Goal: Task Accomplishment & Management: Manage account settings

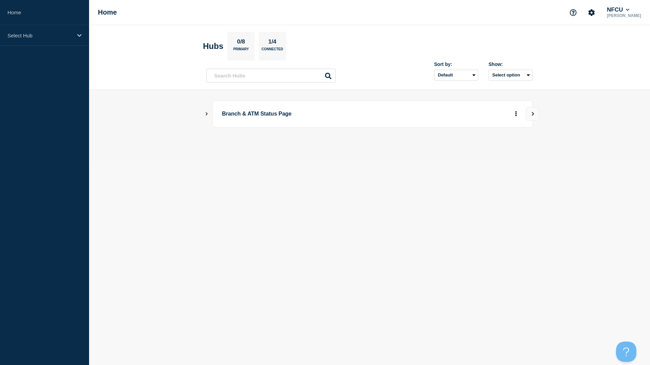
click at [207, 114] on icon "Show Connected Hubs" at bounding box center [207, 113] width 2 height 3
click at [497, 151] on button "See overview" at bounding box center [492, 148] width 36 height 14
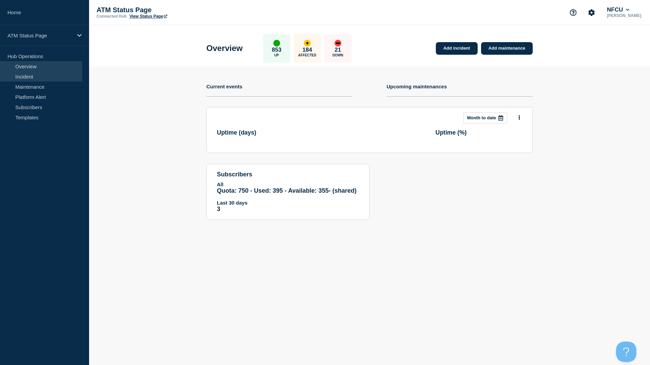
click at [37, 77] on link "Incident" at bounding box center [41, 76] width 82 height 10
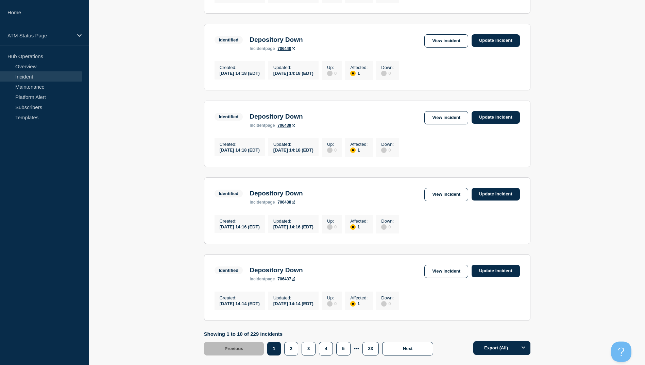
scroll to position [653, 0]
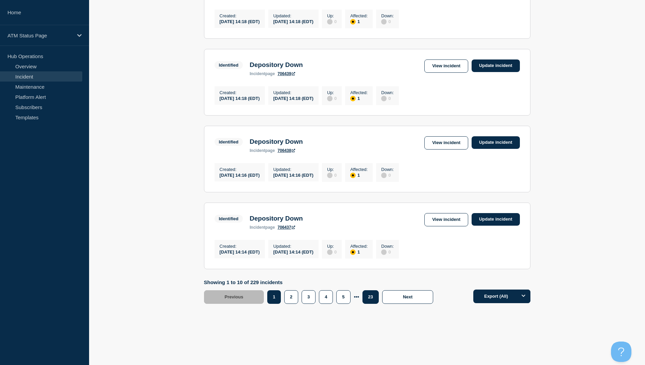
click at [370, 299] on button "23" at bounding box center [370, 297] width 16 height 14
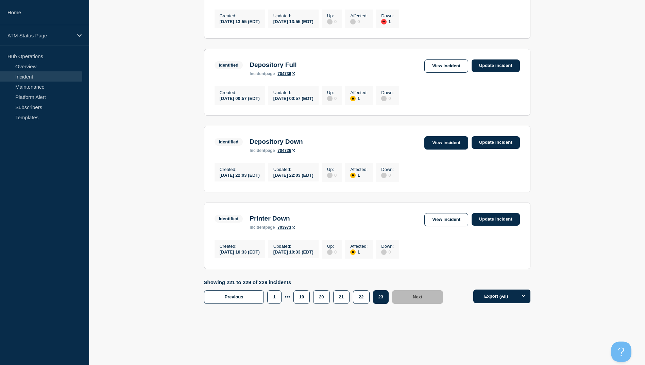
click at [438, 141] on link "View incident" at bounding box center [446, 142] width 44 height 13
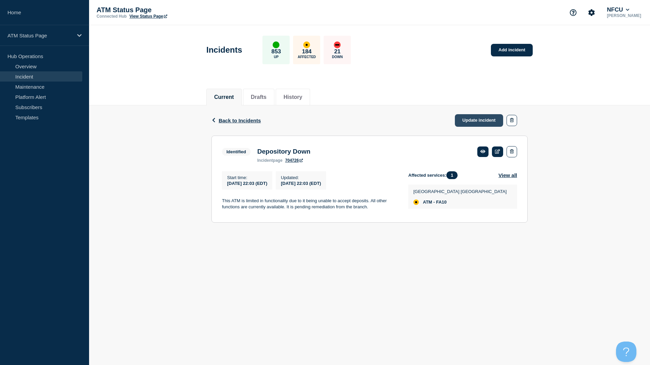
click at [471, 122] on link "Update incident" at bounding box center [479, 120] width 48 height 13
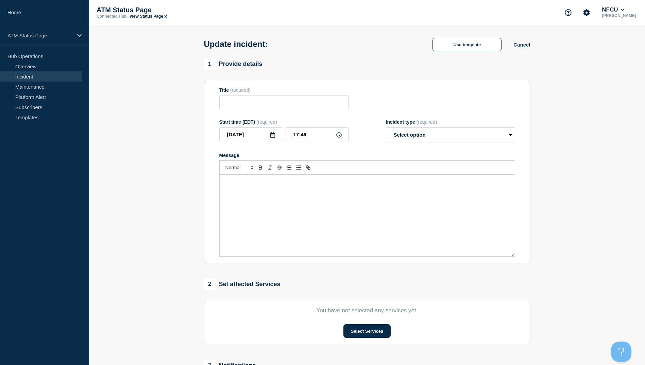
type input "Depository Down"
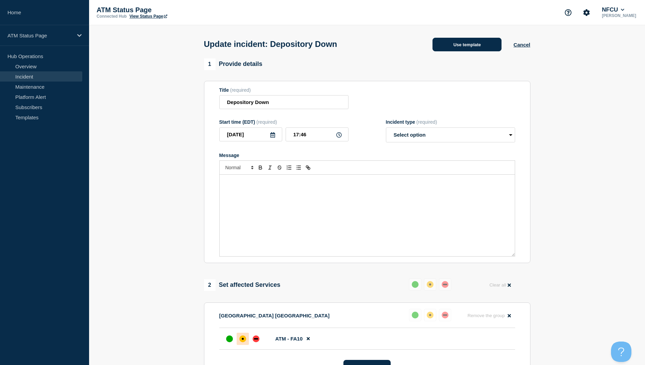
click at [473, 49] on button "Use template" at bounding box center [466, 45] width 69 height 14
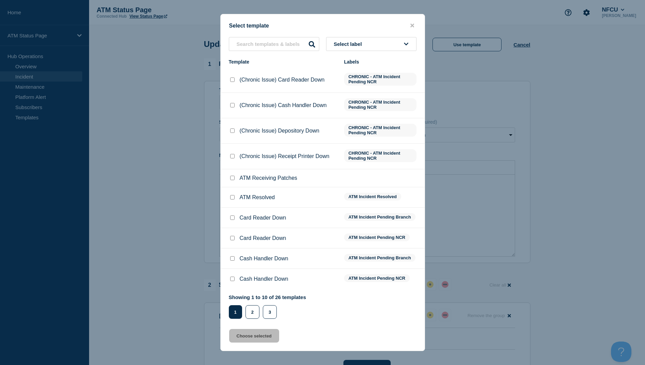
click at [234, 199] on input "ATM Resolved checkbox" at bounding box center [232, 197] width 4 height 4
checkbox input "true"
click at [260, 339] on button "Choose selected" at bounding box center [254, 336] width 50 height 14
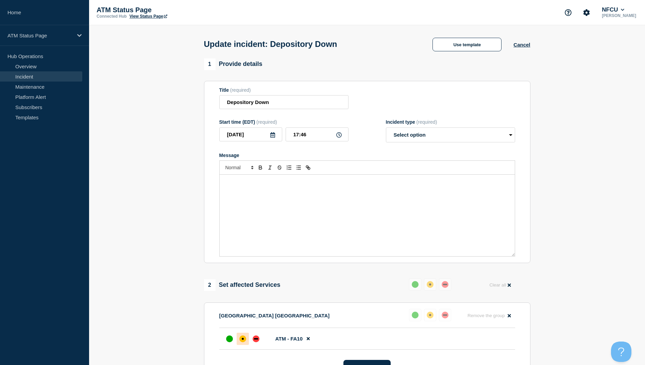
select select "resolved"
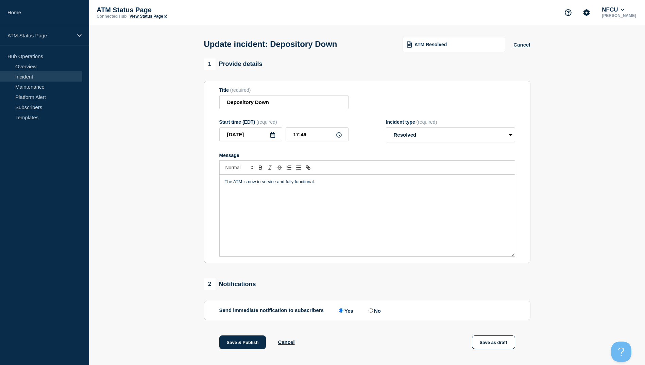
scroll to position [70, 0]
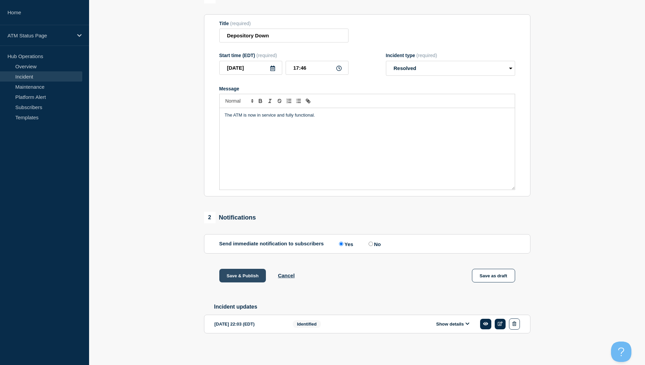
click at [247, 271] on button "Save & Publish" at bounding box center [242, 276] width 47 height 14
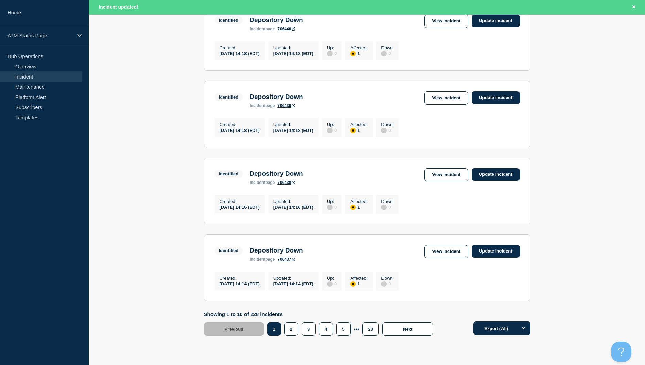
scroll to position [667, 0]
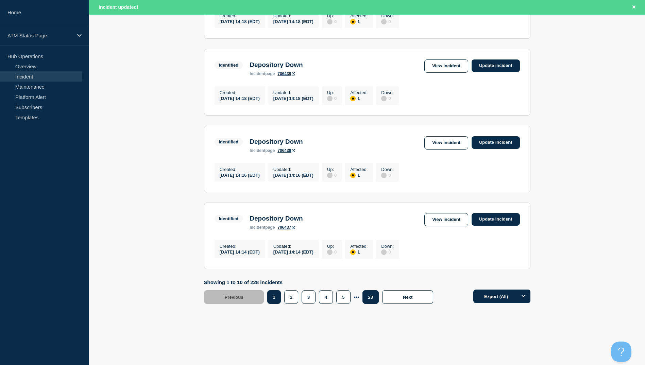
click at [372, 300] on button "23" at bounding box center [370, 297] width 16 height 14
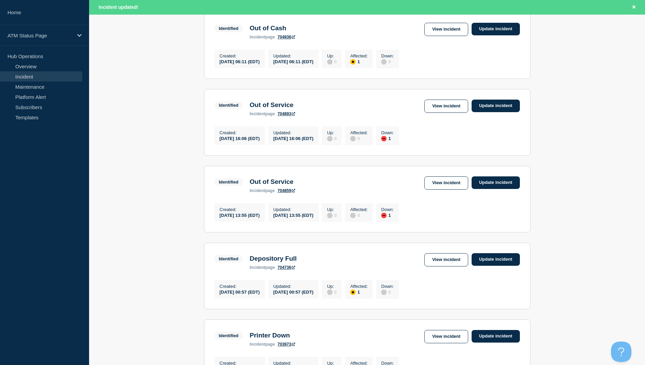
scroll to position [203, 0]
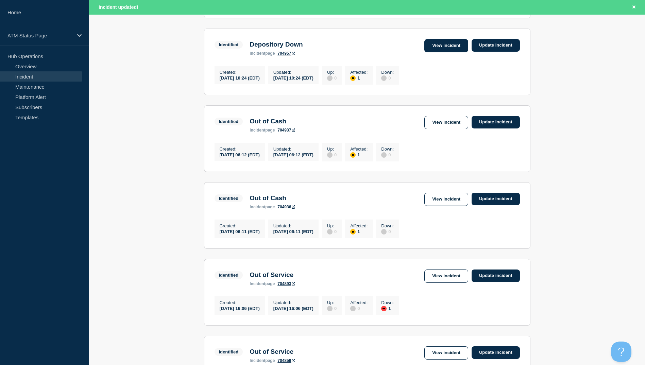
click at [439, 49] on link "View incident" at bounding box center [446, 45] width 44 height 13
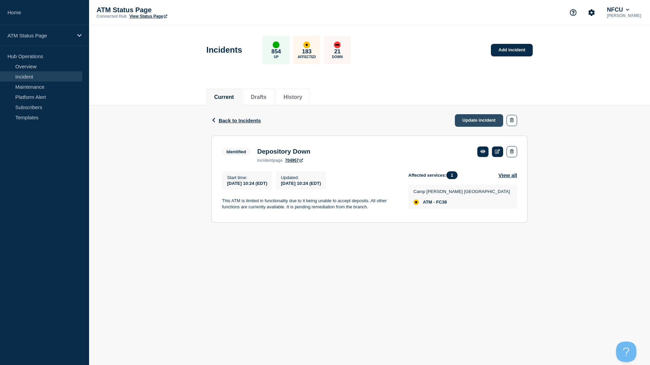
click at [474, 119] on link "Update incident" at bounding box center [479, 120] width 48 height 13
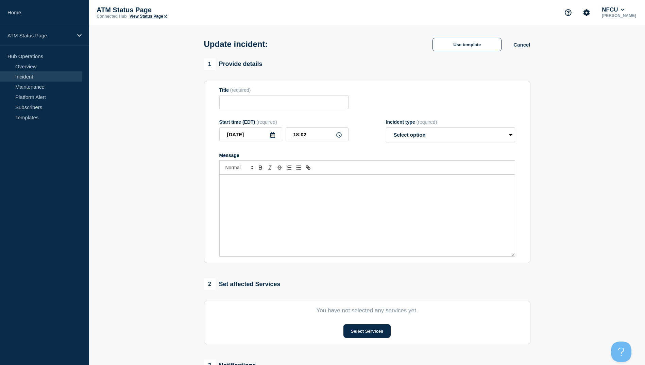
type input "Depository Down"
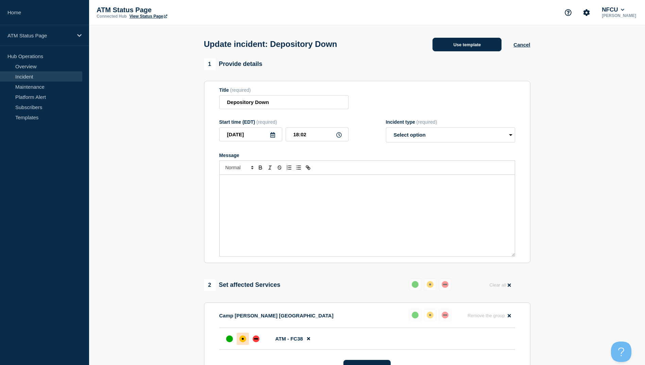
click at [487, 45] on button "Use template" at bounding box center [466, 45] width 69 height 14
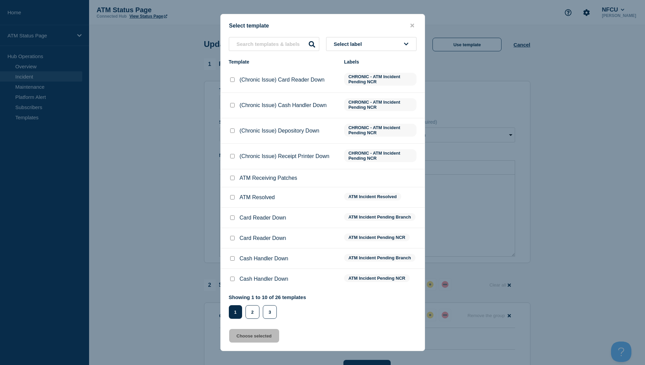
click at [232, 199] on input "ATM Resolved checkbox" at bounding box center [232, 197] width 4 height 4
checkbox input "true"
click at [247, 336] on button "Choose selected" at bounding box center [254, 336] width 50 height 14
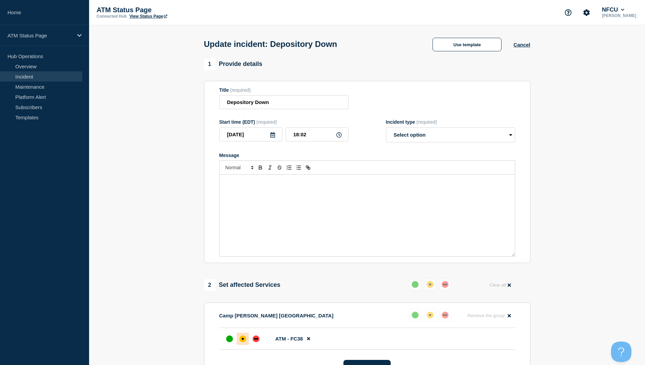
select select "resolved"
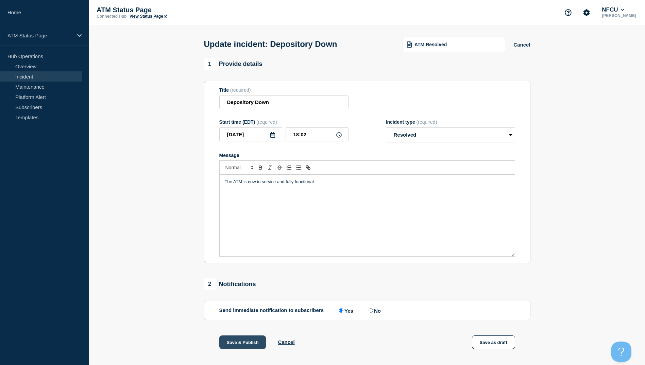
click at [235, 349] on button "Save & Publish" at bounding box center [242, 342] width 47 height 14
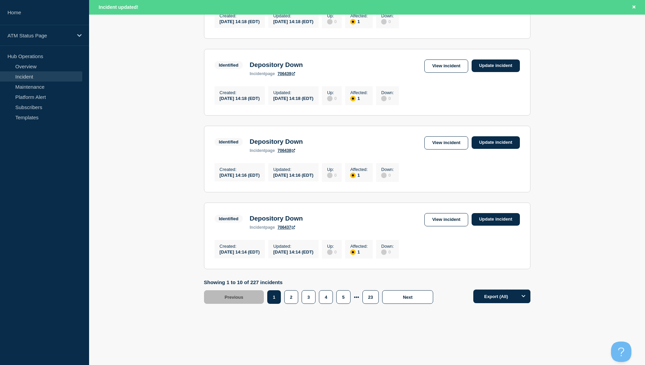
scroll to position [667, 0]
click at [366, 301] on button "23" at bounding box center [370, 297] width 16 height 14
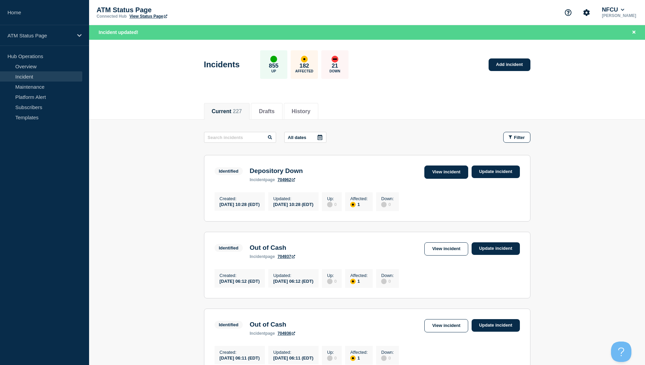
click at [451, 172] on link "View incident" at bounding box center [446, 171] width 44 height 13
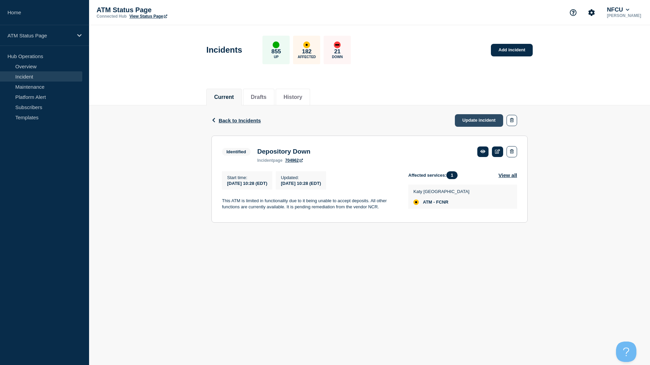
click at [484, 117] on link "Update incident" at bounding box center [479, 120] width 48 height 13
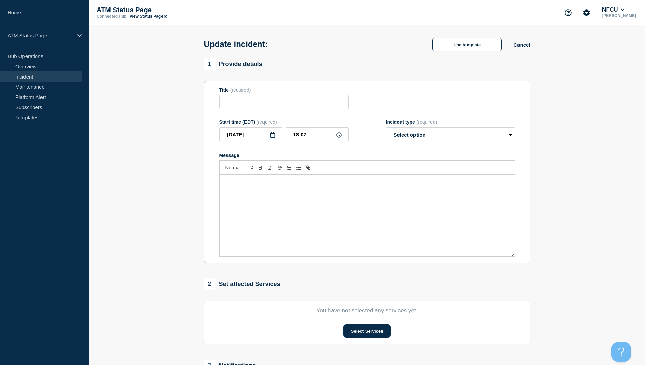
type input "Depository Down"
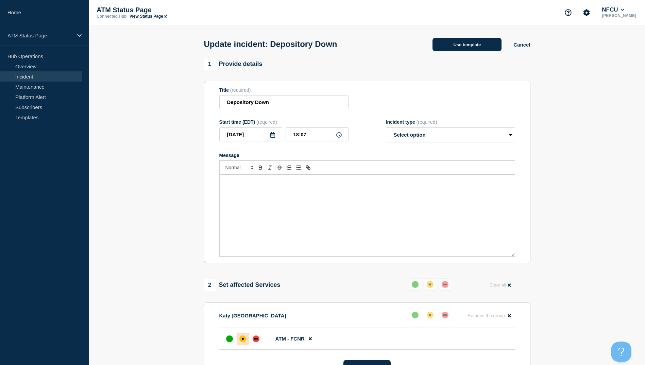
click at [471, 51] on button "Use template" at bounding box center [466, 45] width 69 height 14
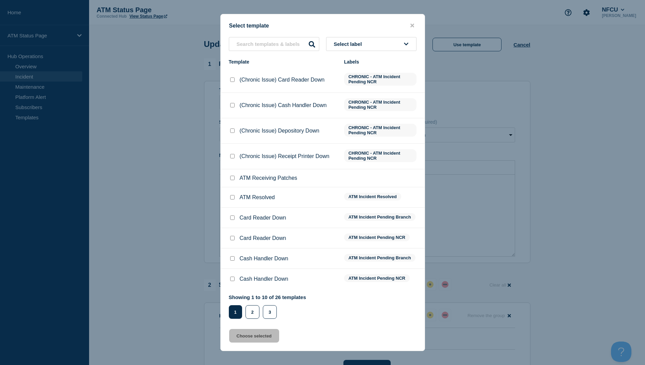
click at [234, 197] on input "ATM Resolved checkbox" at bounding box center [232, 197] width 4 height 4
checkbox input "true"
click at [254, 339] on button "Choose selected" at bounding box center [254, 336] width 50 height 14
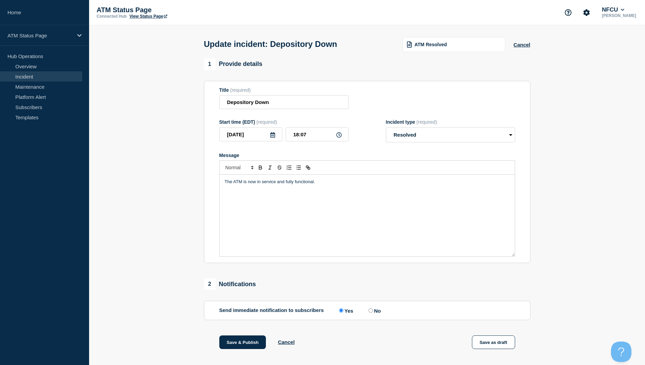
select select "resolved"
click at [234, 344] on button "Save & Publish" at bounding box center [242, 342] width 47 height 14
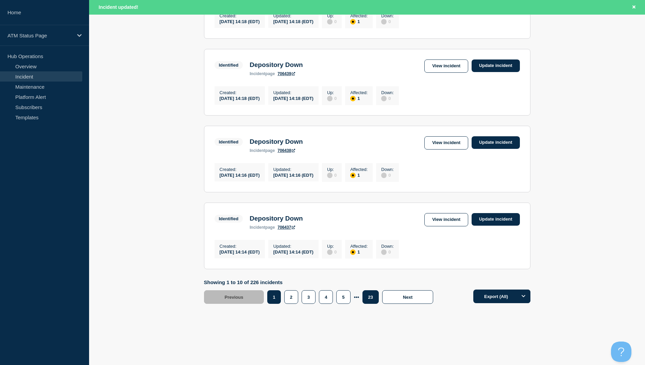
scroll to position [667, 0]
click at [368, 297] on button "23" at bounding box center [370, 297] width 16 height 14
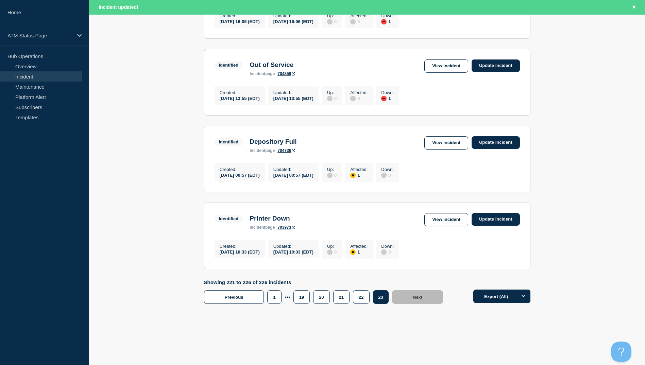
scroll to position [351, 0]
click at [358, 298] on button "22" at bounding box center [361, 297] width 16 height 14
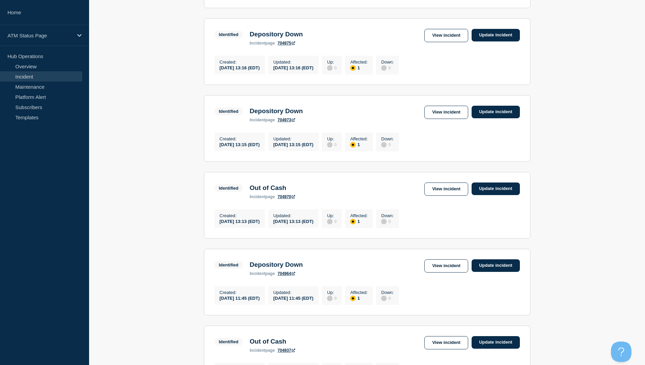
scroll to position [653, 0]
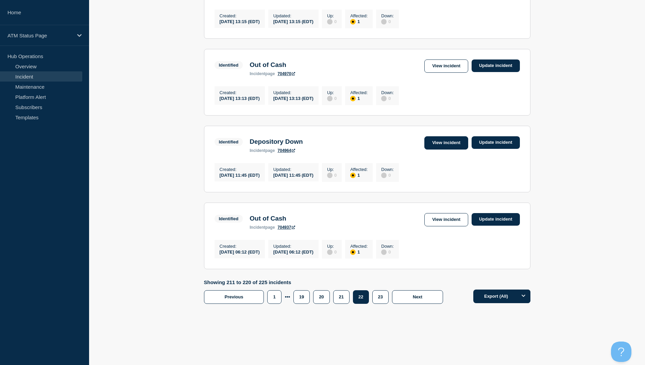
click at [444, 141] on link "View incident" at bounding box center [446, 142] width 44 height 13
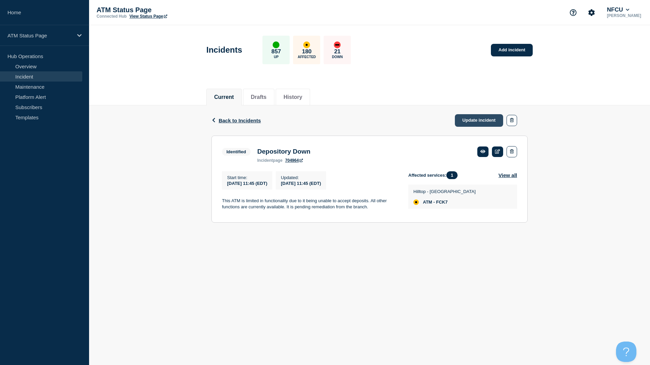
click at [467, 121] on link "Update incident" at bounding box center [479, 120] width 48 height 13
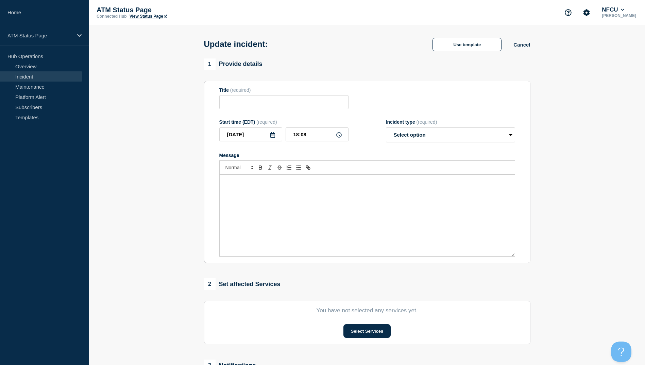
type input "Depository Down"
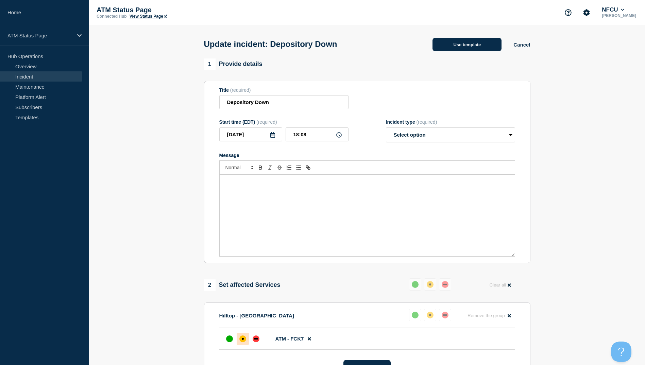
click at [451, 45] on button "Use template" at bounding box center [466, 45] width 69 height 14
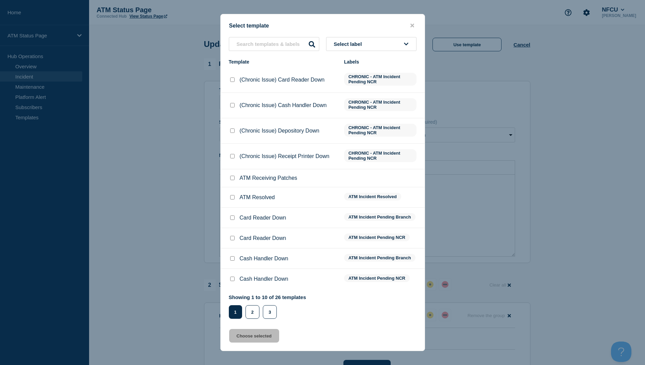
click at [231, 199] on input "ATM Resolved checkbox" at bounding box center [232, 197] width 4 height 4
checkbox input "true"
click at [259, 340] on button "Choose selected" at bounding box center [254, 336] width 50 height 14
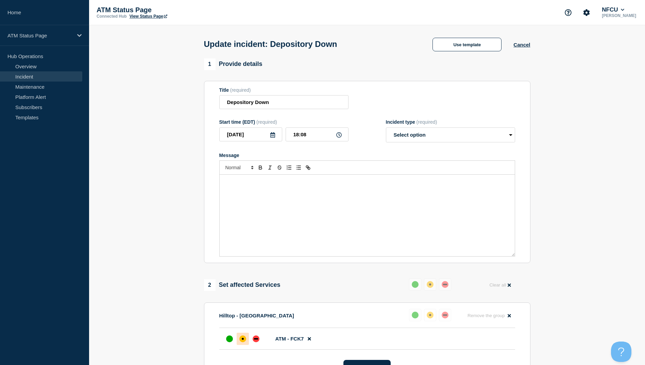
select select "resolved"
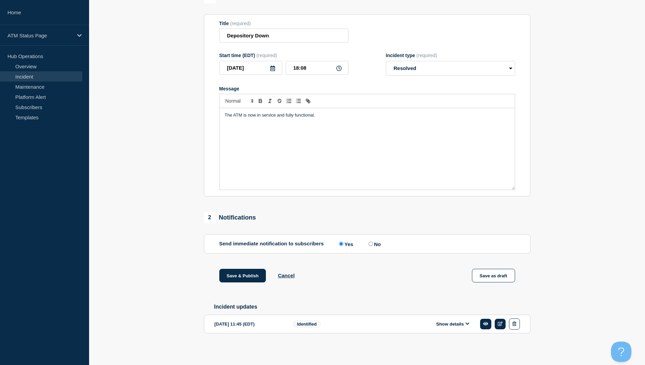
scroll to position [70, 0]
click at [244, 276] on button "Save & Publish" at bounding box center [242, 276] width 47 height 14
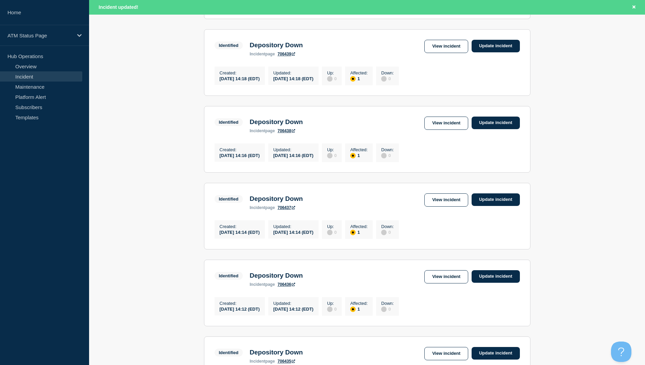
scroll to position [667, 0]
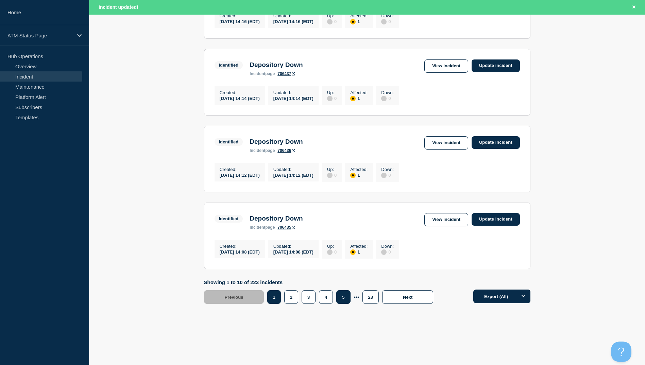
click at [344, 300] on button "5" at bounding box center [343, 297] width 14 height 14
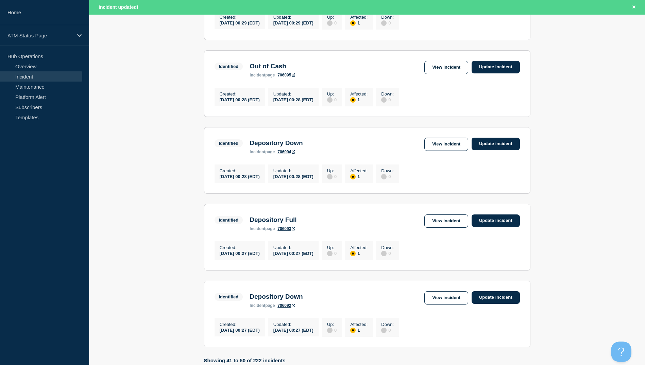
scroll to position [667, 0]
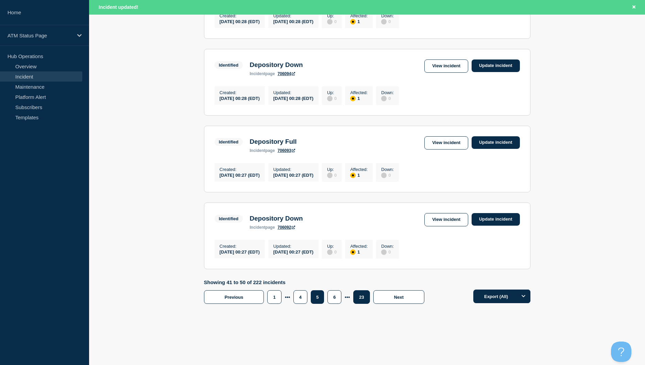
click at [360, 298] on button "23" at bounding box center [361, 297] width 16 height 14
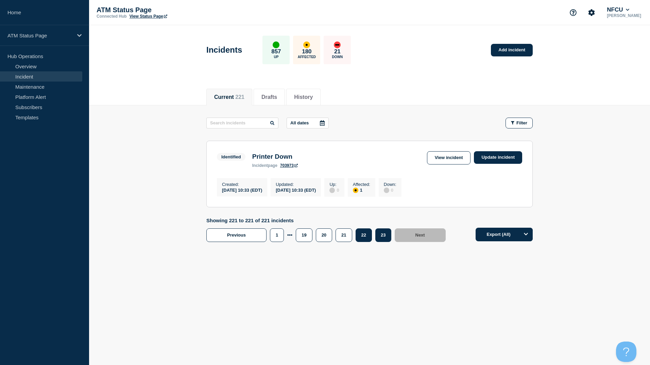
click at [364, 241] on button "22" at bounding box center [363, 235] width 16 height 14
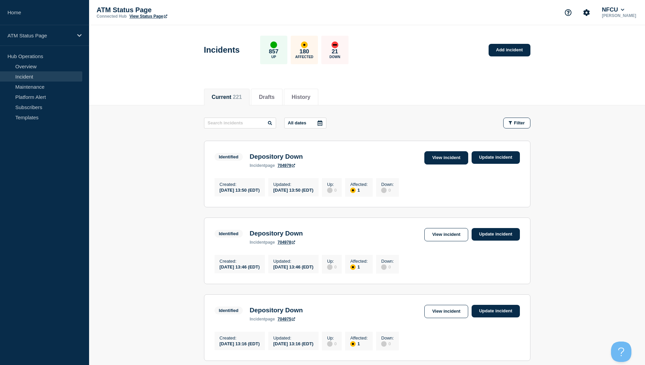
click at [446, 160] on link "View incident" at bounding box center [446, 157] width 44 height 13
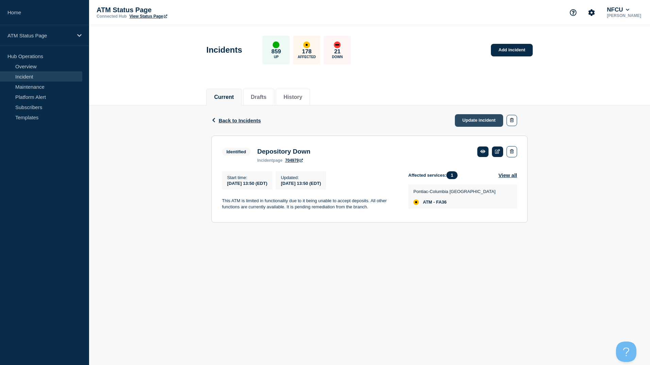
click at [468, 118] on link "Update incident" at bounding box center [479, 120] width 48 height 13
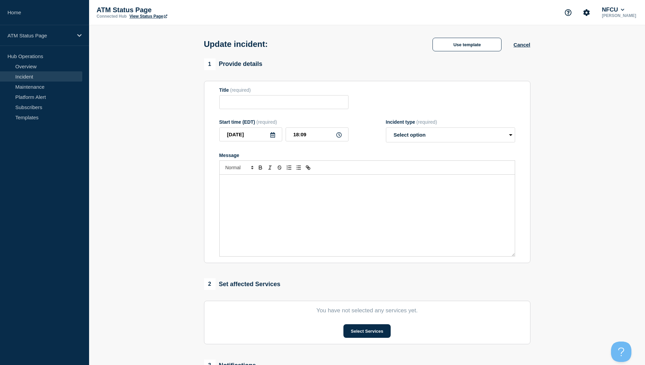
type input "Depository Down"
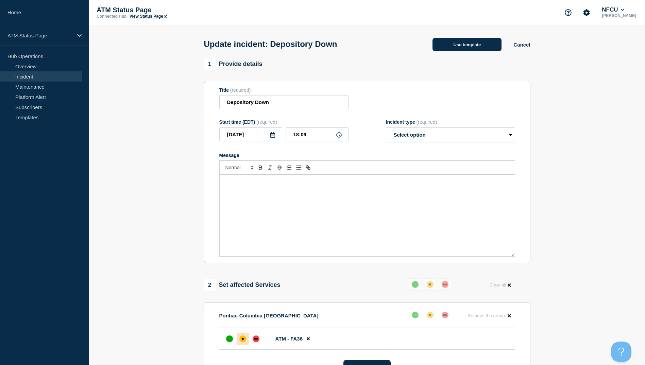
click at [474, 48] on button "Use template" at bounding box center [466, 45] width 69 height 14
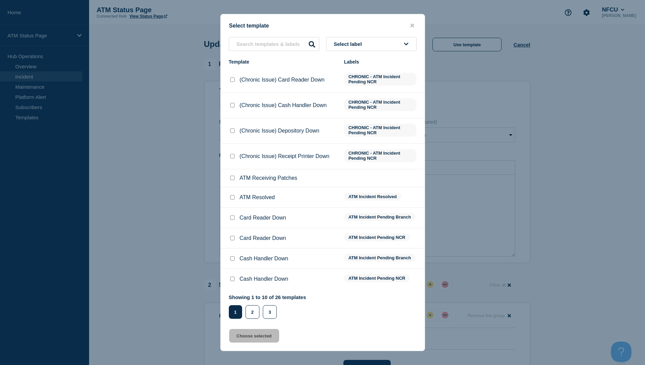
click at [232, 198] on input "ATM Resolved checkbox" at bounding box center [232, 197] width 4 height 4
checkbox input "true"
click at [262, 337] on button "Choose selected" at bounding box center [254, 336] width 50 height 14
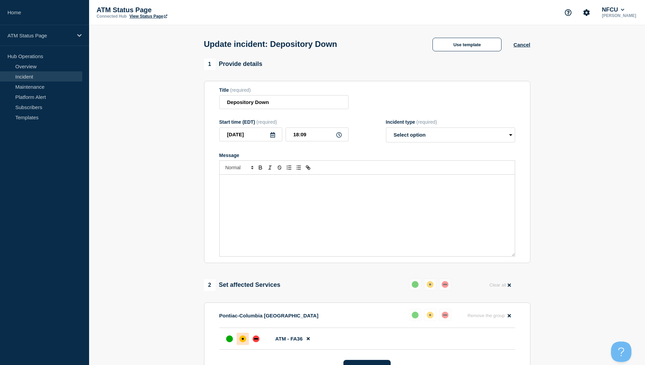
select select "resolved"
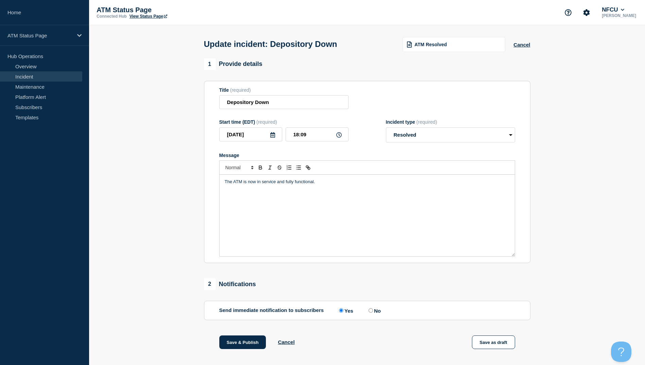
scroll to position [70, 0]
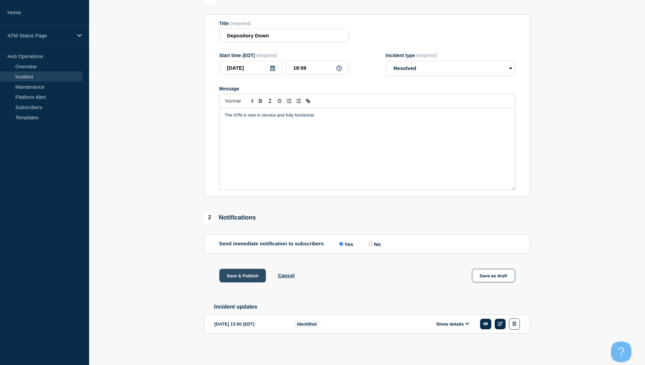
click at [246, 274] on button "Save & Publish" at bounding box center [242, 276] width 47 height 14
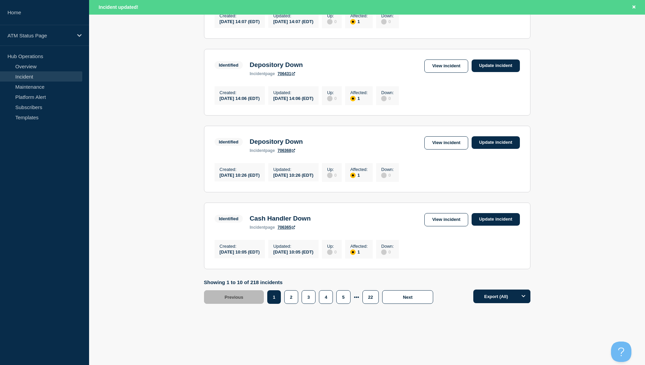
scroll to position [667, 0]
click at [367, 298] on button "22" at bounding box center [370, 297] width 16 height 14
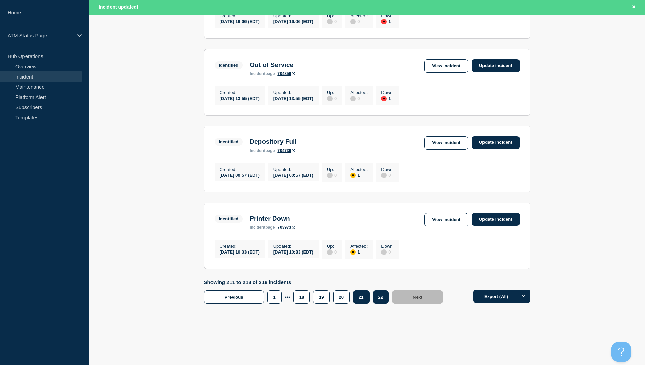
click at [362, 295] on button "21" at bounding box center [361, 297] width 16 height 14
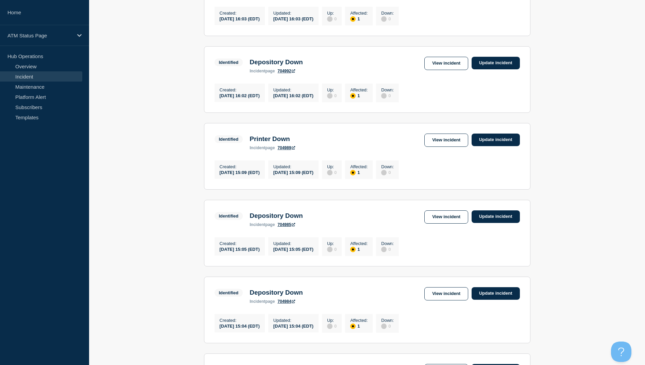
scroll to position [291, 0]
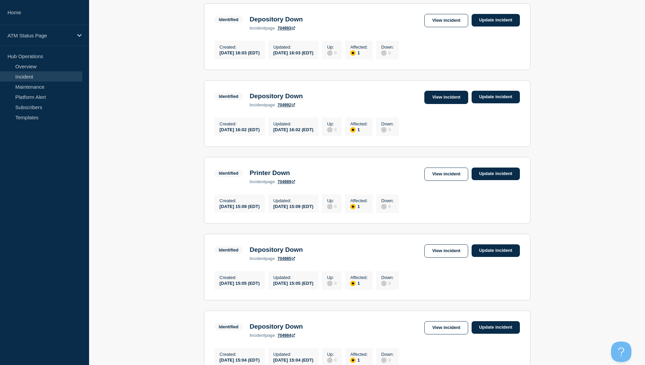
click at [451, 104] on link "View incident" at bounding box center [446, 97] width 44 height 13
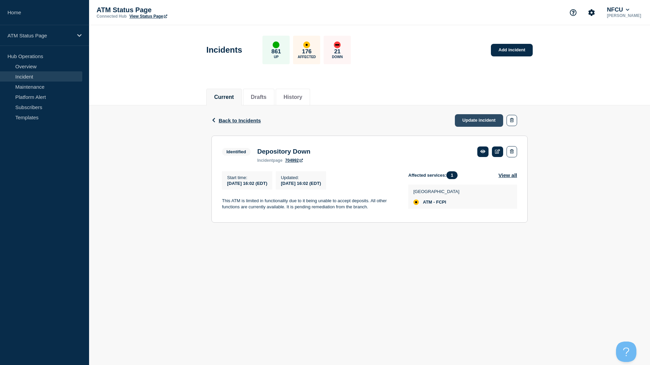
click at [482, 121] on link "Update incident" at bounding box center [479, 120] width 48 height 13
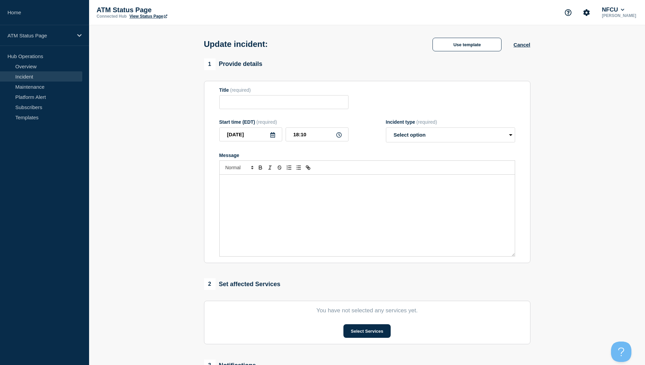
type input "Depository Down"
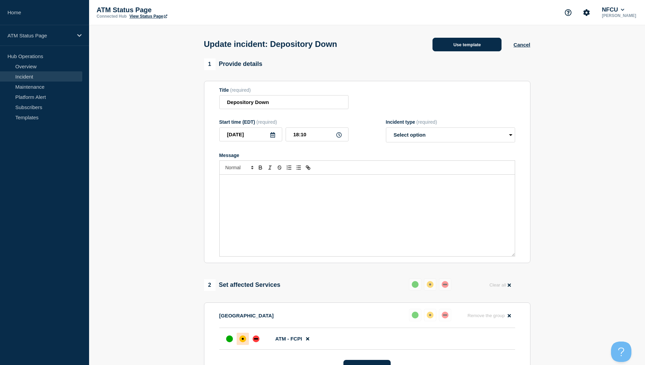
click at [467, 42] on button "Use template" at bounding box center [466, 45] width 69 height 14
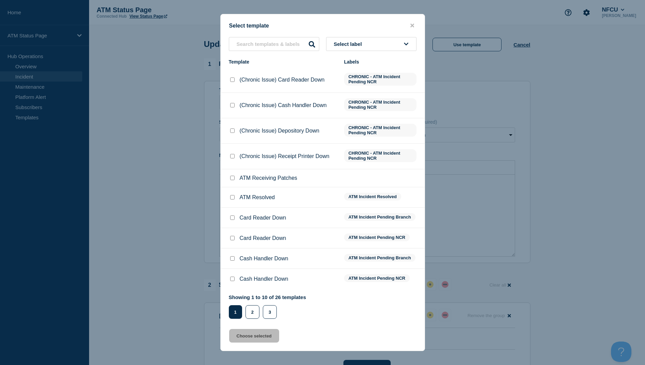
click at [231, 196] on input "ATM Resolved checkbox" at bounding box center [232, 197] width 4 height 4
checkbox input "true"
click at [255, 335] on button "Choose selected" at bounding box center [254, 336] width 50 height 14
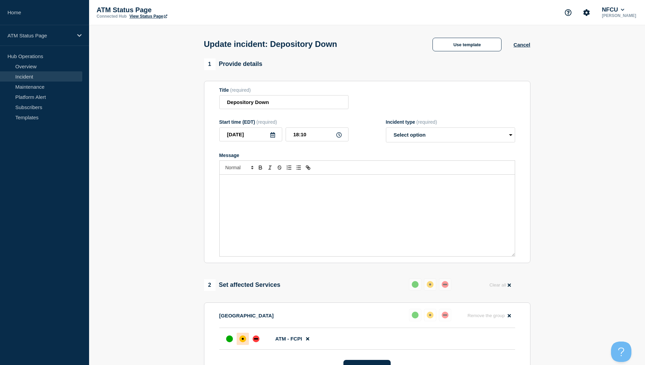
select select "resolved"
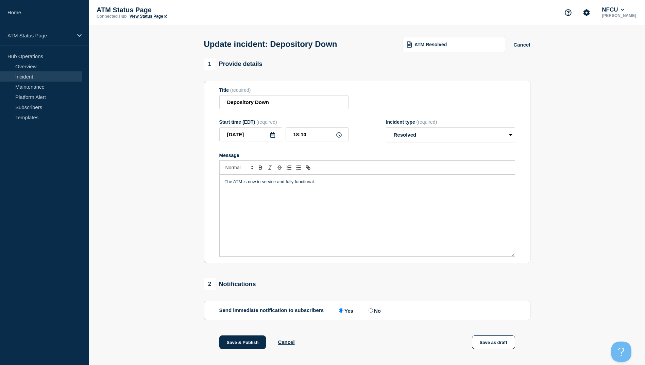
scroll to position [70, 0]
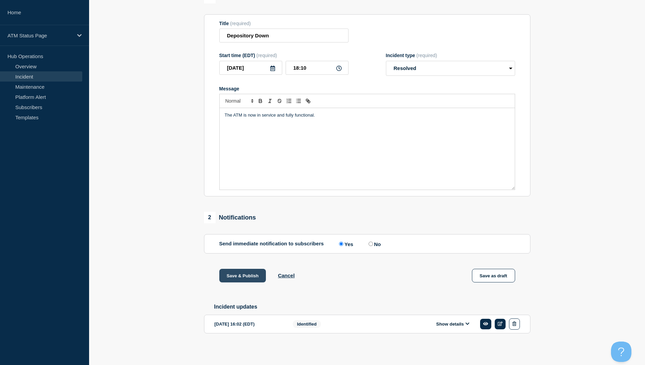
click at [248, 275] on button "Save & Publish" at bounding box center [242, 276] width 47 height 14
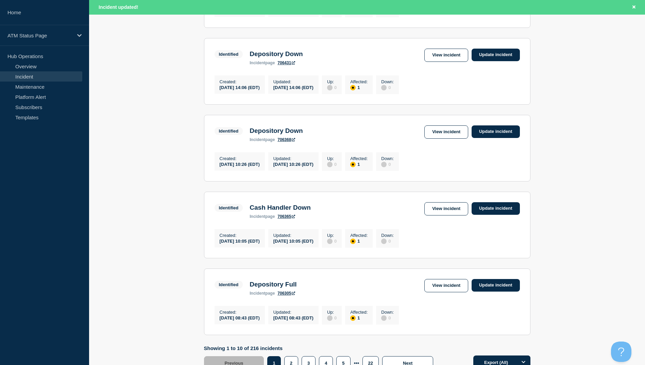
scroll to position [667, 0]
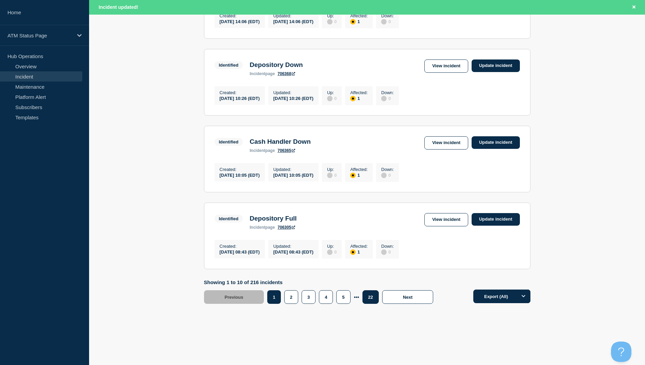
click at [372, 299] on button "22" at bounding box center [370, 297] width 16 height 14
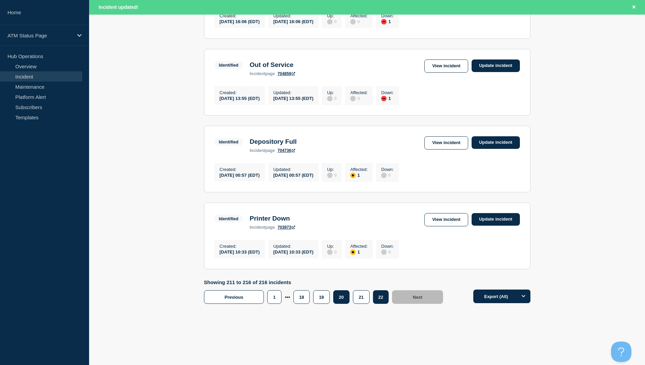
click at [344, 296] on button "20" at bounding box center [341, 297] width 16 height 14
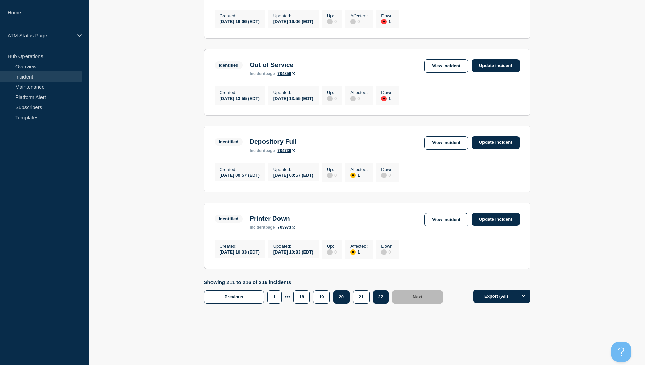
scroll to position [336, 0]
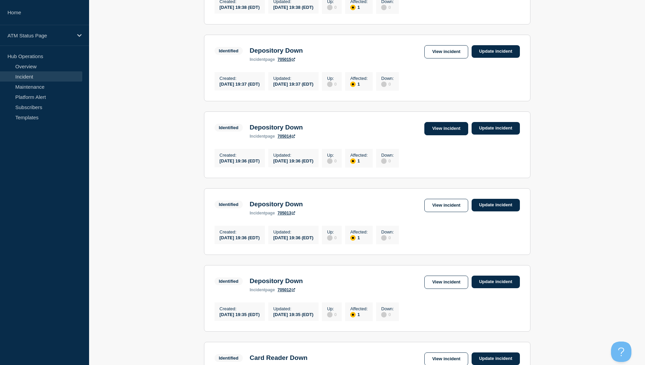
click at [441, 135] on link "View incident" at bounding box center [446, 128] width 44 height 13
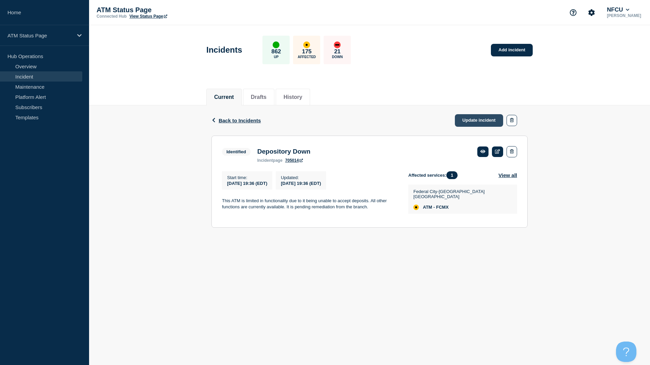
click at [471, 122] on link "Update incident" at bounding box center [479, 120] width 48 height 13
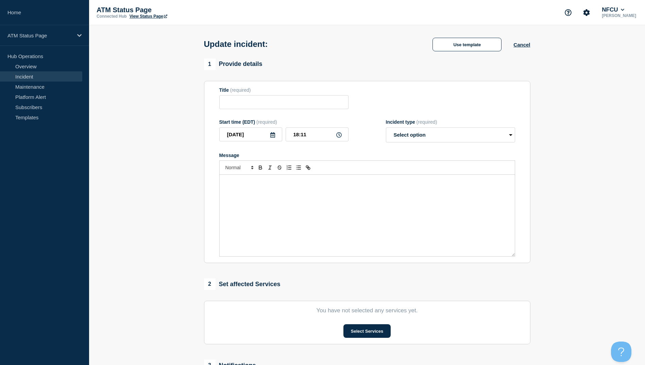
type input "Depository Down"
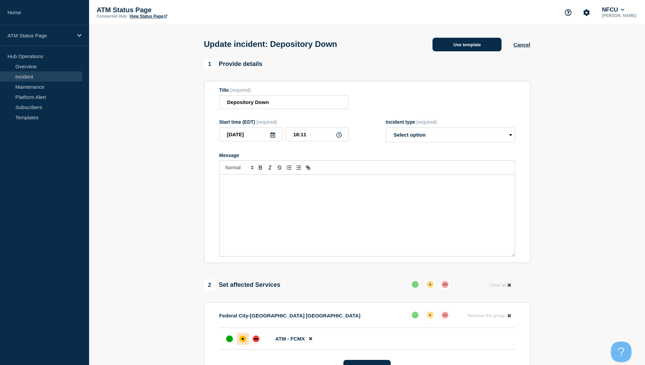
click at [466, 43] on button "Use template" at bounding box center [466, 45] width 69 height 14
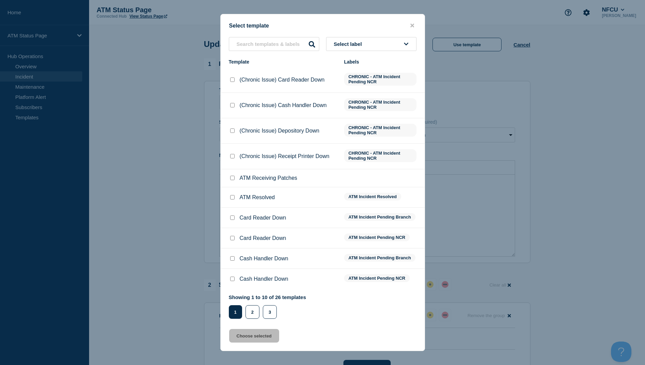
click at [233, 199] on input "ATM Resolved checkbox" at bounding box center [232, 197] width 4 height 4
checkbox input "true"
click at [259, 337] on button "Choose selected" at bounding box center [254, 336] width 50 height 14
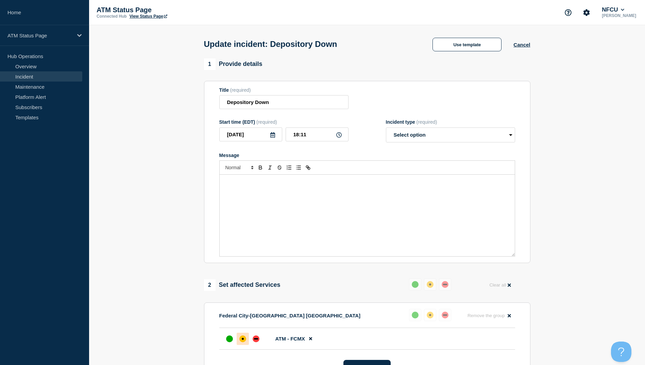
select select "resolved"
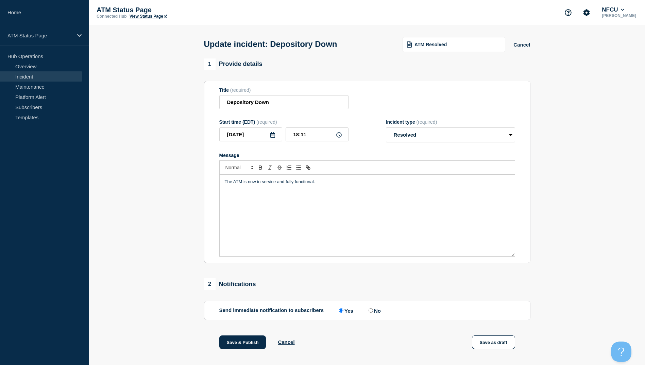
scroll to position [70, 0]
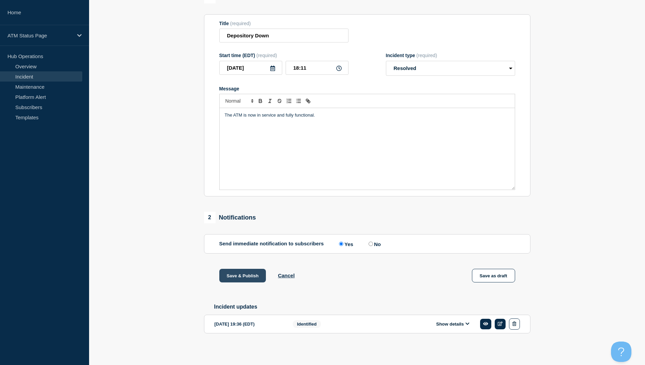
click at [252, 275] on button "Save & Publish" at bounding box center [242, 276] width 47 height 14
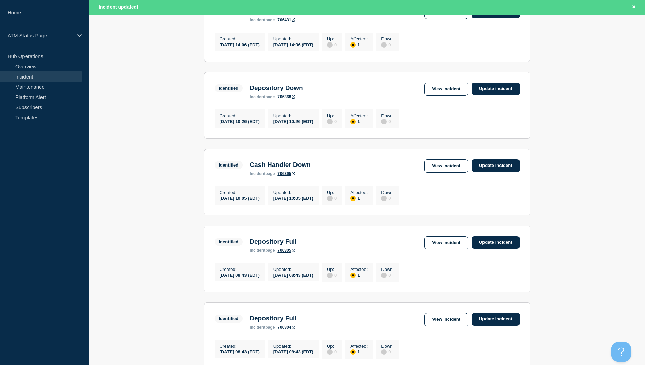
scroll to position [667, 0]
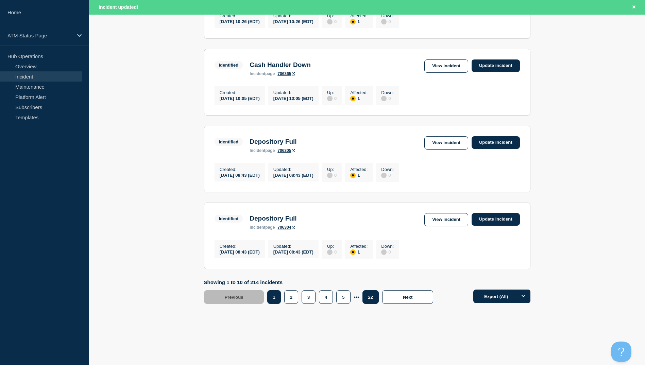
click at [369, 301] on button "22" at bounding box center [370, 297] width 16 height 14
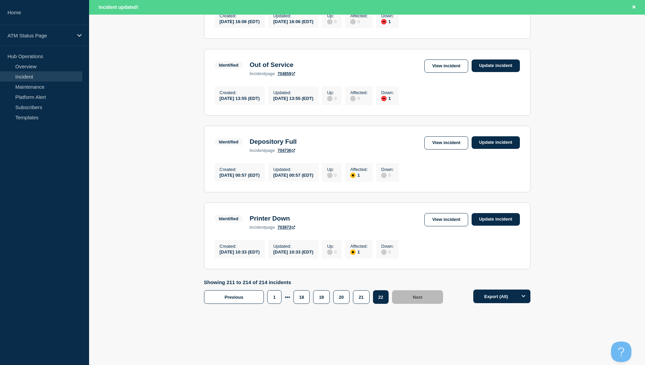
scroll to position [192, 0]
click at [343, 299] on button "20" at bounding box center [341, 297] width 16 height 14
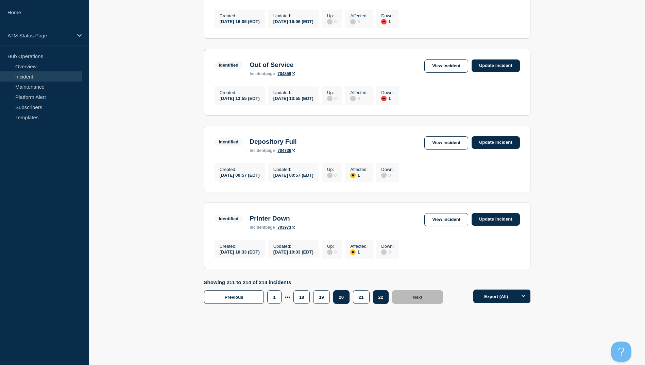
scroll to position [178, 0]
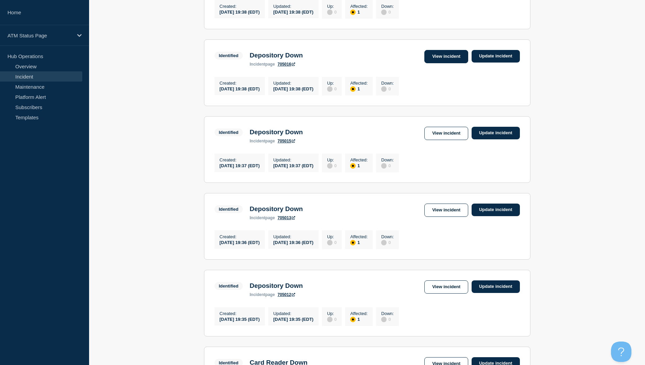
click at [439, 57] on link "View incident" at bounding box center [446, 56] width 44 height 13
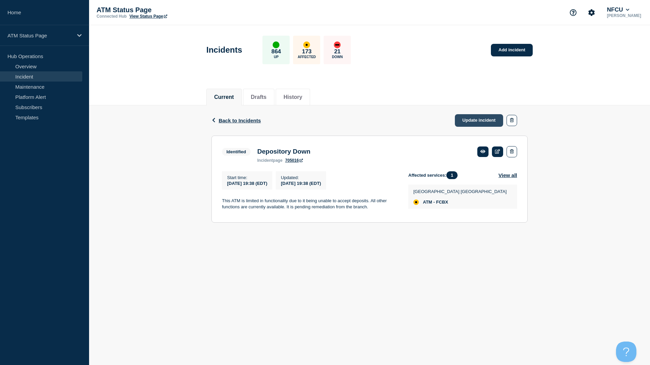
click at [476, 121] on link "Update incident" at bounding box center [479, 120] width 48 height 13
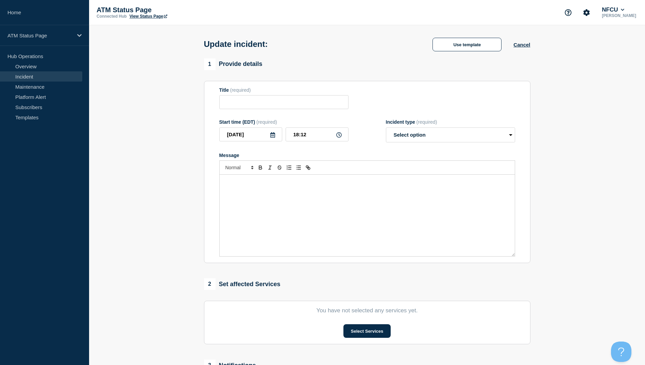
type input "Depository Down"
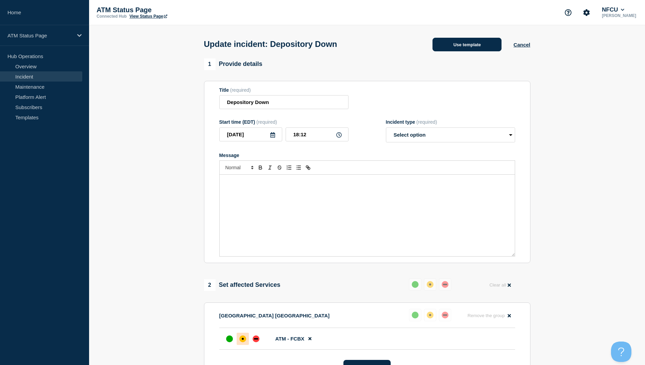
click at [471, 51] on button "Use template" at bounding box center [466, 45] width 69 height 14
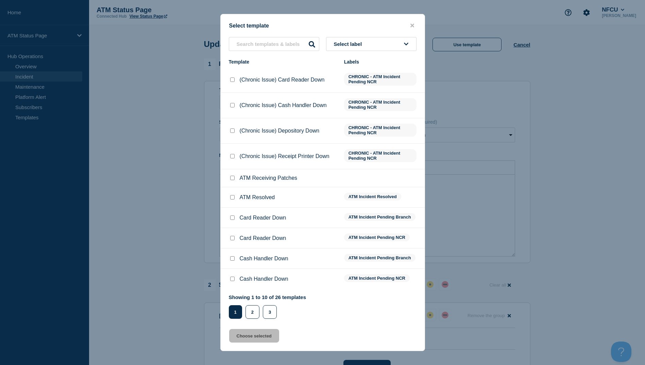
click at [231, 197] on input "ATM Resolved checkbox" at bounding box center [232, 197] width 4 height 4
checkbox input "true"
click at [257, 339] on button "Choose selected" at bounding box center [254, 336] width 50 height 14
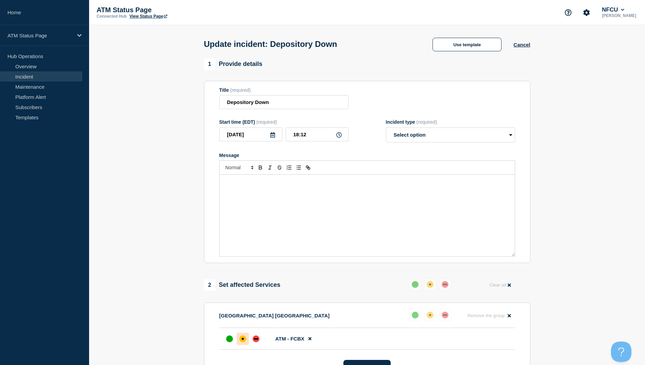
select select "resolved"
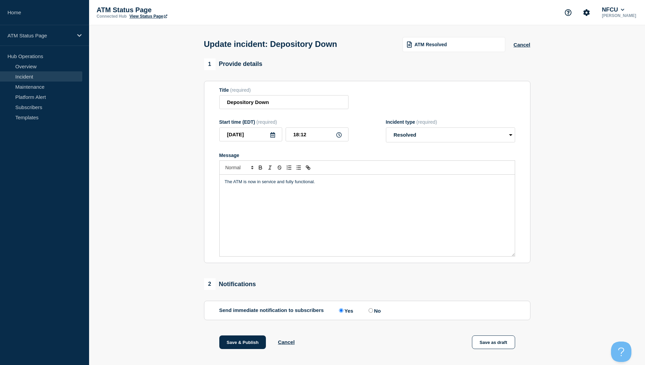
scroll to position [70, 0]
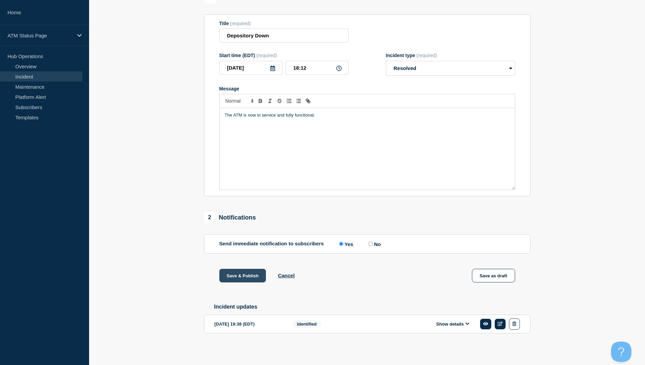
click at [245, 275] on button "Save & Publish" at bounding box center [242, 276] width 47 height 14
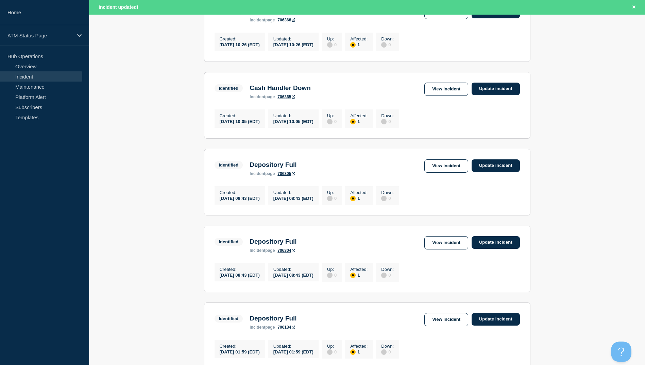
scroll to position [667, 0]
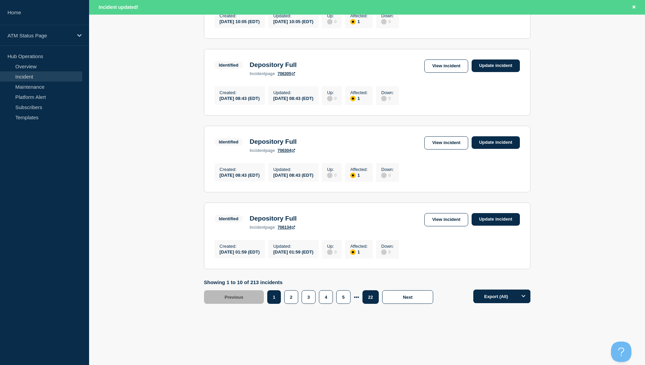
click at [367, 298] on button "22" at bounding box center [370, 297] width 16 height 14
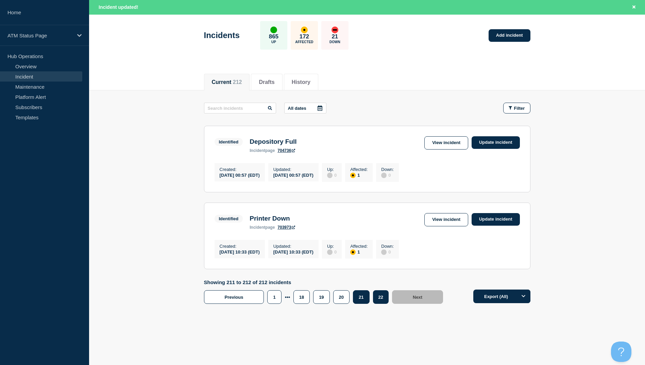
click at [363, 299] on button "21" at bounding box center [361, 297] width 16 height 14
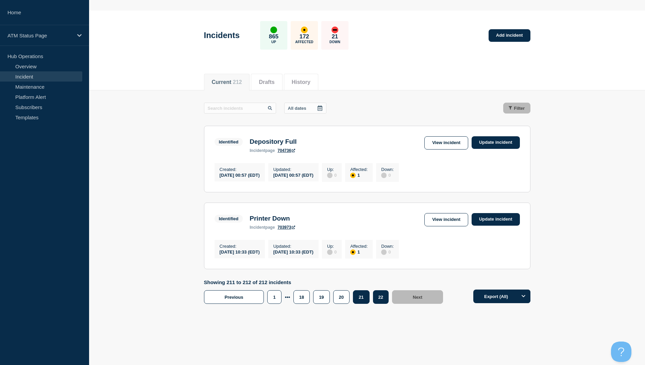
scroll to position [19, 0]
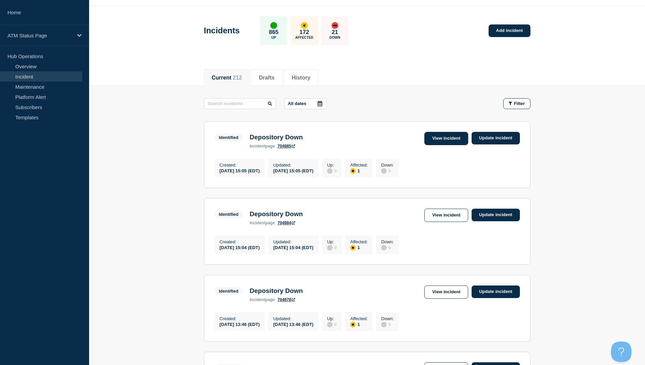
click at [450, 142] on link "View incident" at bounding box center [446, 138] width 44 height 13
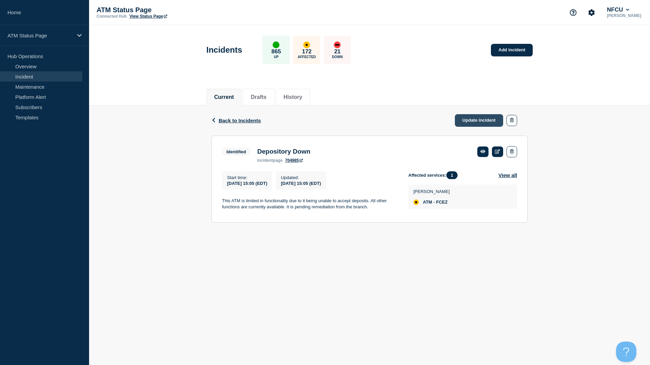
click at [475, 121] on link "Update incident" at bounding box center [479, 120] width 48 height 13
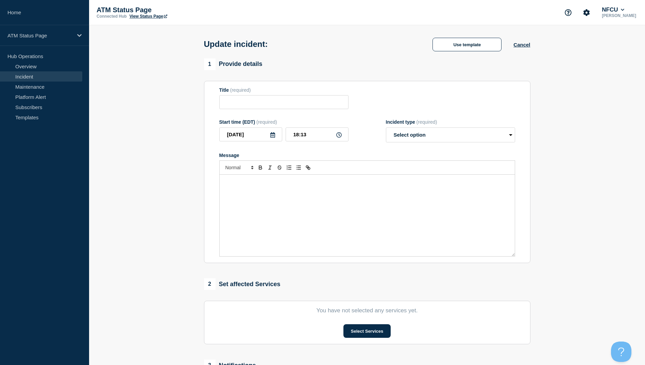
type input "Depository Down"
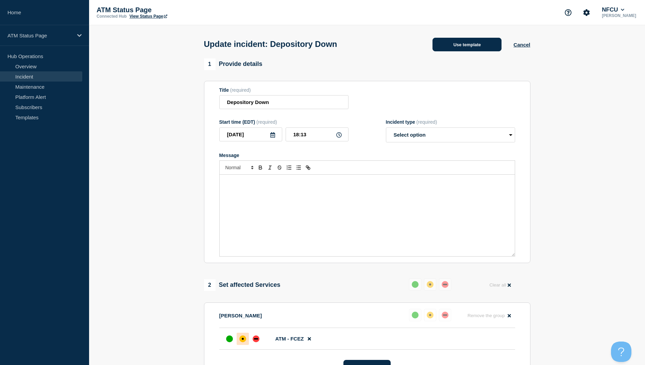
click at [475, 43] on button "Use template" at bounding box center [466, 45] width 69 height 14
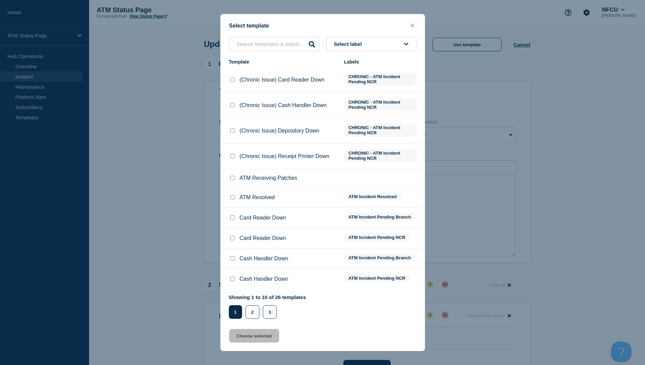
click at [231, 197] on input "ATM Resolved checkbox" at bounding box center [232, 197] width 4 height 4
checkbox input "true"
click at [245, 339] on button "Choose selected" at bounding box center [254, 336] width 50 height 14
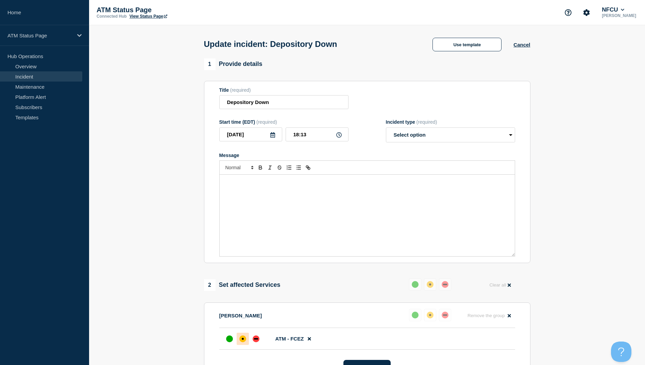
select select "resolved"
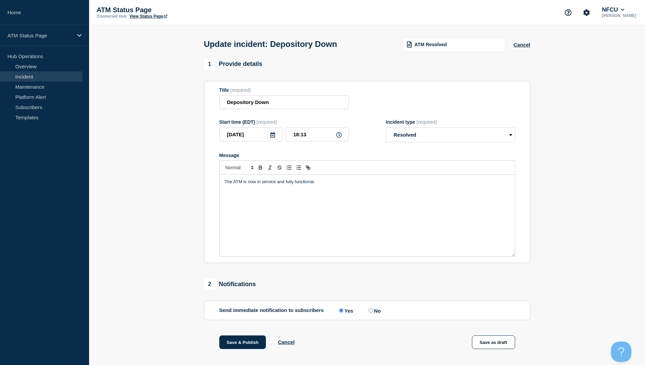
scroll to position [70, 0]
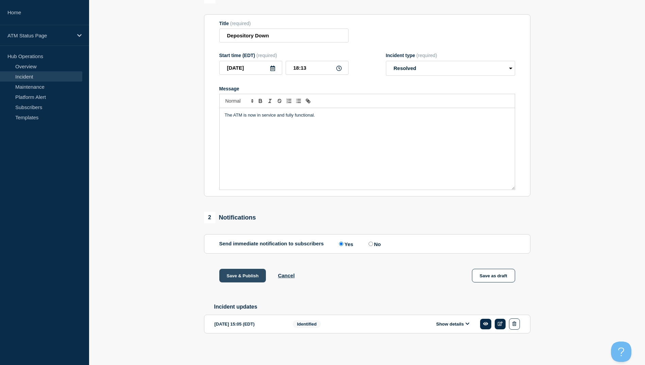
click at [251, 272] on button "Save & Publish" at bounding box center [242, 276] width 47 height 14
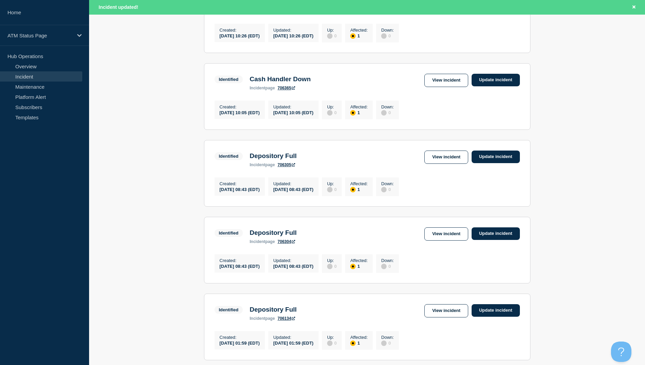
scroll to position [667, 0]
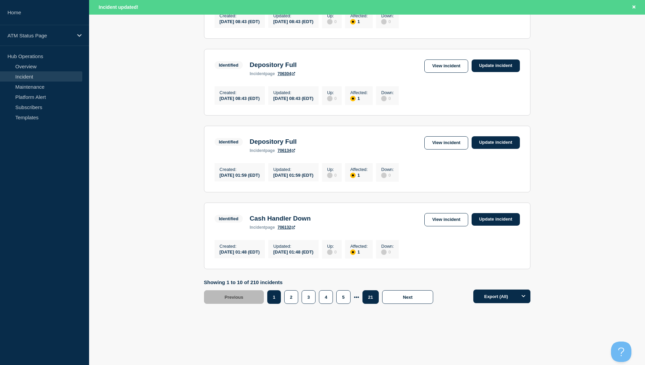
click at [367, 300] on button "21" at bounding box center [370, 297] width 16 height 14
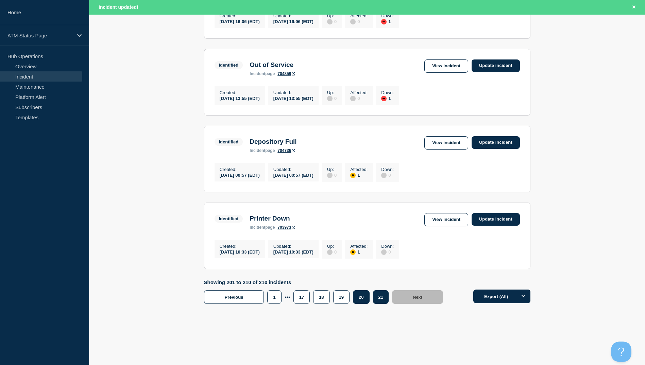
click at [364, 302] on button "20" at bounding box center [361, 297] width 16 height 14
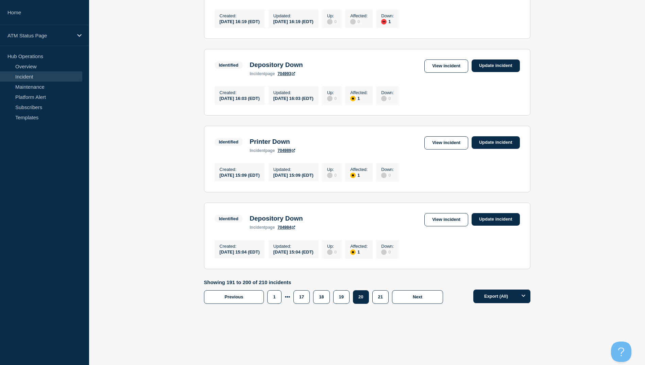
scroll to position [619, 0]
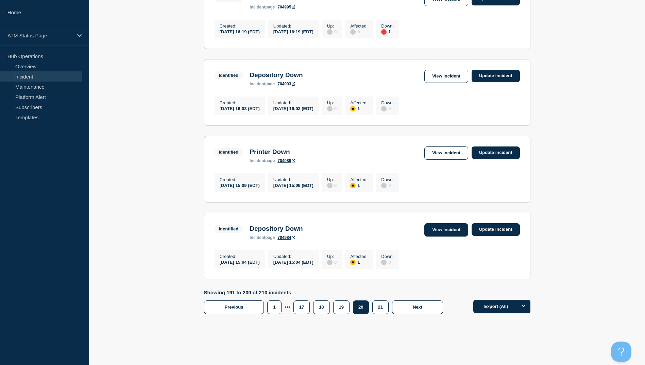
click at [448, 236] on link "View incident" at bounding box center [446, 229] width 44 height 13
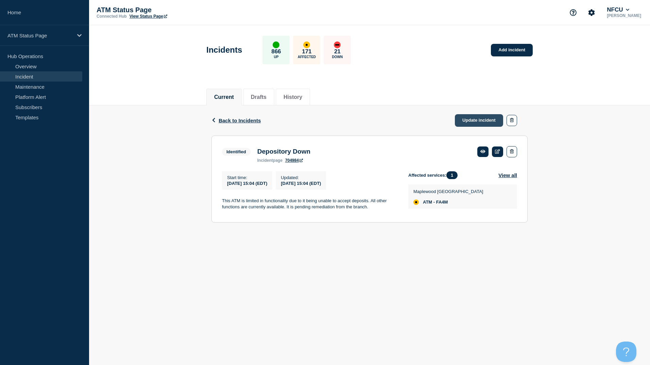
click at [480, 120] on link "Update incident" at bounding box center [479, 120] width 48 height 13
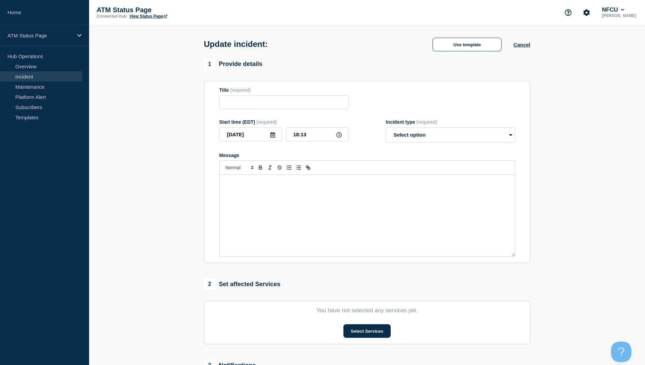
type input "Depository Down"
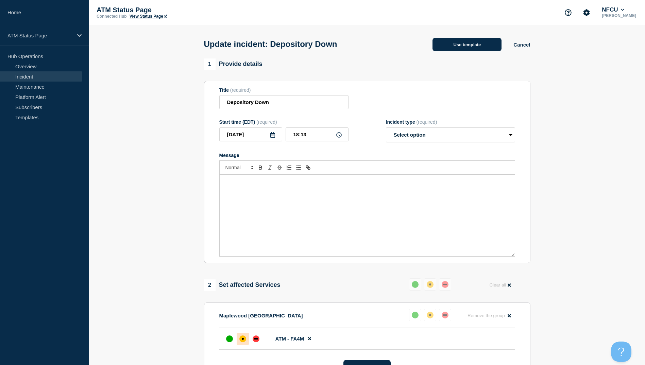
click at [466, 49] on button "Use template" at bounding box center [466, 45] width 69 height 14
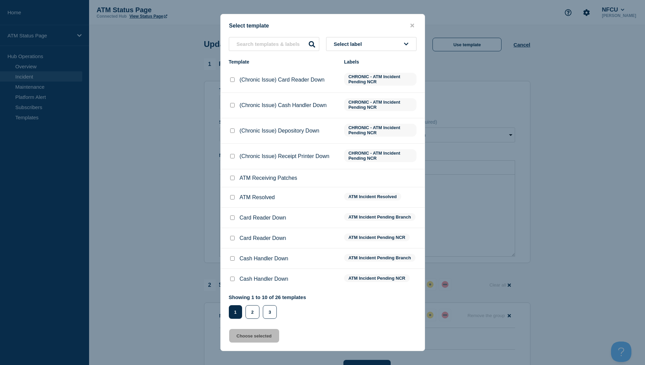
click at [232, 198] on input "ATM Resolved checkbox" at bounding box center [232, 197] width 4 height 4
checkbox input "true"
click at [256, 334] on button "Choose selected" at bounding box center [254, 336] width 50 height 14
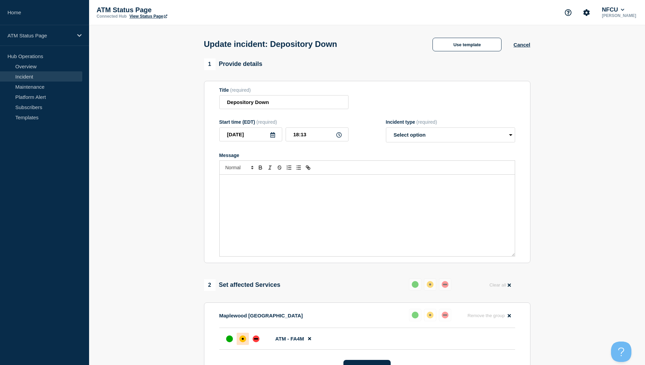
select select "resolved"
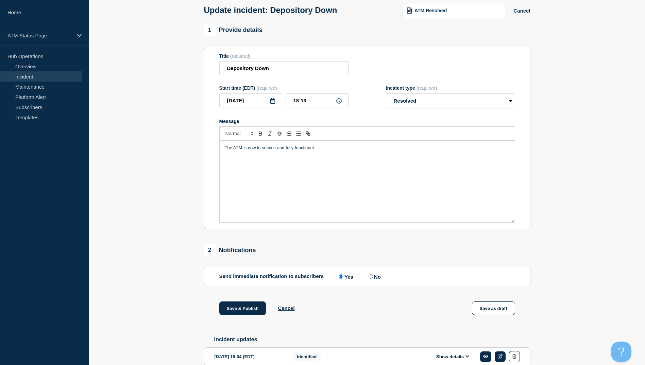
scroll to position [70, 0]
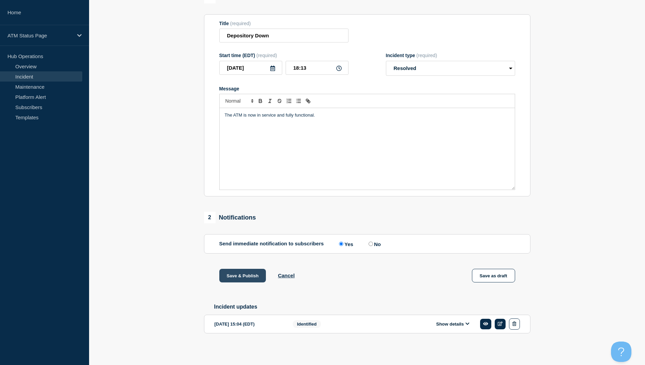
click at [246, 273] on button "Save & Publish" at bounding box center [242, 276] width 47 height 14
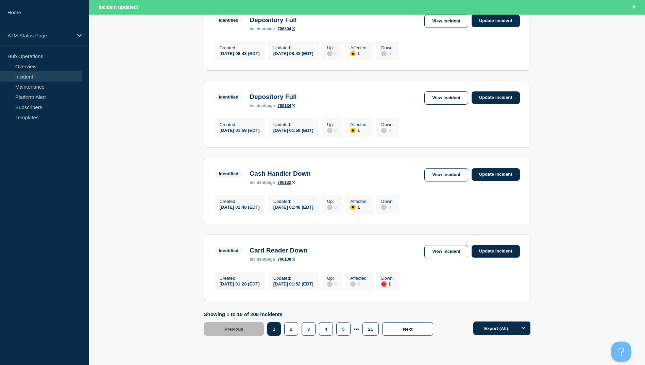
scroll to position [667, 0]
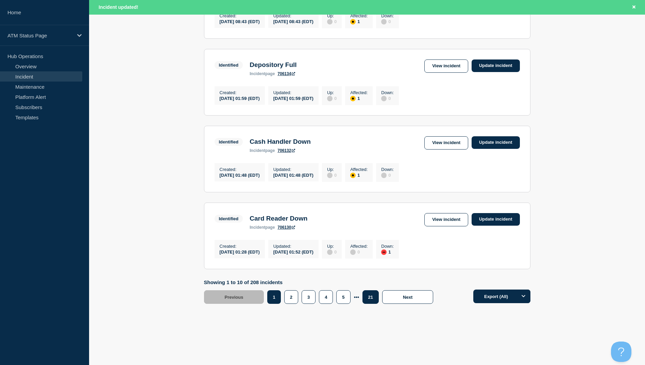
click at [367, 296] on button "21" at bounding box center [370, 297] width 16 height 14
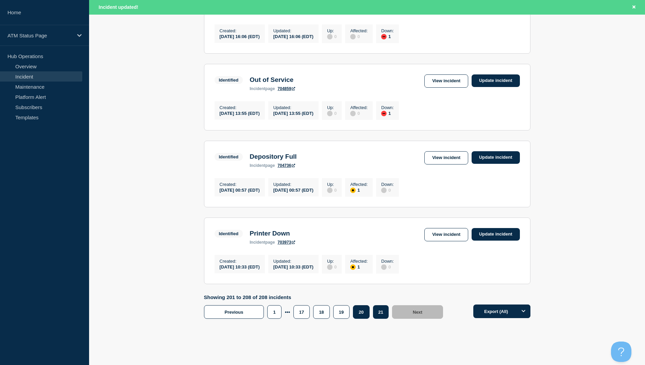
scroll to position [509, 0]
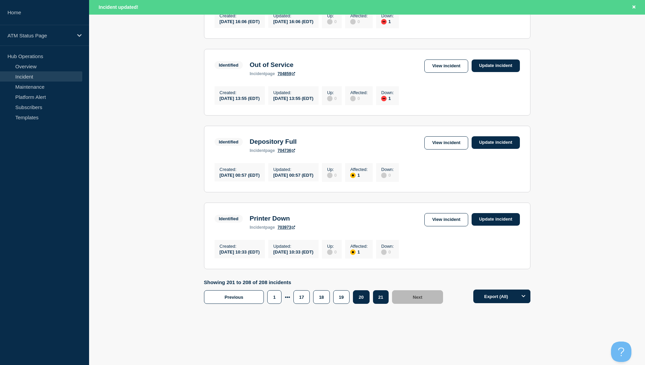
click at [364, 301] on button "20" at bounding box center [361, 297] width 16 height 14
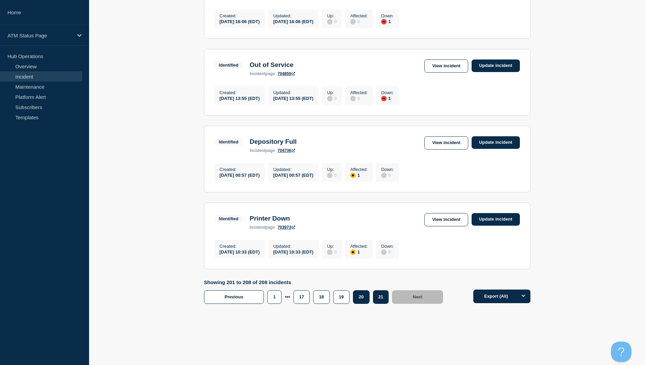
scroll to position [495, 0]
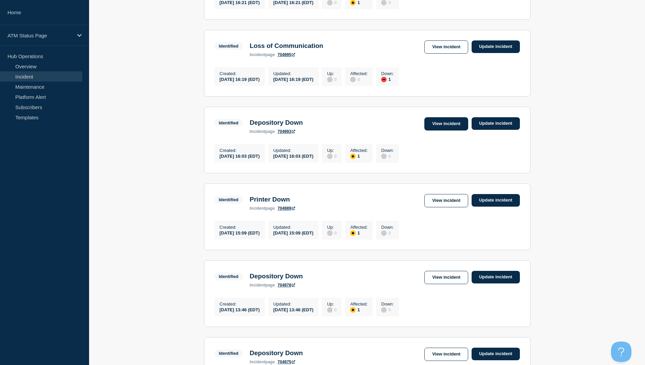
click at [436, 130] on link "View incident" at bounding box center [446, 123] width 44 height 13
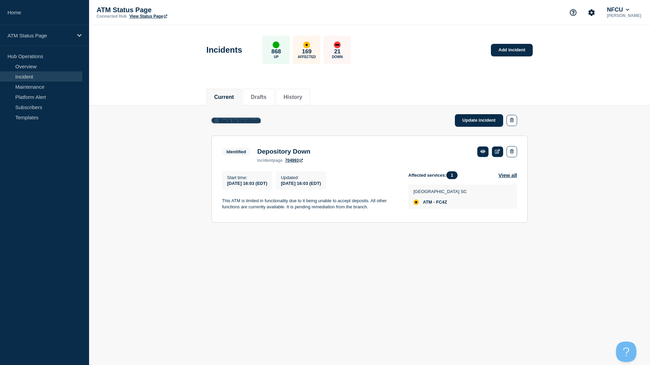
click at [221, 121] on span "Back to Incidents" at bounding box center [239, 121] width 42 height 6
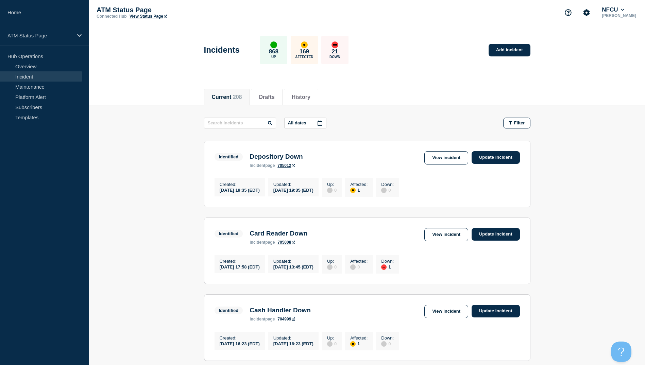
scroll to position [238, 0]
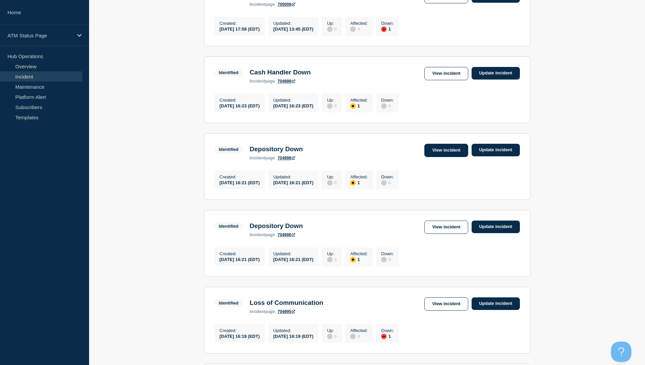
click at [439, 157] on link "View incident" at bounding box center [446, 150] width 44 height 13
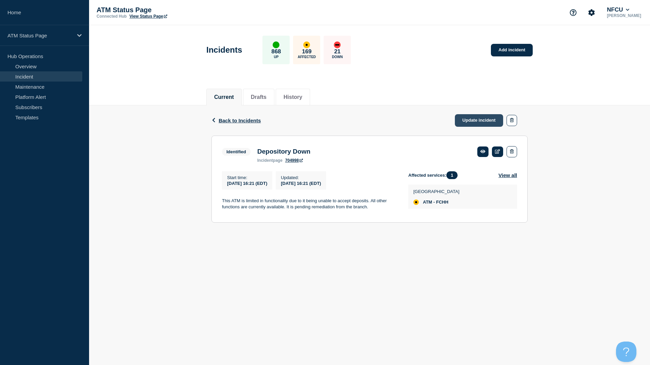
click at [461, 121] on link "Update incident" at bounding box center [479, 120] width 48 height 13
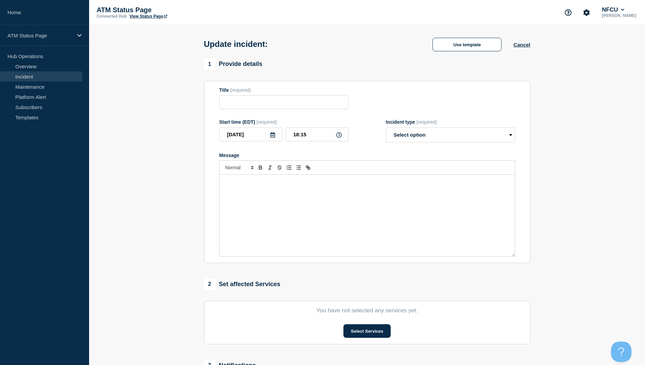
type input "Depository Down"
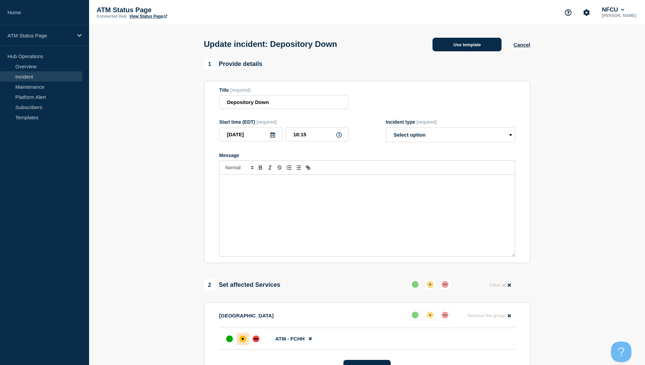
click at [465, 46] on button "Use template" at bounding box center [466, 45] width 69 height 14
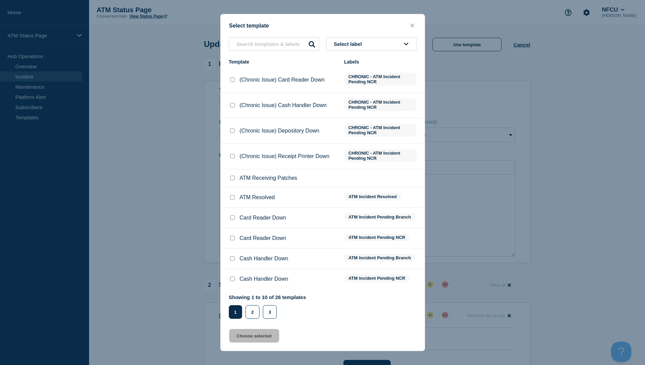
click at [232, 198] on input "ATM Resolved checkbox" at bounding box center [232, 197] width 4 height 4
checkbox input "true"
click at [254, 336] on button "Choose selected" at bounding box center [254, 336] width 50 height 14
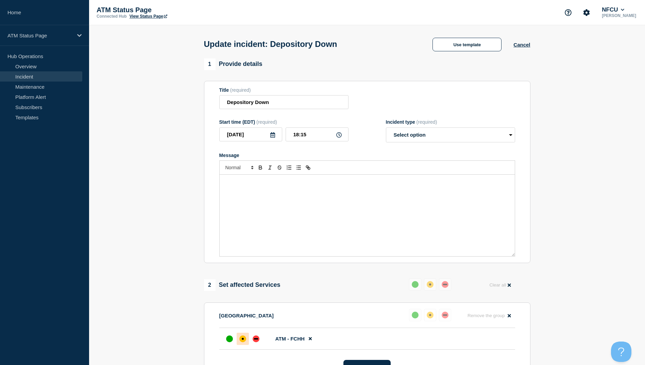
select select "resolved"
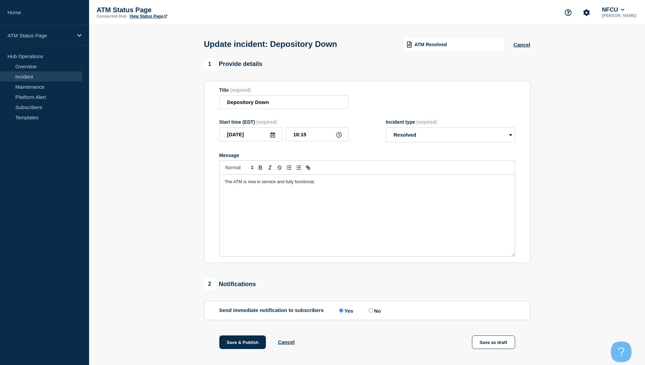
scroll to position [70, 0]
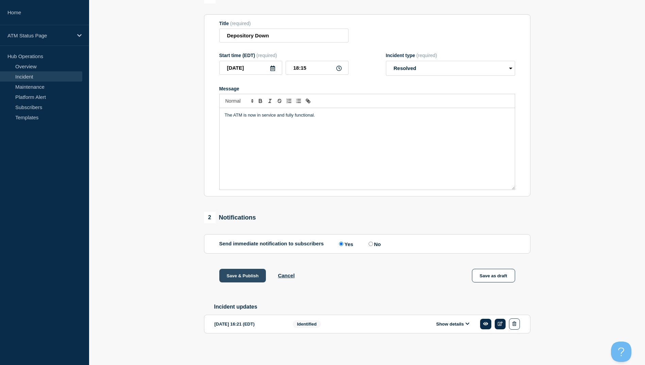
click at [248, 273] on button "Save & Publish" at bounding box center [242, 276] width 47 height 14
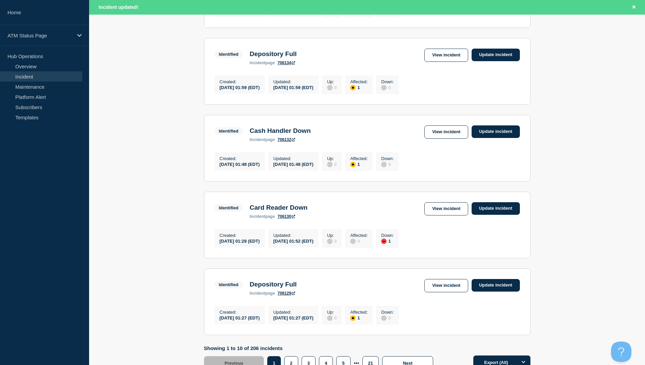
scroll to position [667, 0]
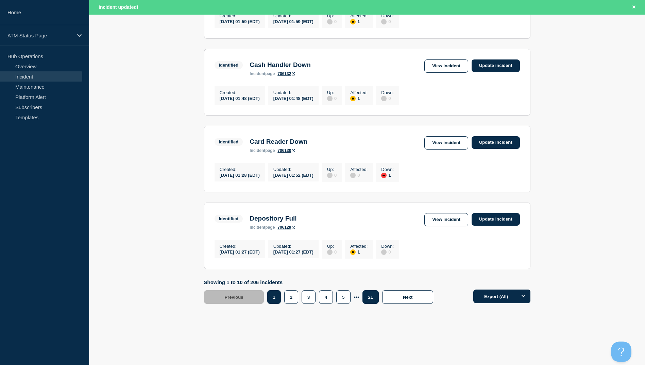
click at [367, 300] on button "21" at bounding box center [370, 297] width 16 height 14
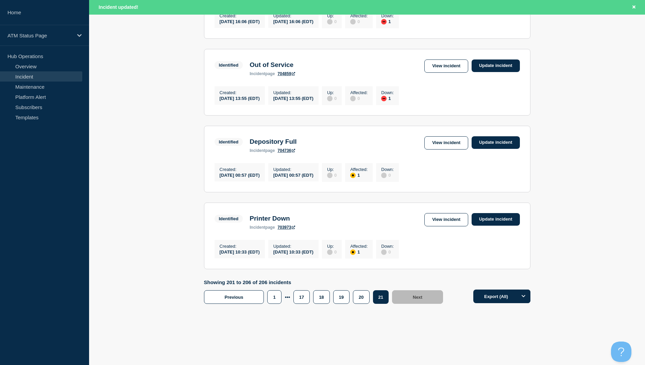
scroll to position [351, 0]
click at [340, 302] on button "19" at bounding box center [341, 297] width 16 height 14
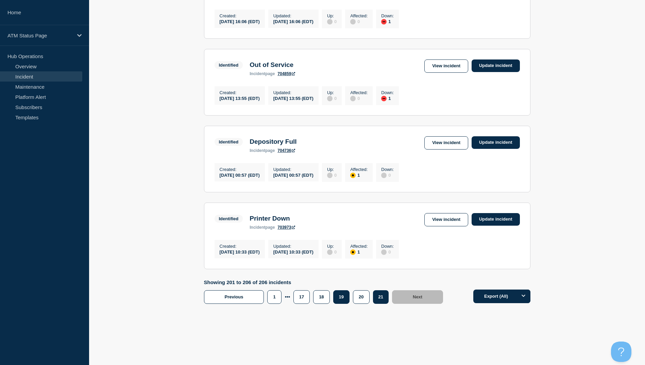
scroll to position [336, 0]
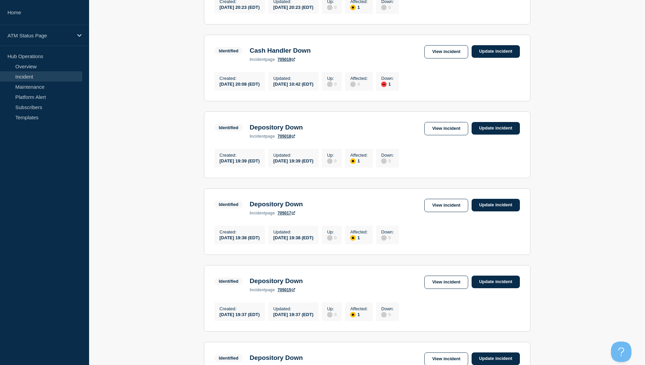
click at [437, 135] on link "View incident" at bounding box center [446, 128] width 44 height 13
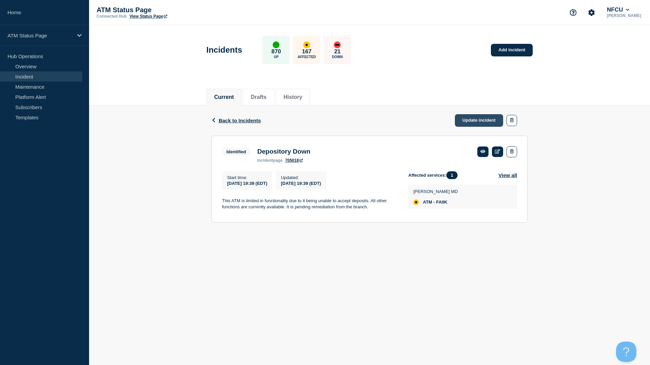
click at [465, 120] on link "Update incident" at bounding box center [479, 120] width 48 height 13
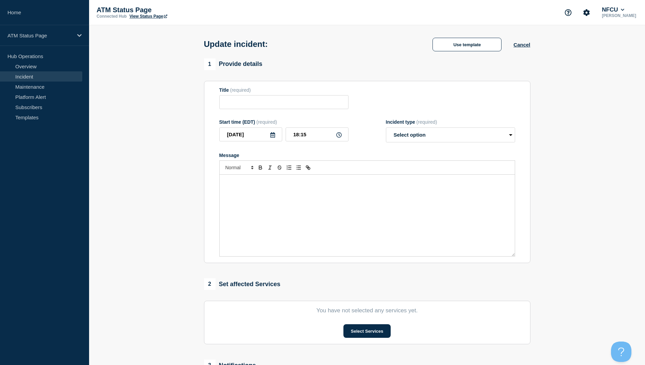
type input "Depository Down"
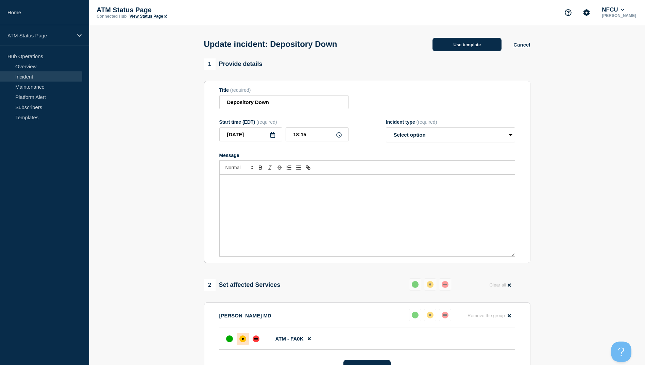
click at [461, 48] on button "Use template" at bounding box center [466, 45] width 69 height 14
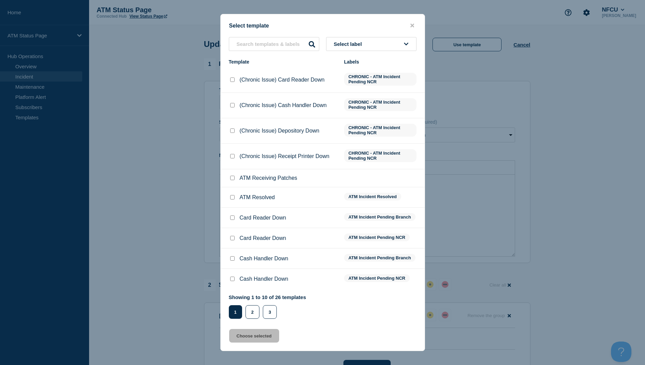
click at [231, 198] on input "ATM Resolved checkbox" at bounding box center [232, 197] width 4 height 4
checkbox input "true"
click at [249, 339] on button "Choose selected" at bounding box center [254, 336] width 50 height 14
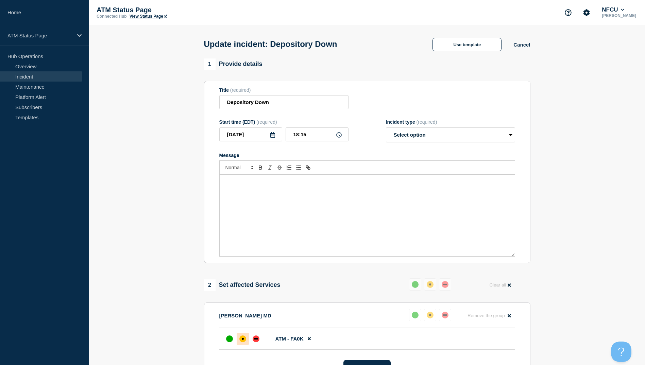
select select "resolved"
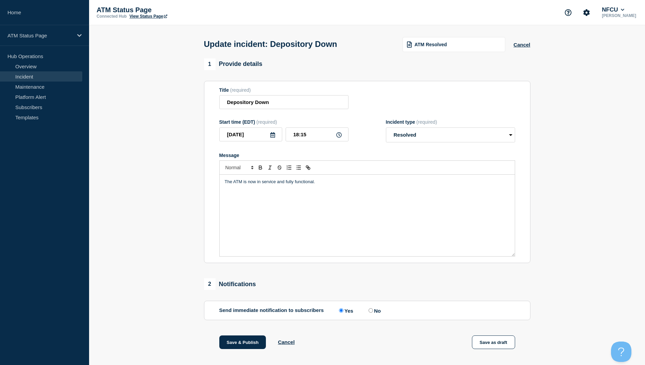
scroll to position [70, 0]
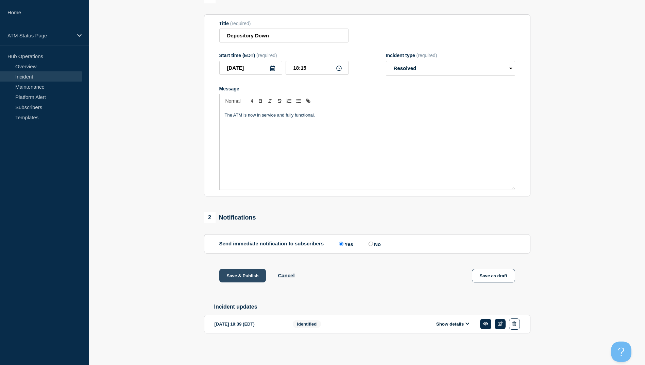
click at [239, 272] on button "Save & Publish" at bounding box center [242, 276] width 47 height 14
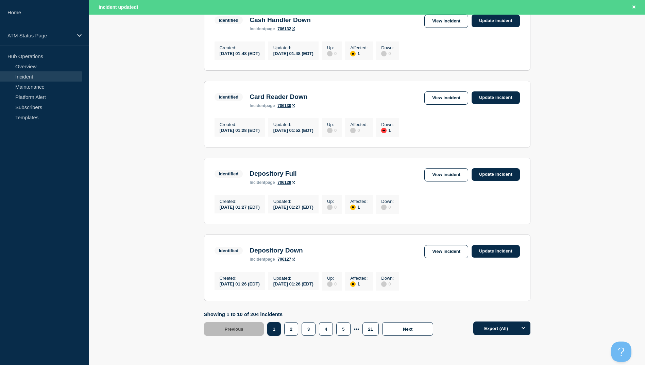
scroll to position [667, 0]
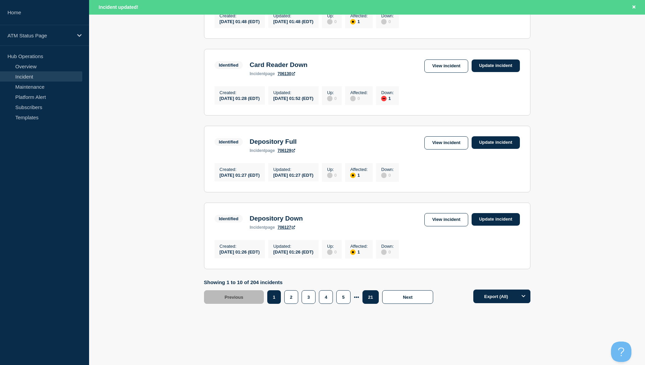
click at [372, 300] on button "21" at bounding box center [370, 297] width 16 height 14
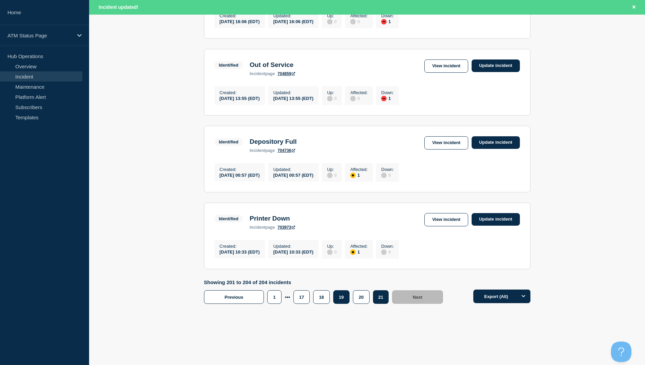
click at [344, 299] on button "19" at bounding box center [341, 297] width 16 height 14
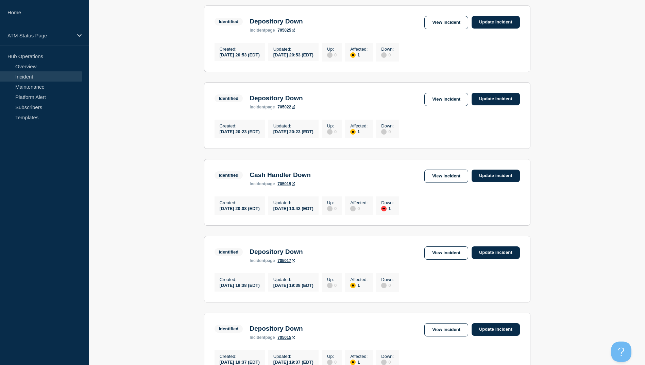
scroll to position [280, 0]
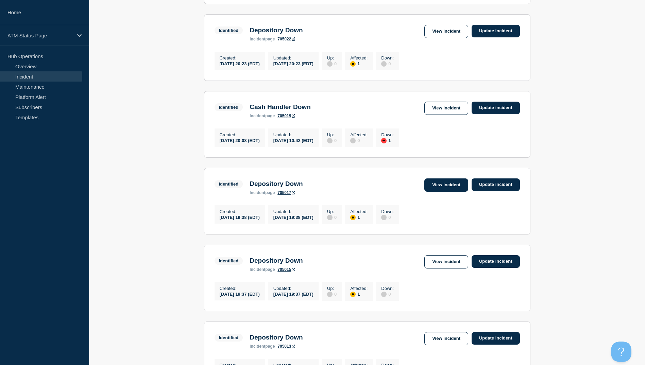
click at [449, 192] on link "View incident" at bounding box center [446, 184] width 44 height 13
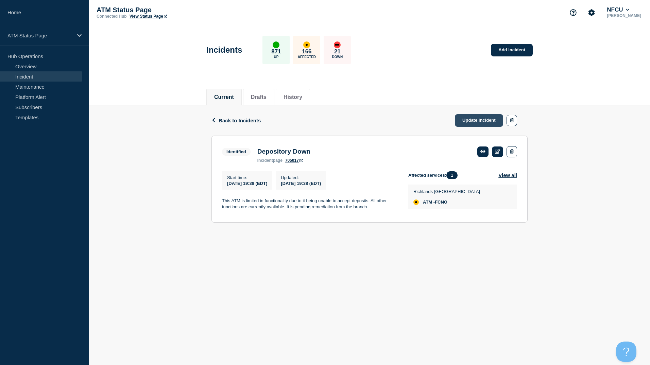
click at [469, 117] on link "Update incident" at bounding box center [479, 120] width 48 height 13
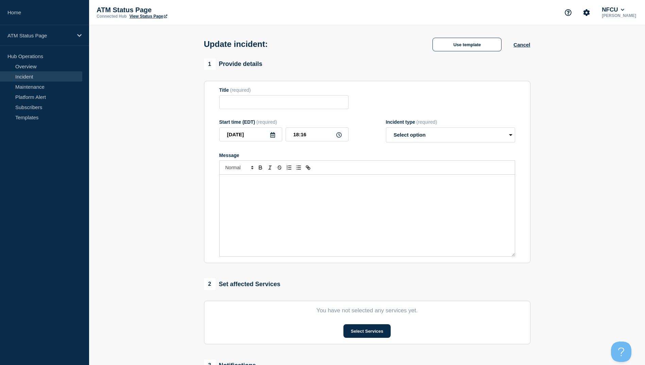
type input "Depository Down"
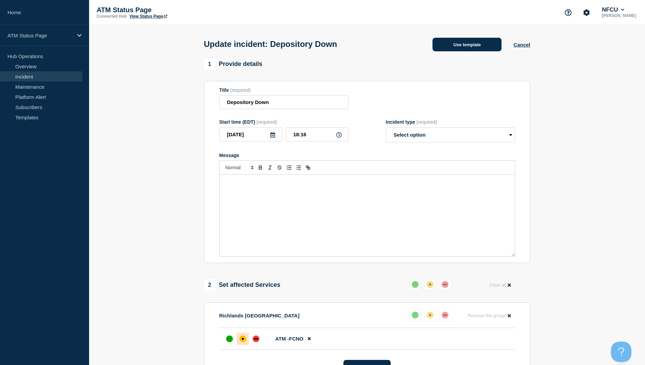
click at [471, 41] on button "Use template" at bounding box center [466, 45] width 69 height 14
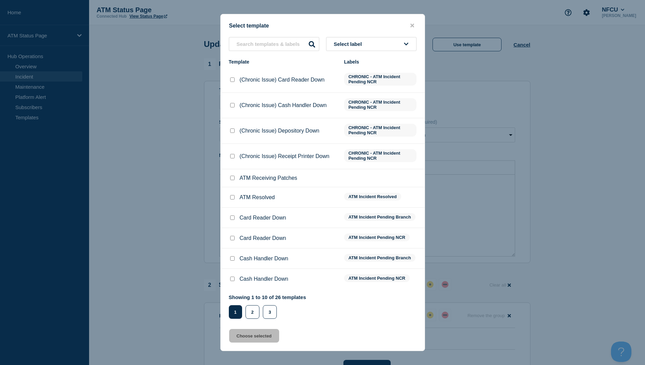
click at [233, 199] on input "ATM Resolved checkbox" at bounding box center [232, 197] width 4 height 4
checkbox input "true"
click at [262, 337] on button "Choose selected" at bounding box center [254, 336] width 50 height 14
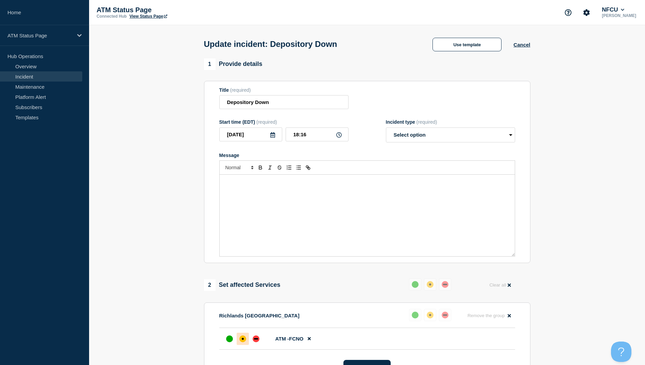
select select "resolved"
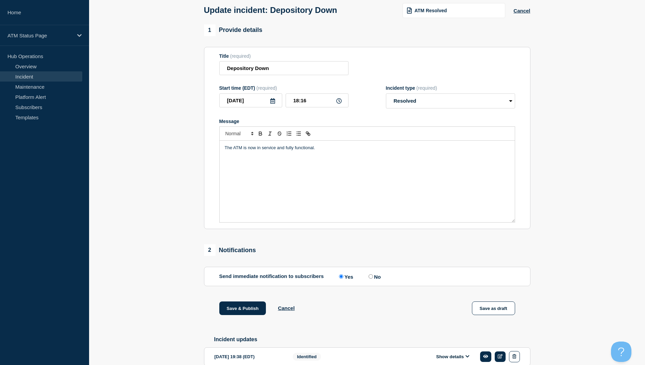
scroll to position [70, 0]
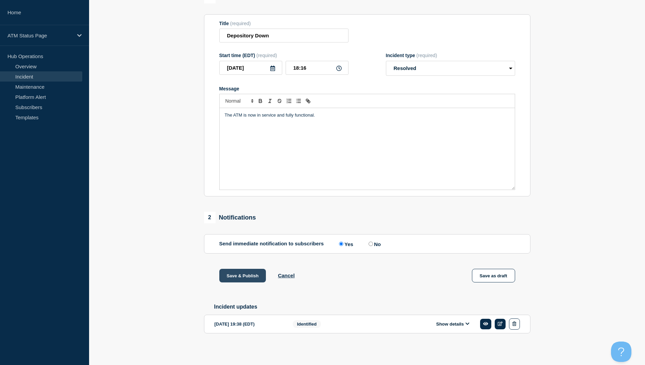
click at [244, 277] on button "Save & Publish" at bounding box center [242, 276] width 47 height 14
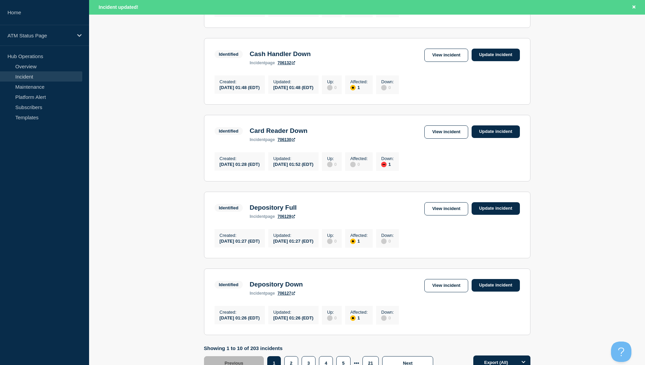
scroll to position [667, 0]
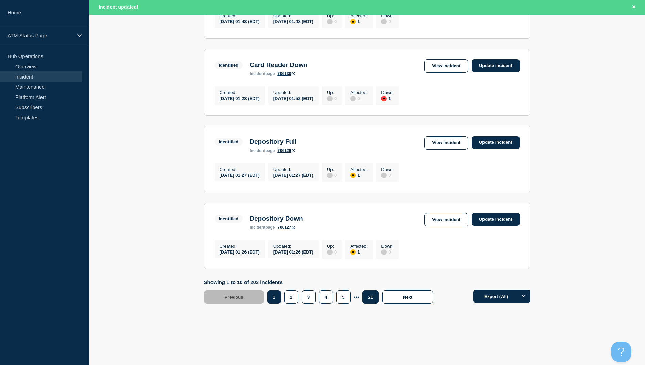
click at [368, 296] on button "21" at bounding box center [370, 297] width 16 height 14
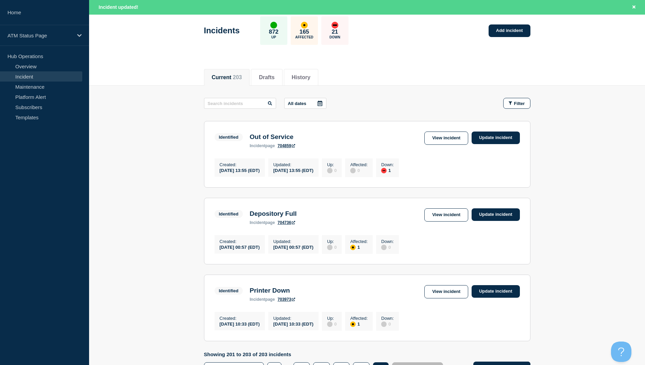
scroll to position [113, 0]
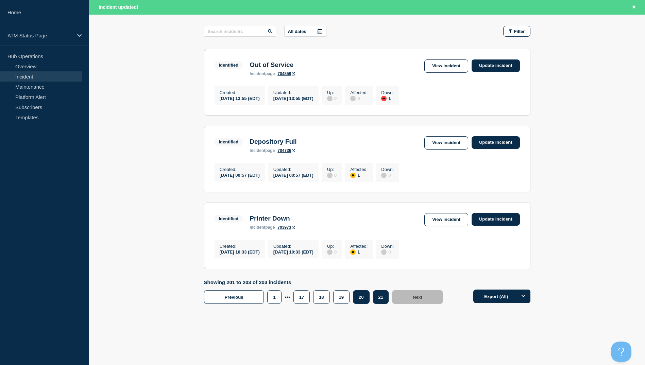
click at [359, 298] on button "20" at bounding box center [361, 297] width 16 height 14
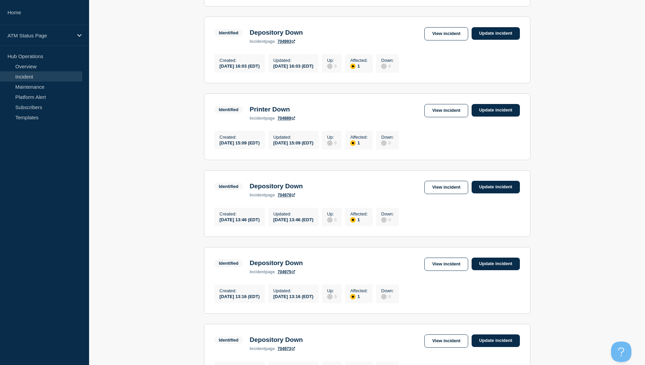
scroll to position [235, 0]
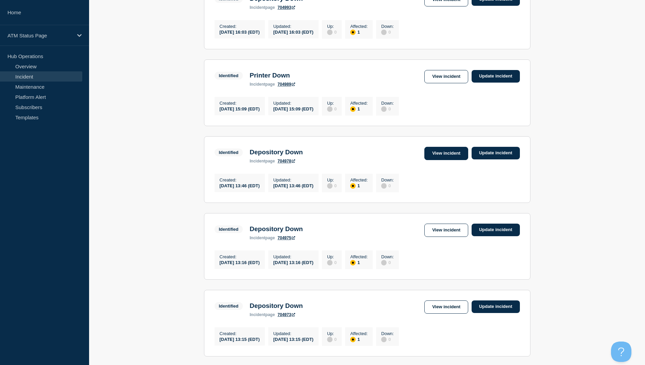
click at [441, 158] on link "View incident" at bounding box center [446, 153] width 44 height 13
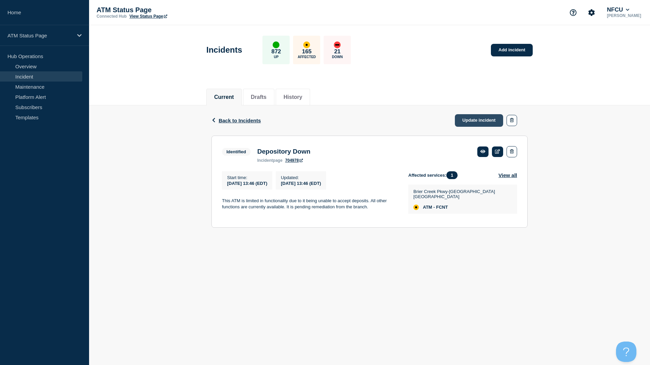
click at [474, 122] on link "Update incident" at bounding box center [479, 120] width 48 height 13
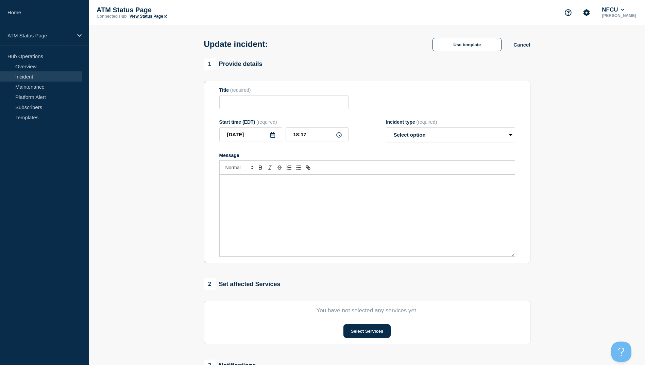
type input "Depository Down"
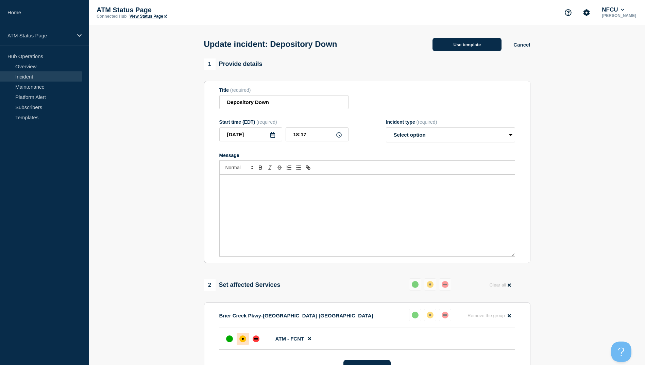
click at [473, 43] on button "Use template" at bounding box center [466, 45] width 69 height 14
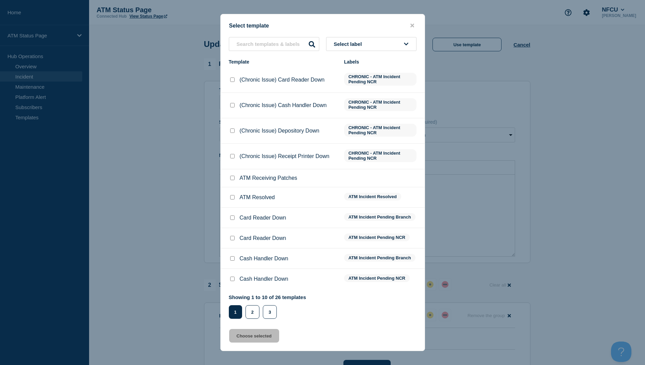
click at [232, 196] on input "ATM Resolved checkbox" at bounding box center [232, 197] width 4 height 4
checkbox input "true"
click at [249, 339] on button "Choose selected" at bounding box center [254, 336] width 50 height 14
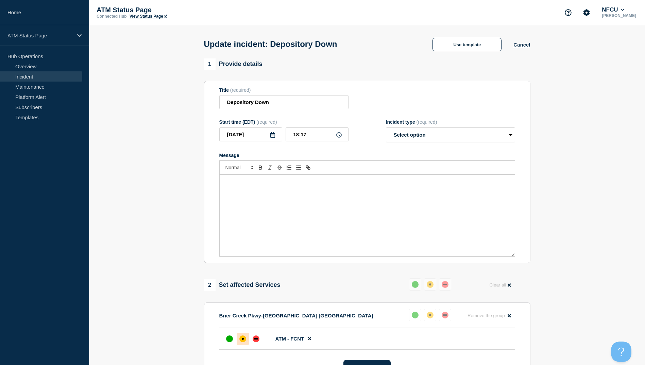
select select "resolved"
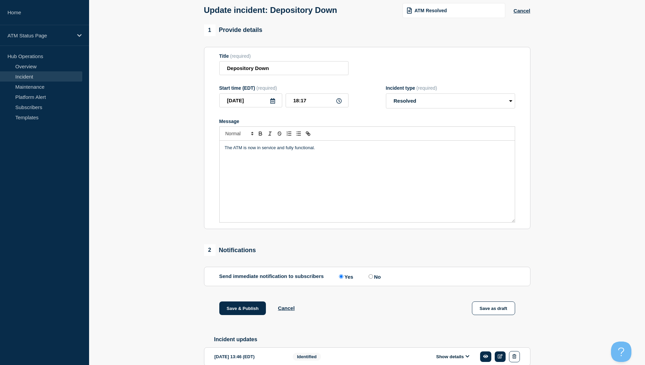
scroll to position [70, 0]
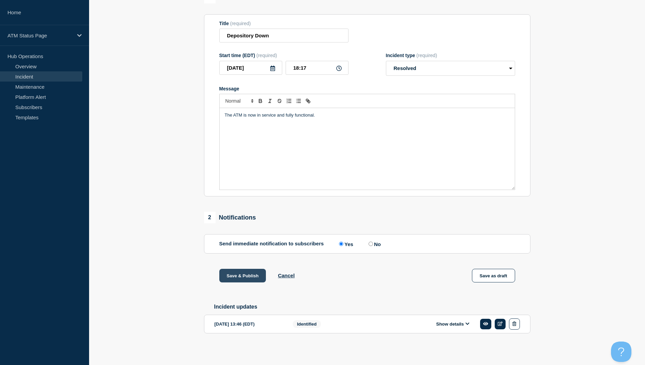
click at [249, 276] on button "Save & Publish" at bounding box center [242, 276] width 47 height 14
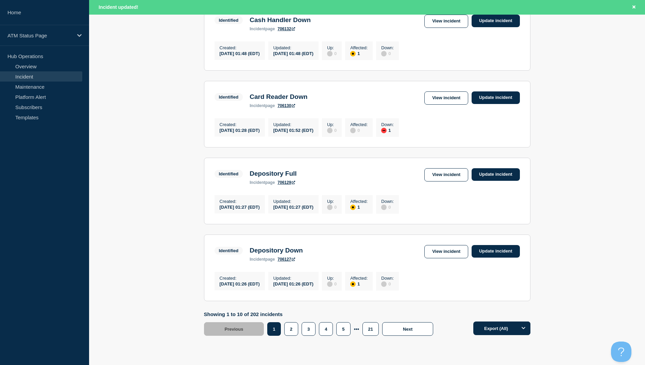
scroll to position [667, 0]
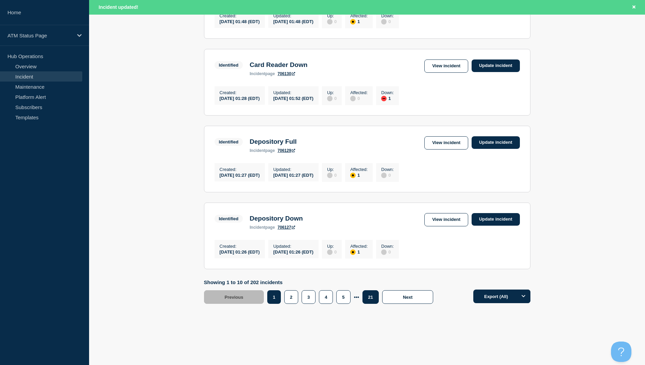
click at [368, 294] on button "21" at bounding box center [370, 297] width 16 height 14
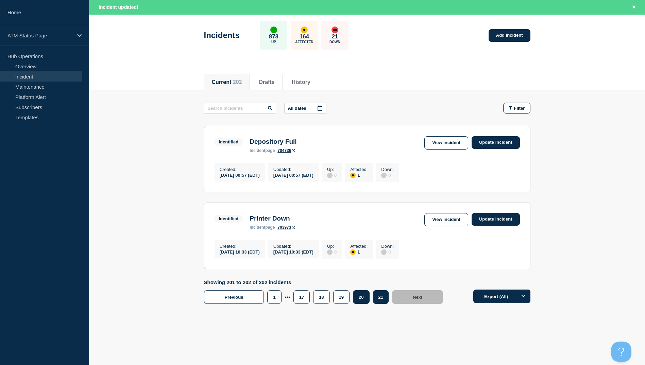
click at [358, 299] on button "20" at bounding box center [361, 297] width 16 height 14
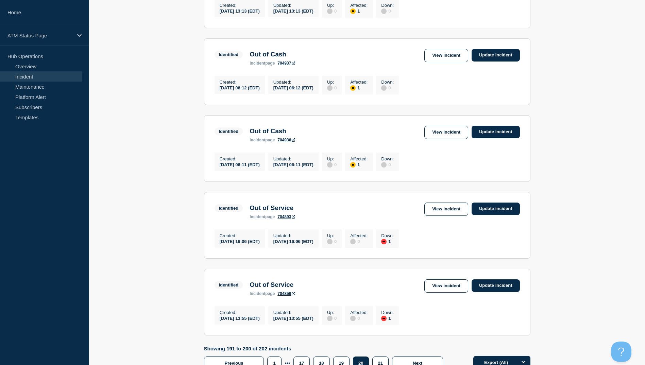
scroll to position [653, 0]
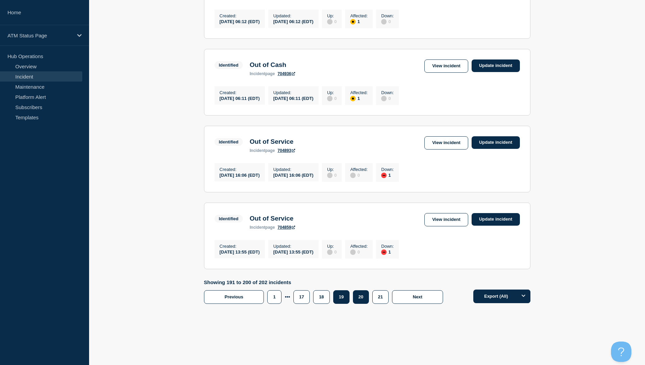
click at [339, 301] on button "19" at bounding box center [341, 297] width 16 height 14
click at [455, 221] on link "View incident" at bounding box center [446, 219] width 44 height 13
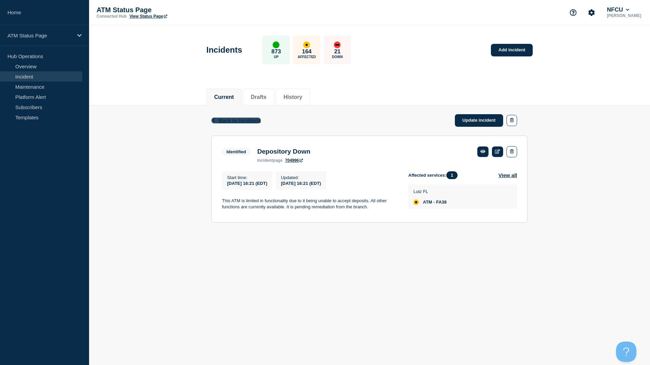
click at [224, 119] on span "Back to Incidents" at bounding box center [239, 121] width 42 height 6
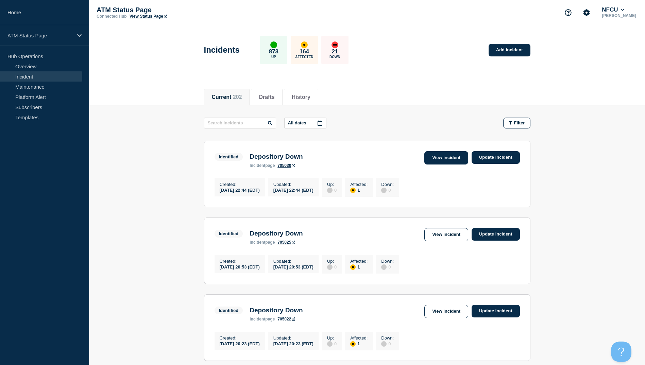
click at [443, 158] on link "View incident" at bounding box center [446, 157] width 44 height 13
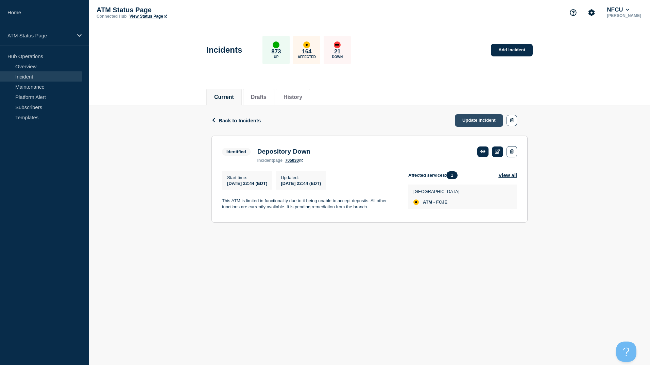
click at [473, 121] on link "Update incident" at bounding box center [479, 120] width 48 height 13
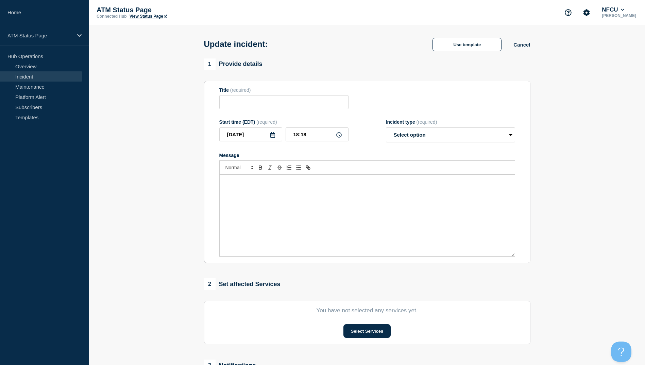
type input "Depository Down"
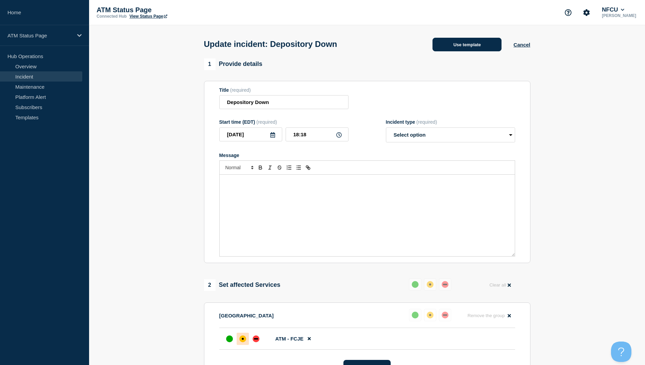
click at [455, 51] on button "Use template" at bounding box center [466, 45] width 69 height 14
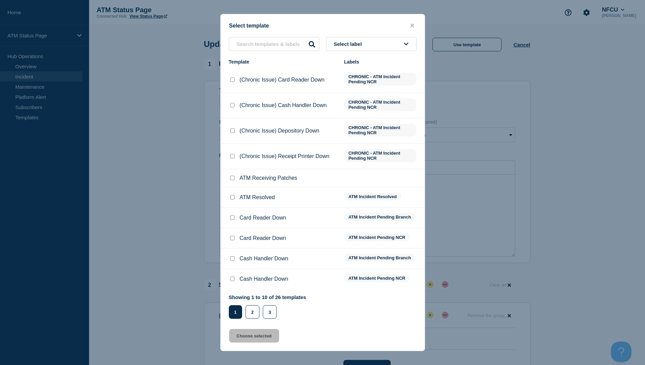
click at [232, 198] on input "ATM Resolved checkbox" at bounding box center [232, 197] width 4 height 4
checkbox input "true"
click at [265, 338] on button "Choose selected" at bounding box center [254, 336] width 50 height 14
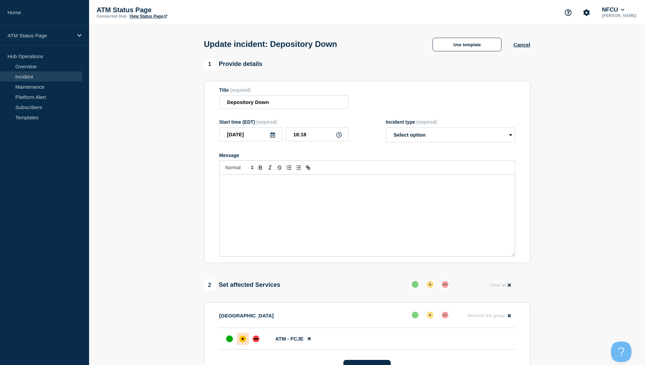
select select "resolved"
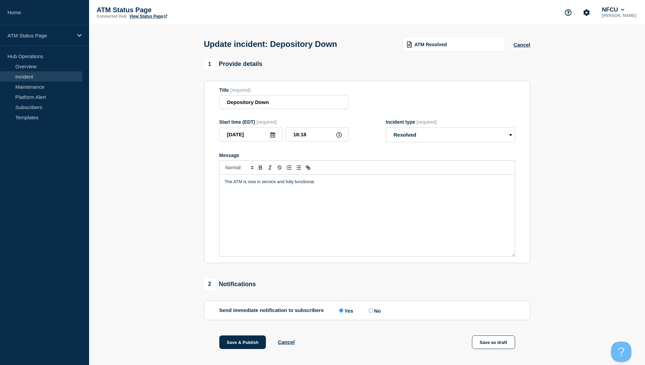
scroll to position [70, 0]
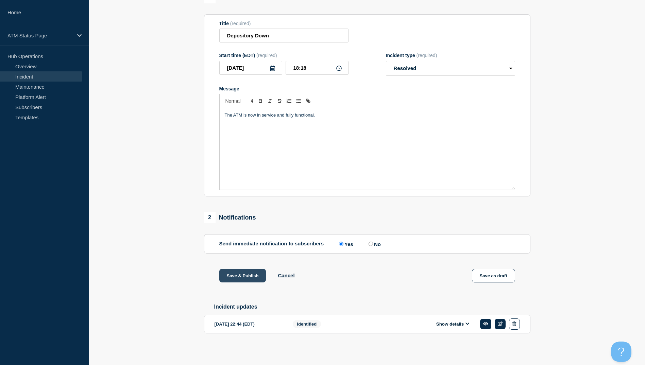
click at [244, 273] on button "Save & Publish" at bounding box center [242, 276] width 47 height 14
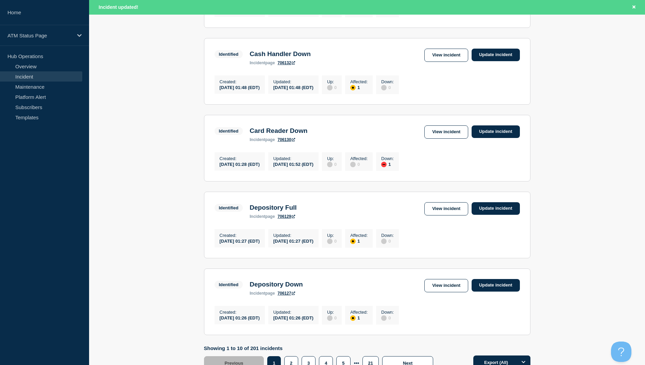
scroll to position [667, 0]
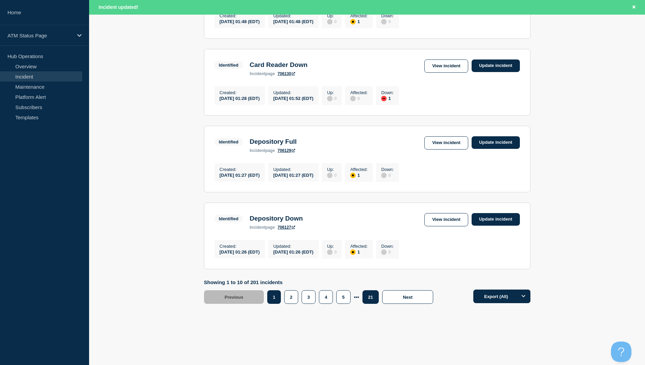
click at [377, 297] on button "21" at bounding box center [370, 297] width 16 height 14
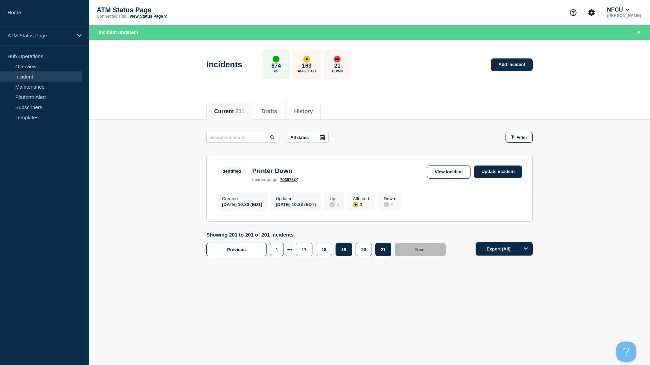
click at [349, 255] on button "19" at bounding box center [343, 250] width 16 height 14
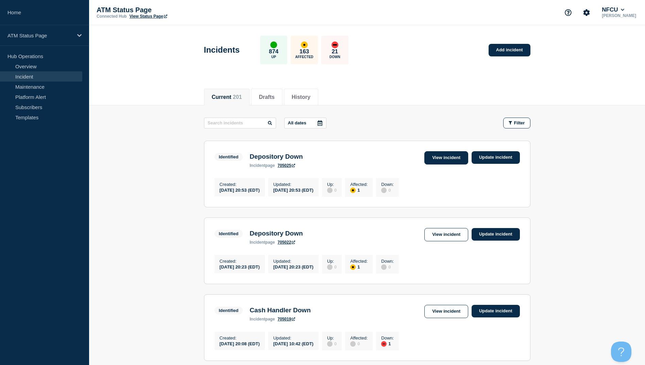
click at [436, 159] on link "View incident" at bounding box center [446, 157] width 44 height 13
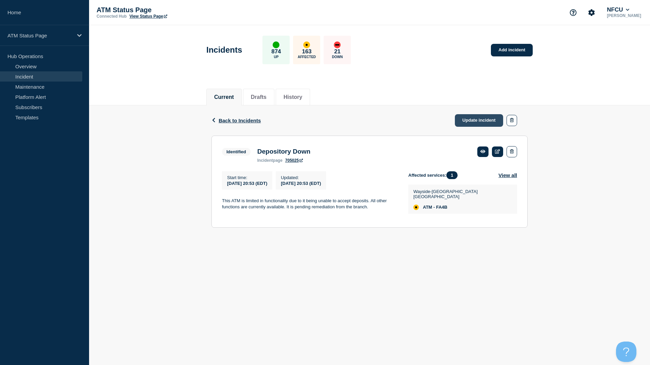
click at [476, 118] on link "Update incident" at bounding box center [479, 120] width 48 height 13
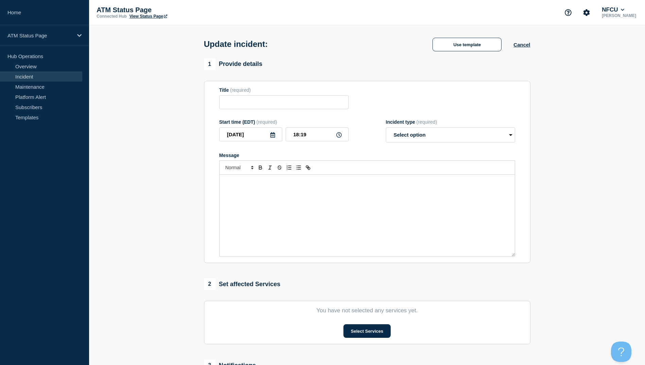
type input "Depository Down"
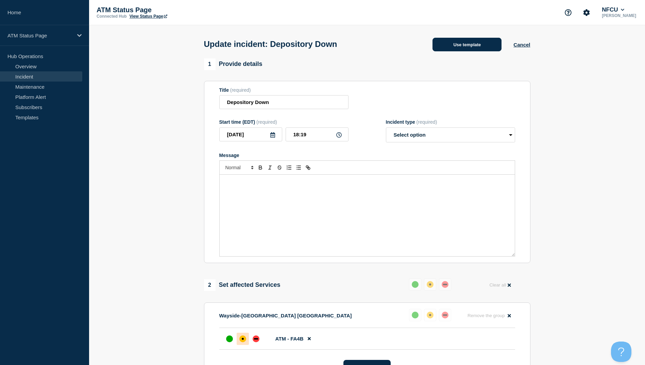
click at [470, 47] on button "Use template" at bounding box center [466, 45] width 69 height 14
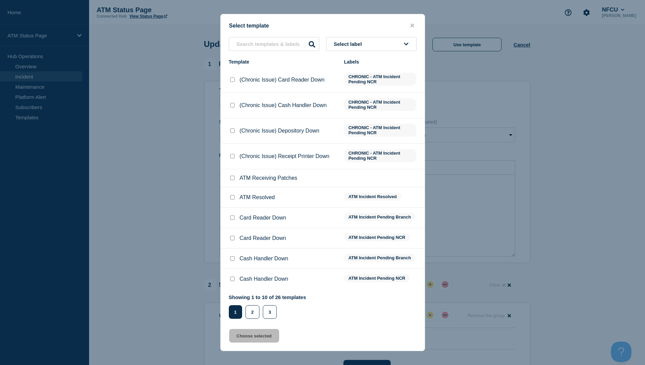
click at [233, 198] on input "ATM Resolved checkbox" at bounding box center [232, 197] width 4 height 4
checkbox input "true"
click at [257, 339] on button "Choose selected" at bounding box center [254, 336] width 50 height 14
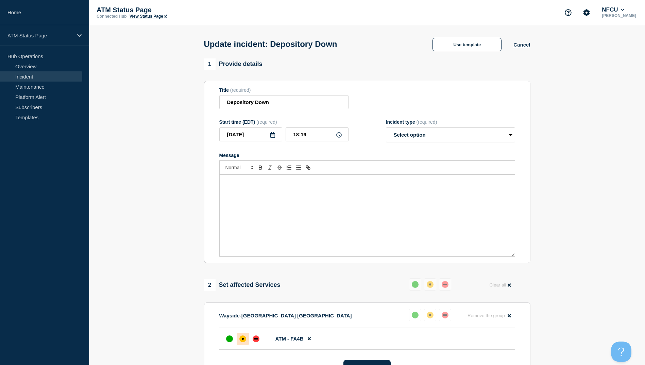
select select "resolved"
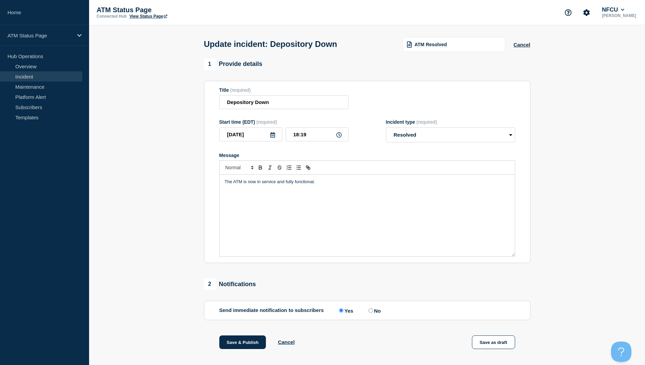
scroll to position [70, 0]
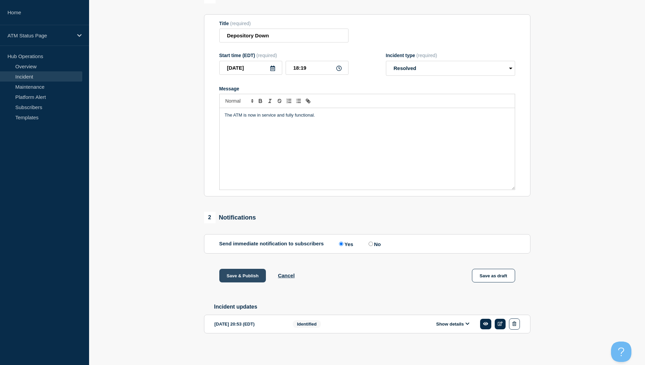
click at [239, 274] on button "Save & Publish" at bounding box center [242, 276] width 47 height 14
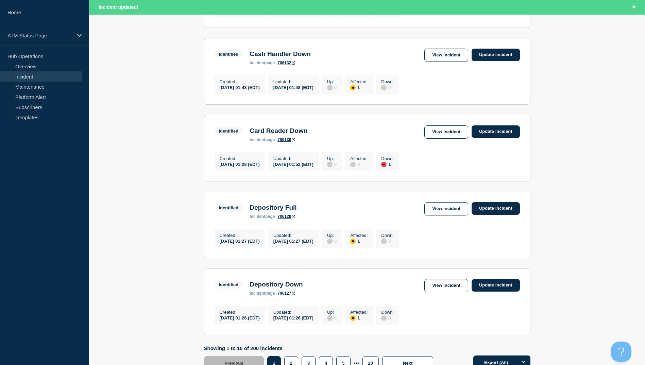
scroll to position [667, 0]
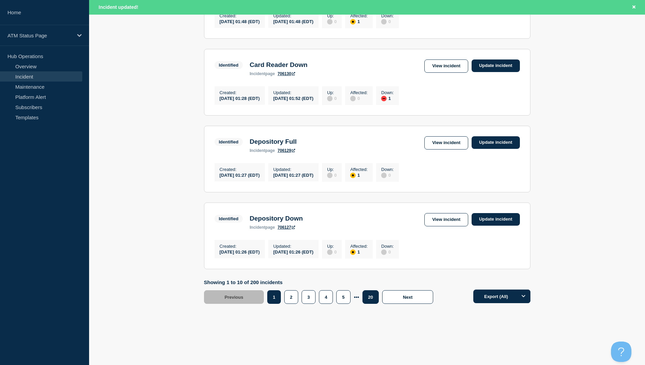
click at [370, 301] on button "20" at bounding box center [370, 297] width 16 height 14
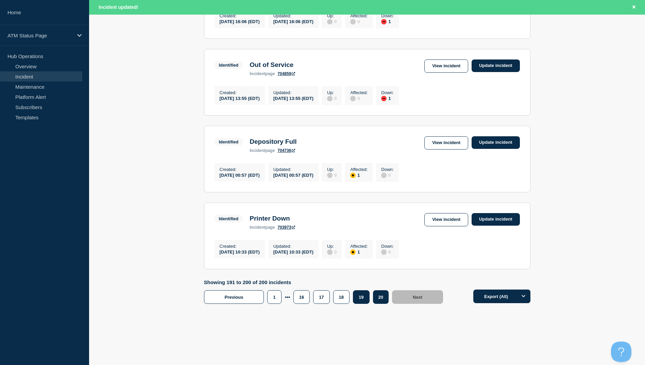
click at [360, 298] on button "19" at bounding box center [361, 297] width 16 height 14
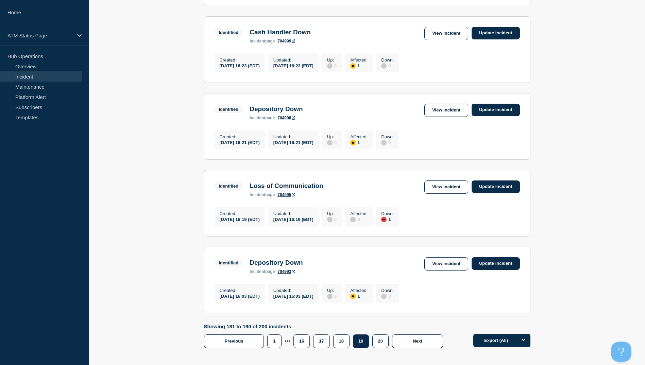
scroll to position [551, 0]
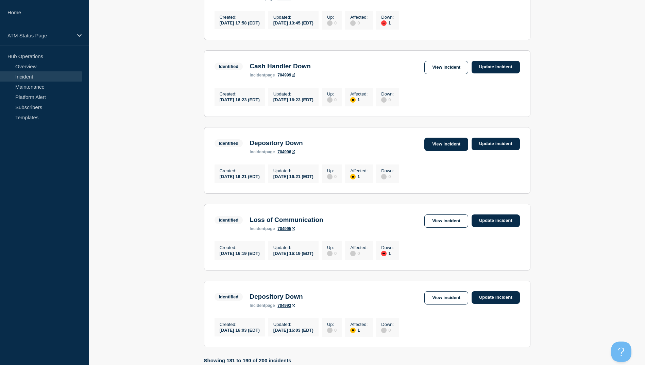
click at [444, 151] on link "View incident" at bounding box center [446, 144] width 44 height 13
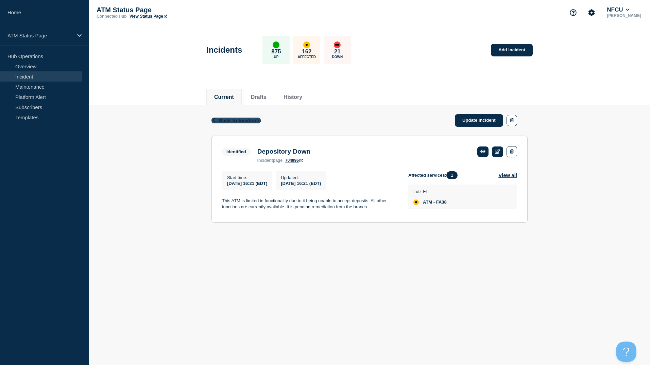
click at [236, 121] on span "Back to Incidents" at bounding box center [239, 121] width 42 height 6
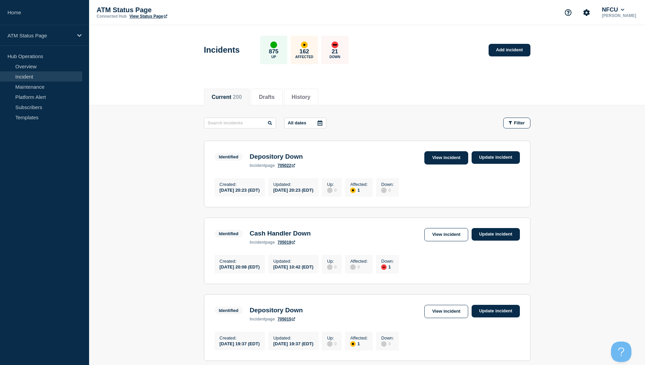
click at [448, 156] on link "View incident" at bounding box center [446, 157] width 44 height 13
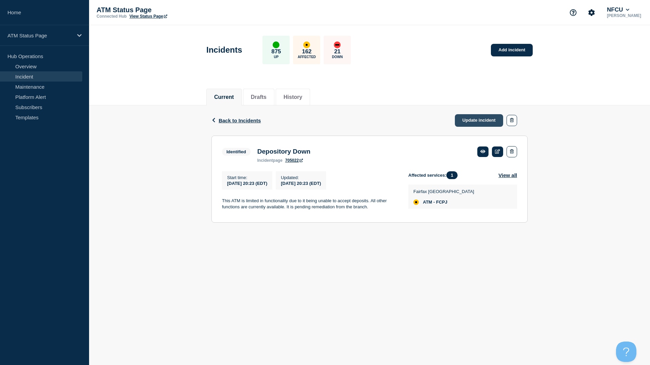
click at [485, 121] on link "Update incident" at bounding box center [479, 120] width 48 height 13
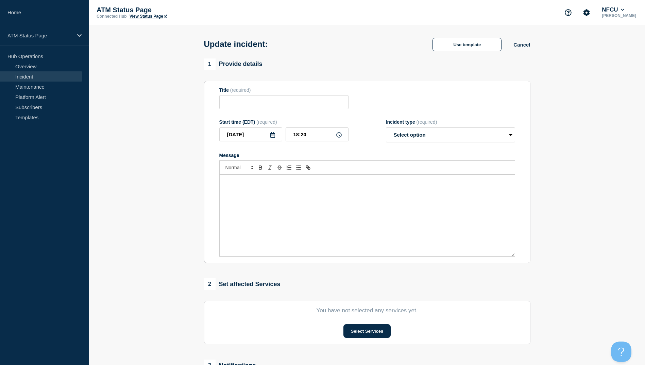
type input "Depository Down"
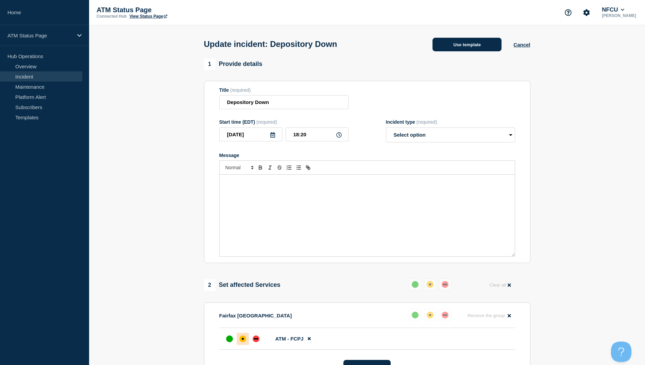
click at [475, 44] on button "Use template" at bounding box center [466, 45] width 69 height 14
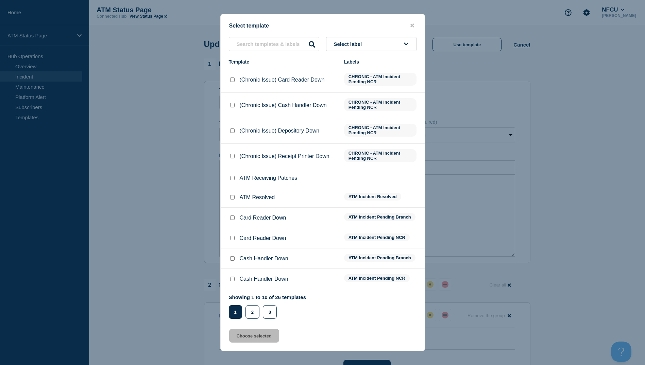
click at [232, 198] on input "ATM Resolved checkbox" at bounding box center [232, 197] width 4 height 4
checkbox input "true"
click at [266, 336] on button "Choose selected" at bounding box center [254, 336] width 50 height 14
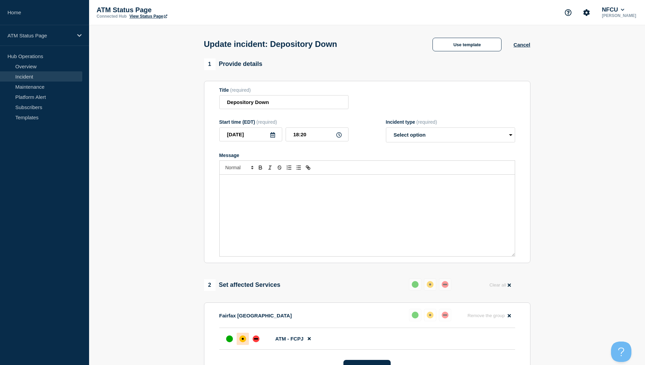
select select "resolved"
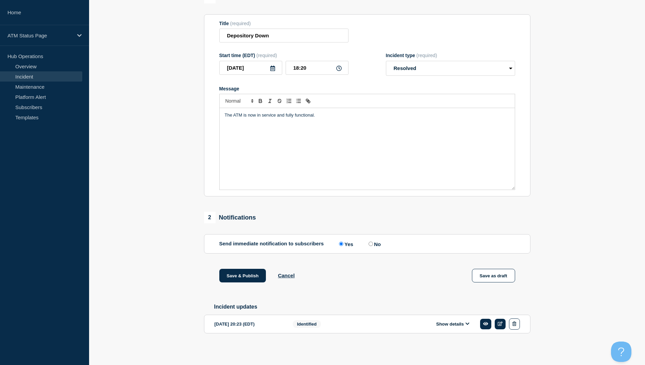
scroll to position [70, 0]
click at [241, 275] on button "Save & Publish" at bounding box center [242, 276] width 47 height 14
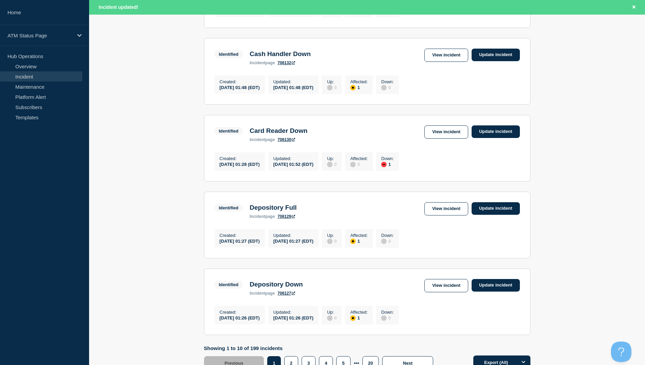
scroll to position [667, 0]
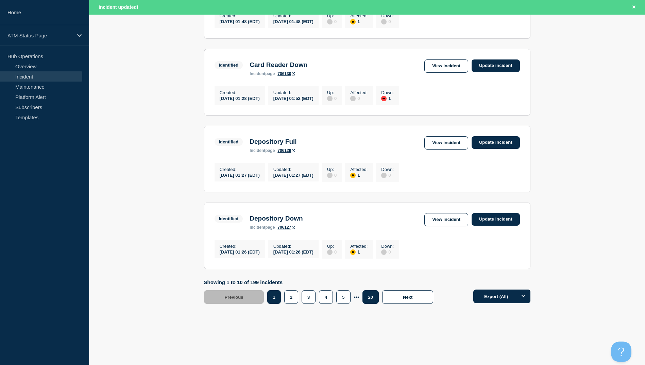
click at [370, 294] on button "20" at bounding box center [370, 297] width 16 height 14
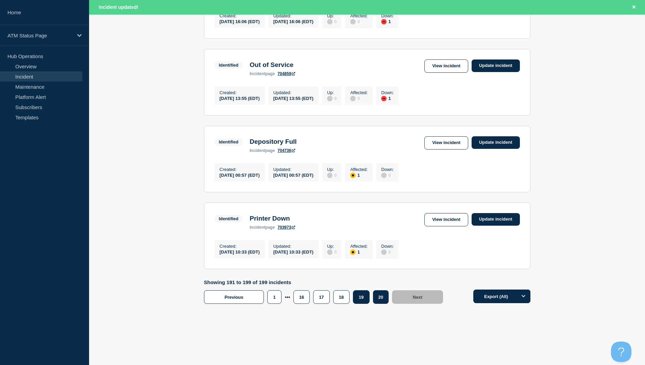
click at [362, 301] on button "19" at bounding box center [361, 297] width 16 height 14
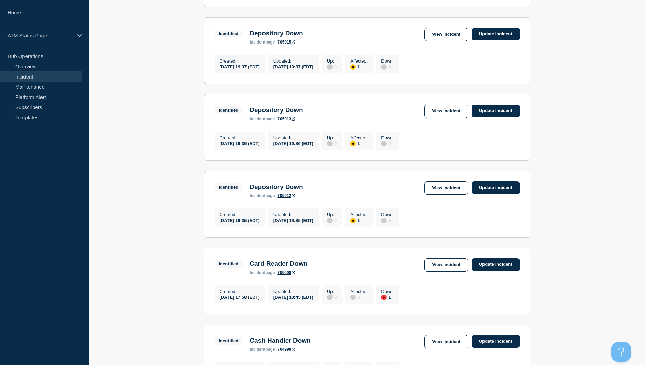
scroll to position [64, 0]
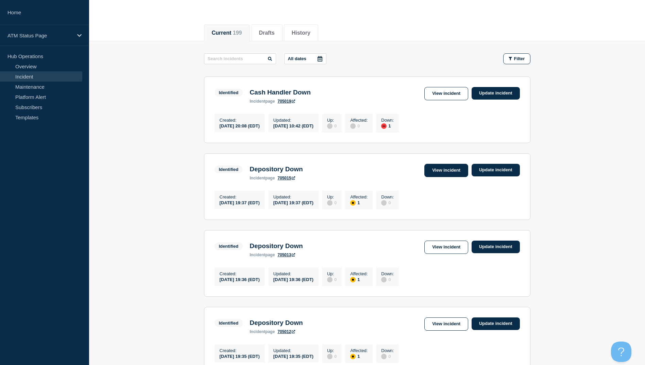
click at [457, 174] on link "View incident" at bounding box center [446, 170] width 44 height 13
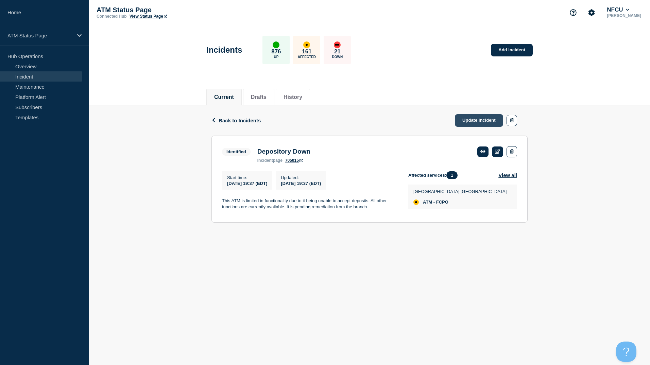
click at [484, 117] on link "Update incident" at bounding box center [479, 120] width 48 height 13
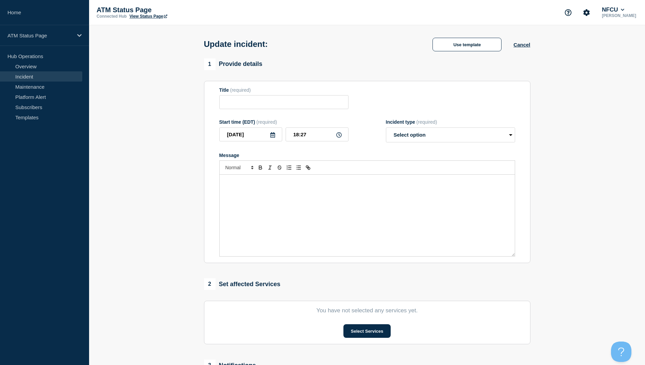
type input "Depository Down"
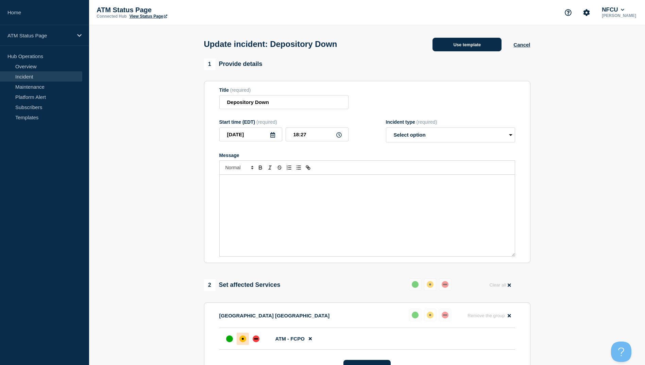
click at [462, 46] on button "Use template" at bounding box center [466, 45] width 69 height 14
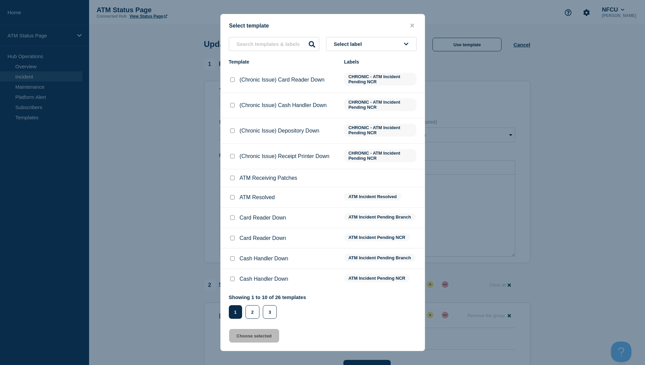
click at [232, 199] on input "ATM Resolved checkbox" at bounding box center [232, 197] width 4 height 4
checkbox input "true"
click at [260, 335] on button "Choose selected" at bounding box center [254, 336] width 50 height 14
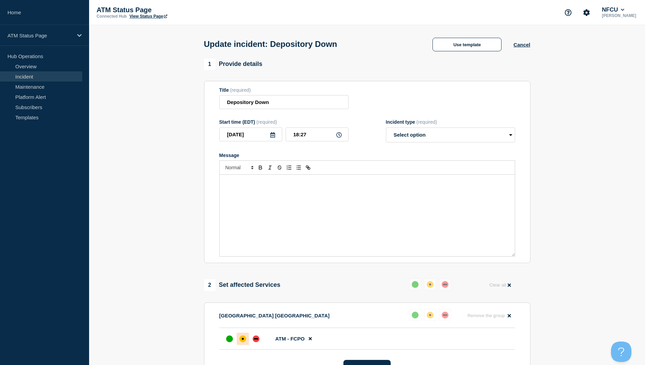
select select "resolved"
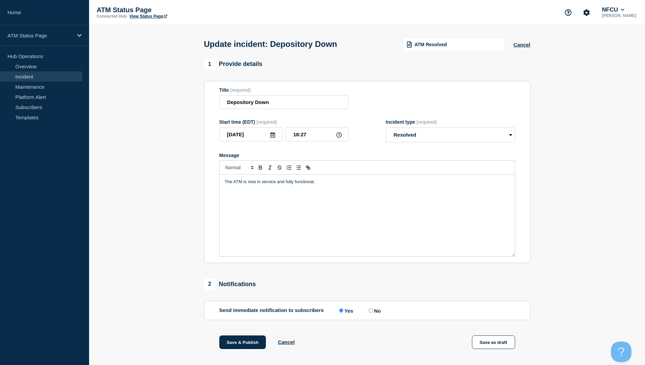
scroll to position [70, 0]
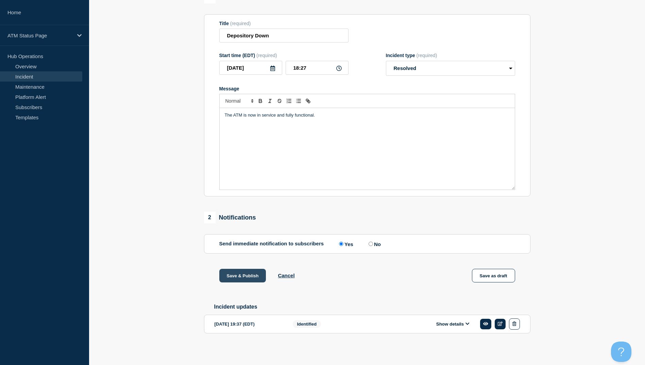
click at [240, 276] on button "Save & Publish" at bounding box center [242, 276] width 47 height 14
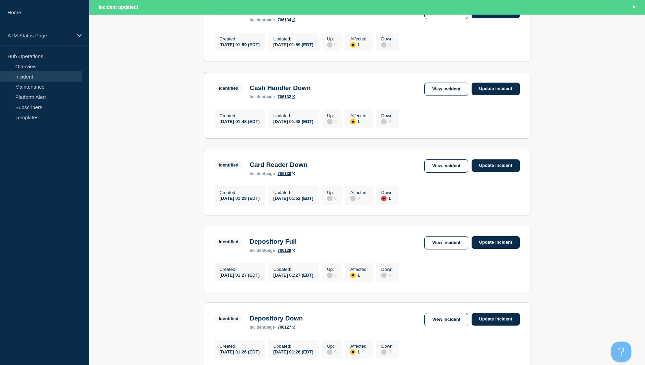
scroll to position [667, 0]
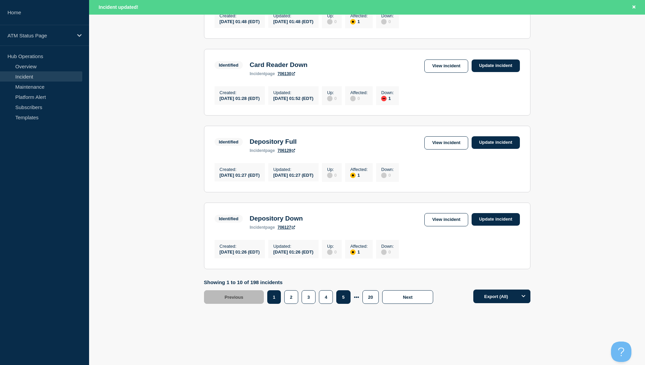
click at [346, 302] on button "5" at bounding box center [343, 297] width 14 height 14
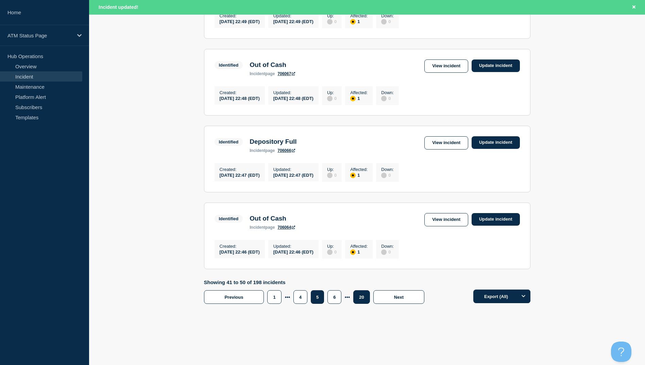
click at [360, 296] on button "20" at bounding box center [361, 297] width 16 height 14
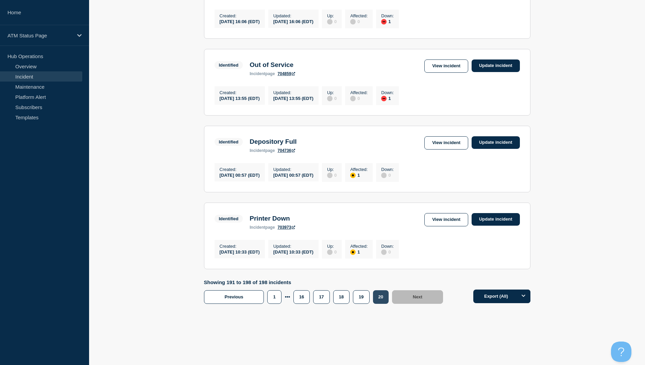
scroll to position [495, 0]
click at [338, 298] on button "18" at bounding box center [341, 297] width 16 height 14
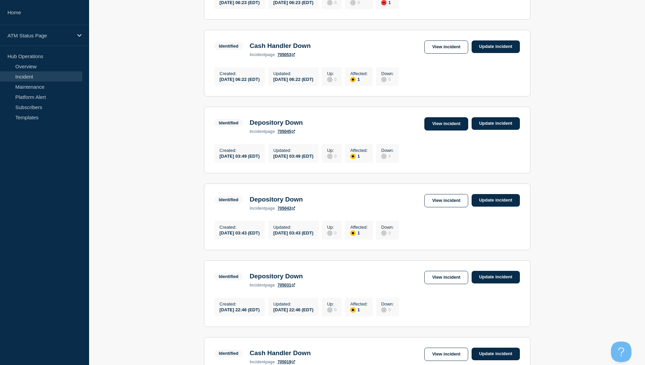
click at [445, 130] on link "View incident" at bounding box center [446, 123] width 44 height 13
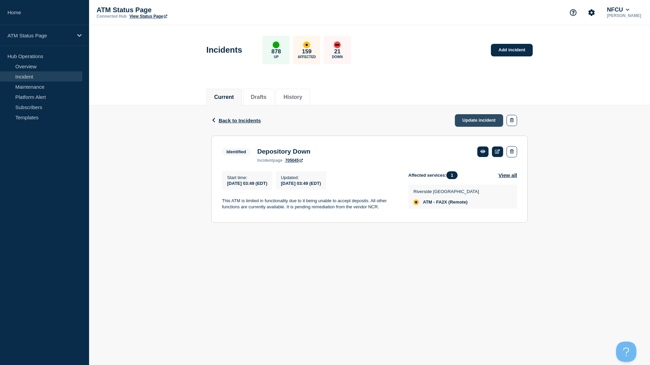
click at [472, 119] on link "Update incident" at bounding box center [479, 120] width 48 height 13
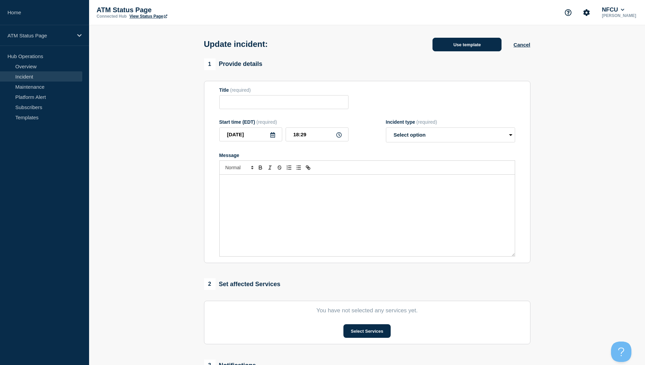
type input "Depository Down"
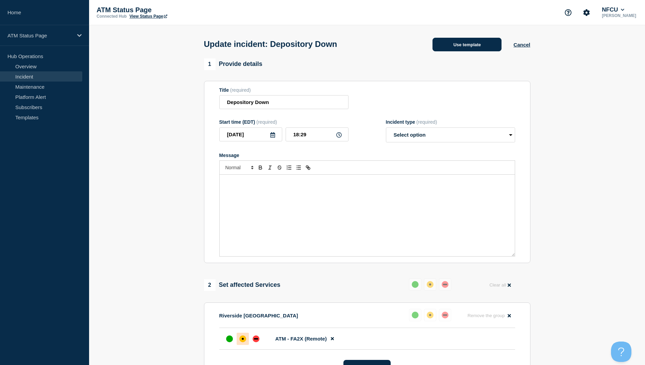
click at [463, 41] on button "Use template" at bounding box center [466, 45] width 69 height 14
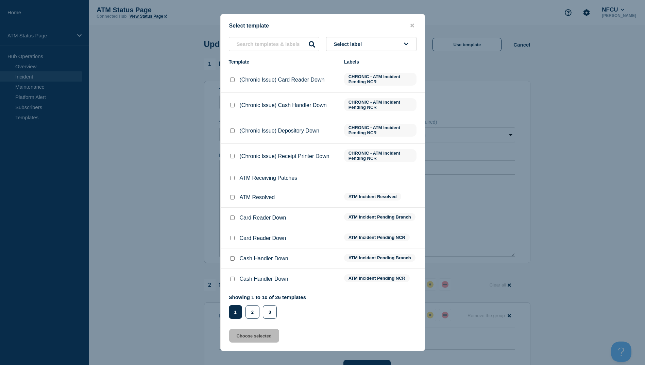
click at [232, 208] on li "ATM Resolved ATM Incident Resolved" at bounding box center [323, 218] width 204 height 20
click at [232, 197] on input "ATM Resolved checkbox" at bounding box center [232, 197] width 4 height 4
checkbox input "true"
click at [252, 333] on button "Choose selected" at bounding box center [254, 336] width 50 height 14
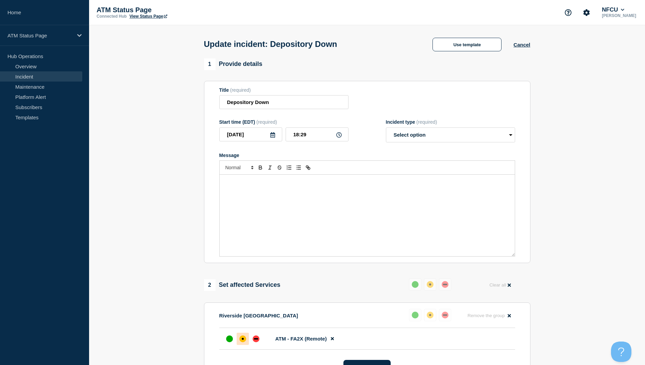
select select "resolved"
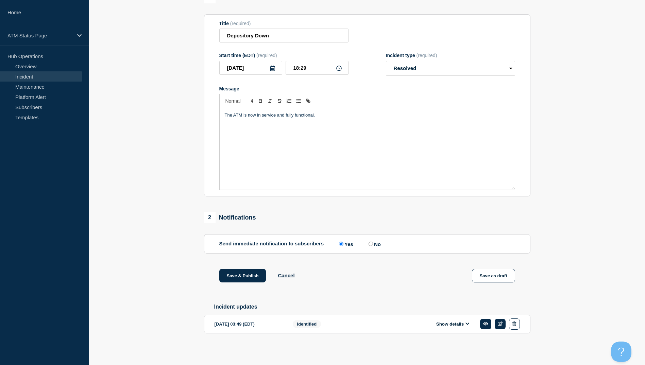
scroll to position [70, 0]
click at [246, 276] on button "Save & Publish" at bounding box center [242, 276] width 47 height 14
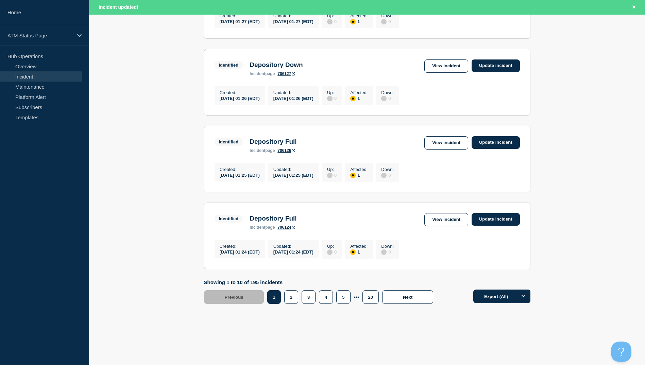
scroll to position [667, 0]
click at [366, 297] on button "20" at bounding box center [370, 297] width 16 height 14
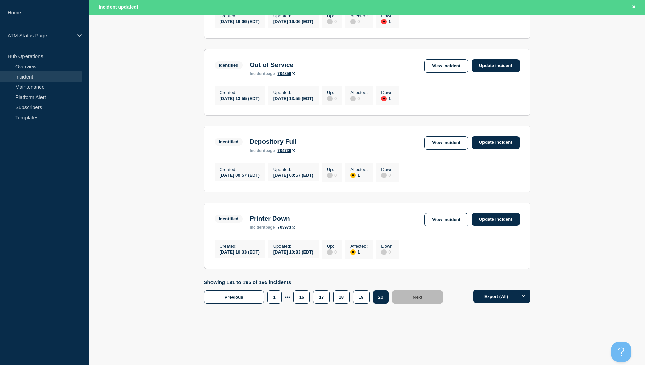
scroll to position [271, 0]
click at [326, 299] on button "17" at bounding box center [321, 297] width 16 height 14
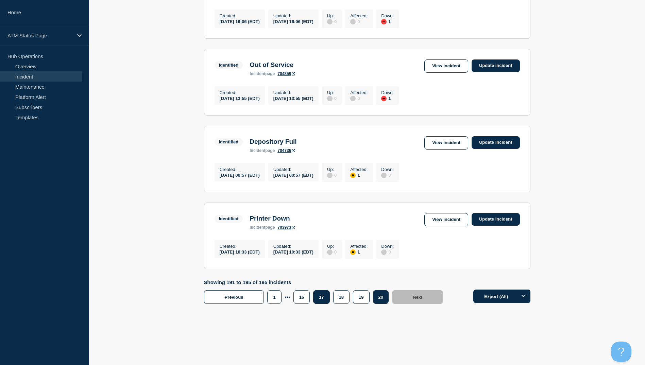
scroll to position [257, 0]
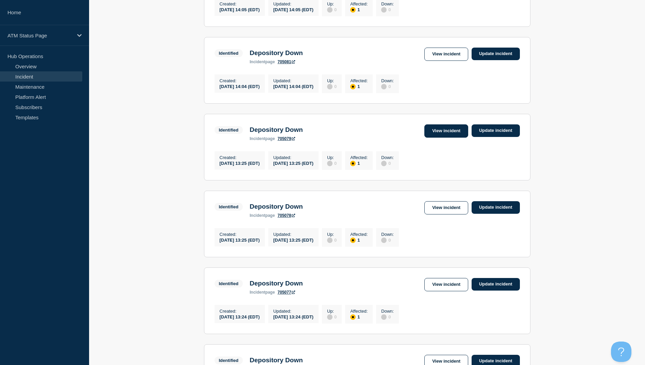
click at [445, 138] on link "View incident" at bounding box center [446, 130] width 44 height 13
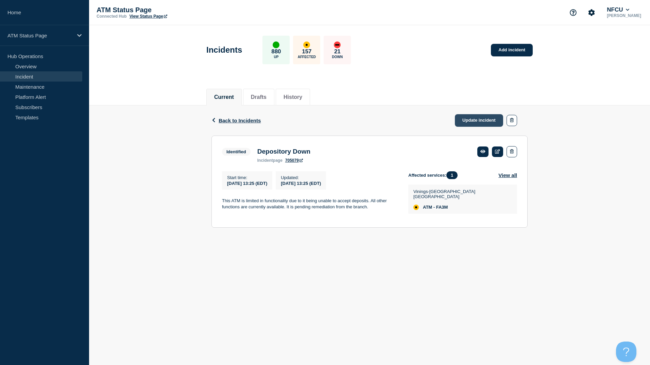
click at [468, 118] on link "Update incident" at bounding box center [479, 120] width 48 height 13
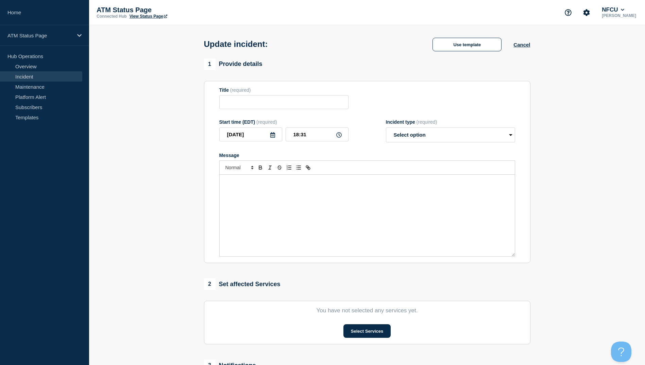
type input "Depository Down"
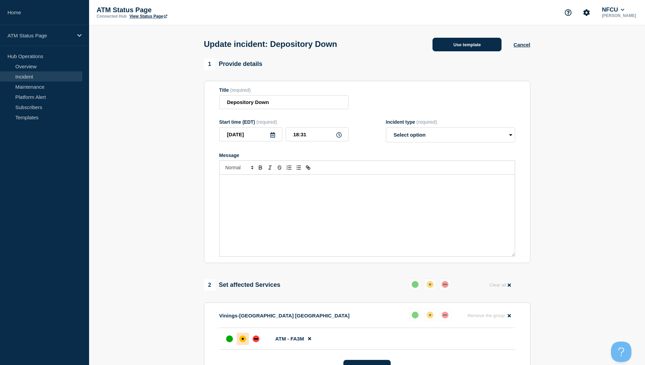
click at [455, 46] on button "Use template" at bounding box center [466, 45] width 69 height 14
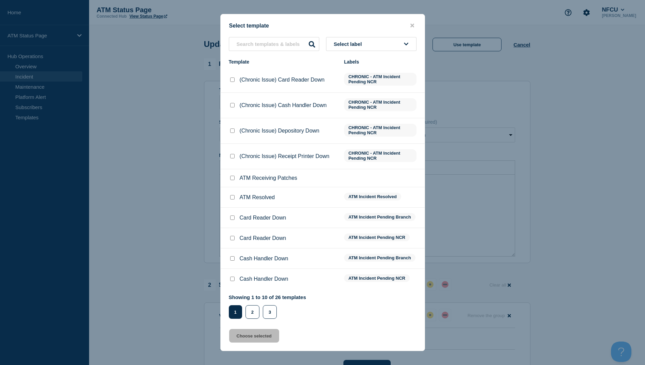
click at [232, 197] on input "ATM Resolved checkbox" at bounding box center [232, 197] width 4 height 4
checkbox input "true"
click at [255, 340] on button "Choose selected" at bounding box center [254, 336] width 50 height 14
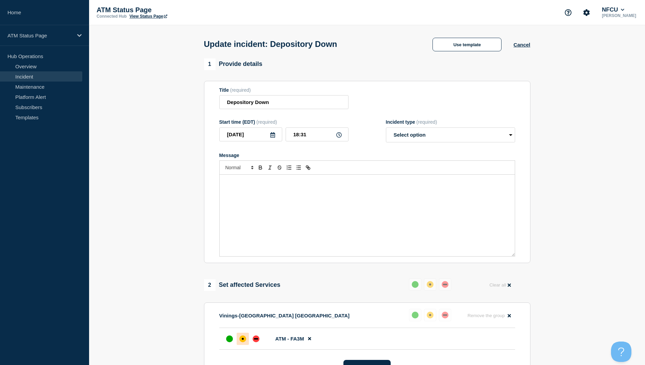
select select "resolved"
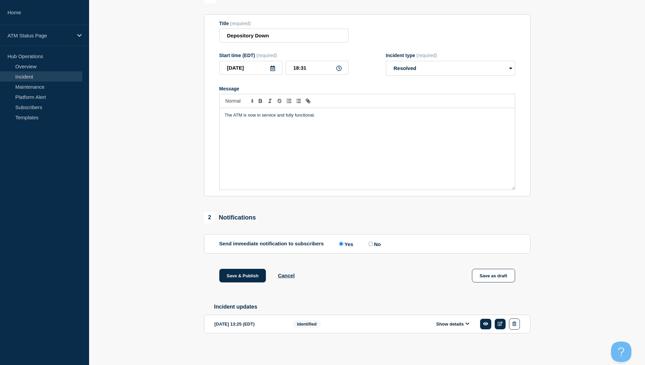
scroll to position [70, 0]
click at [246, 272] on button "Save & Publish" at bounding box center [242, 276] width 47 height 14
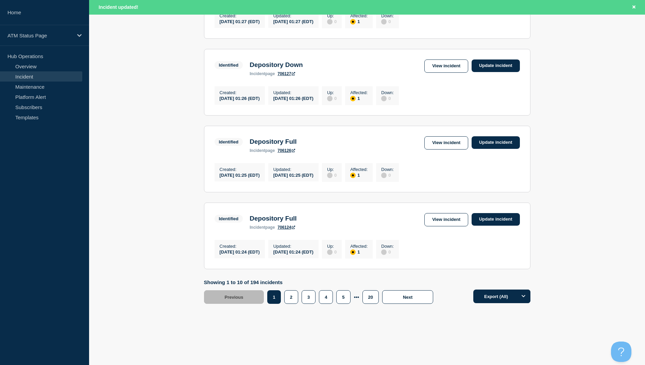
scroll to position [667, 0]
click at [371, 302] on button "20" at bounding box center [370, 297] width 16 height 14
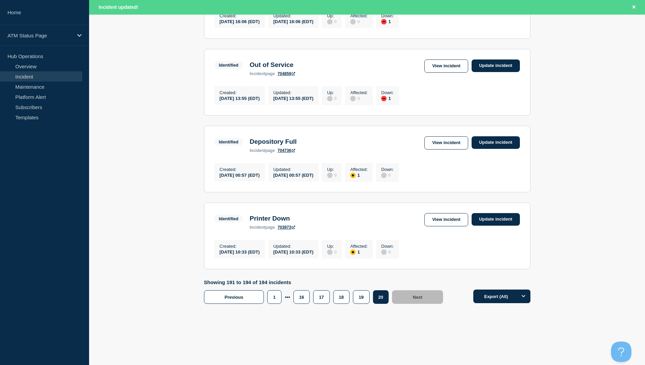
scroll to position [192, 0]
click at [345, 297] on button "18" at bounding box center [341, 297] width 16 height 14
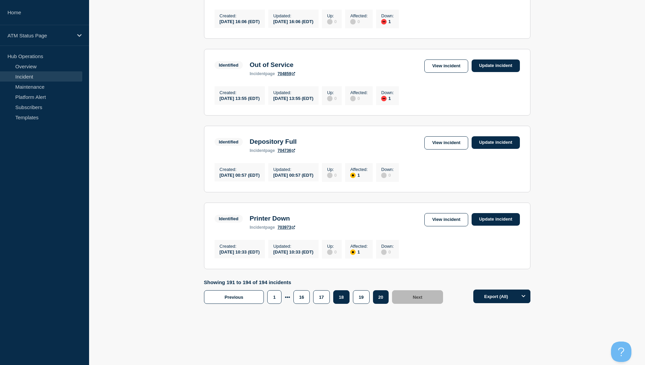
scroll to position [178, 0]
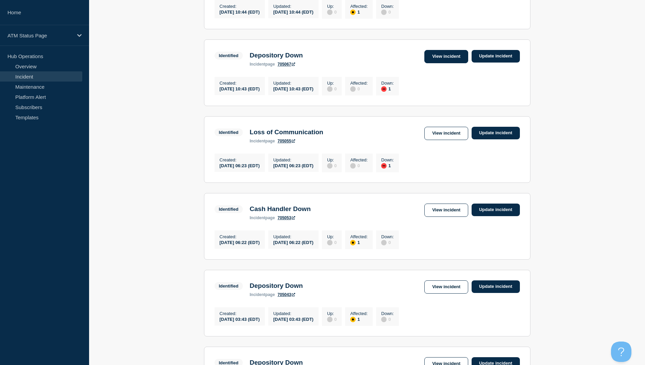
click at [437, 63] on link "View incident" at bounding box center [446, 56] width 44 height 13
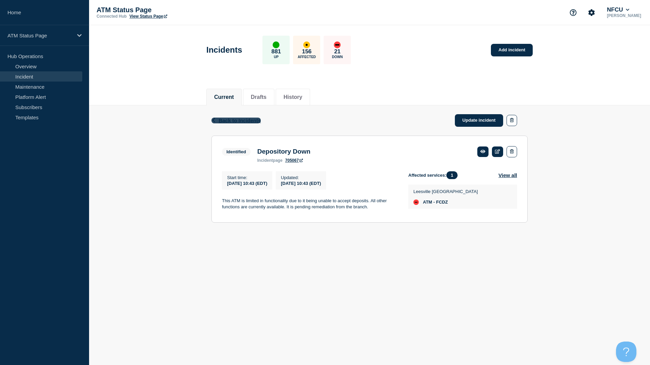
click at [252, 123] on span "Back to Incidents" at bounding box center [239, 121] width 42 height 6
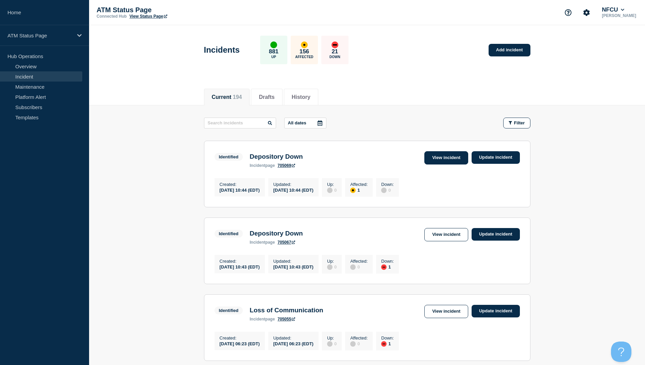
click at [438, 162] on link "View incident" at bounding box center [446, 157] width 44 height 13
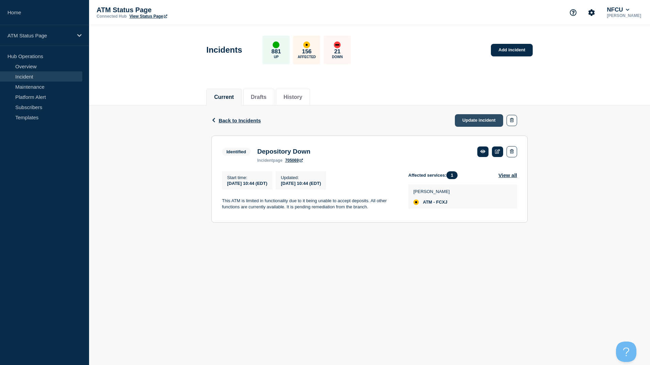
click at [469, 123] on link "Update incident" at bounding box center [479, 120] width 48 height 13
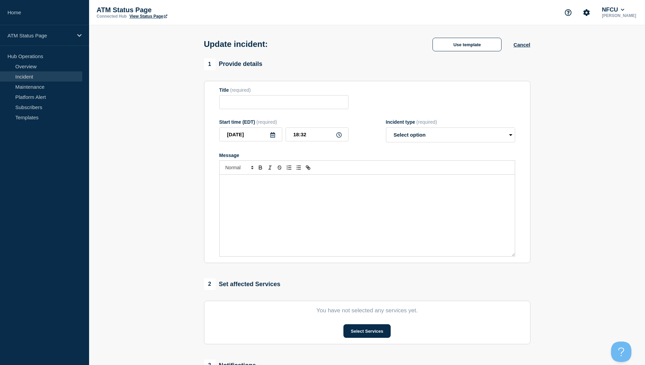
type input "Depository Down"
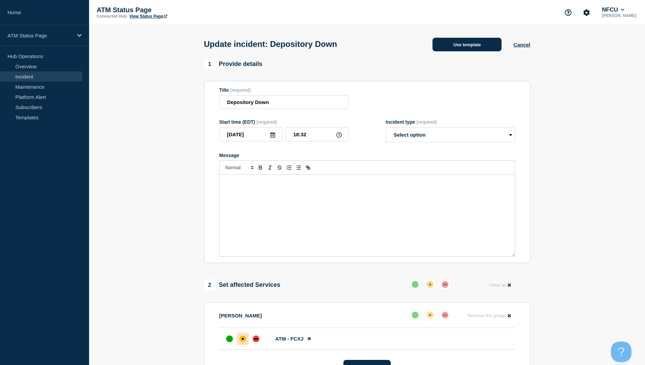
click at [462, 42] on button "Use template" at bounding box center [466, 45] width 69 height 14
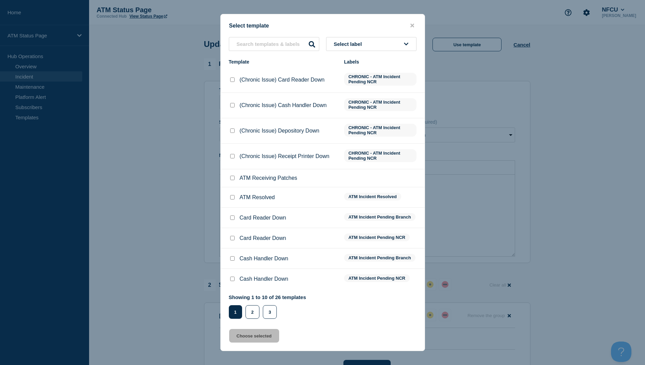
click at [234, 198] on input "ATM Resolved checkbox" at bounding box center [232, 197] width 4 height 4
checkbox input "true"
click at [261, 339] on button "Choose selected" at bounding box center [254, 336] width 50 height 14
select select "resolved"
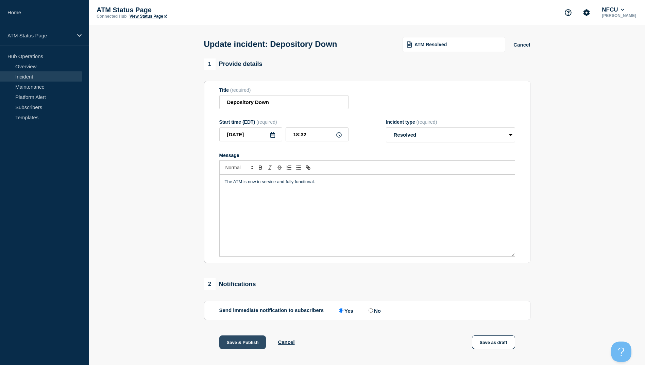
click at [243, 345] on button "Save & Publish" at bounding box center [242, 342] width 47 height 14
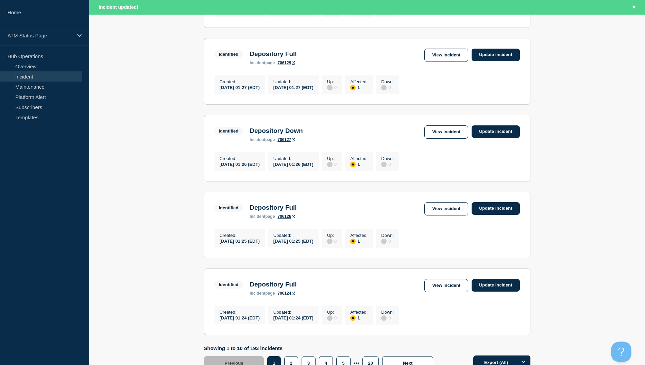
scroll to position [667, 0]
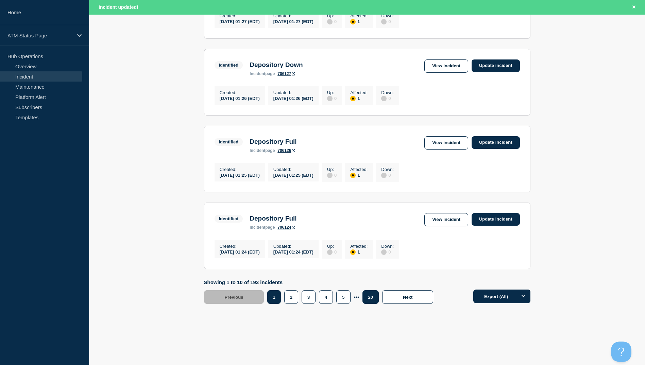
click at [368, 299] on button "20" at bounding box center [370, 297] width 16 height 14
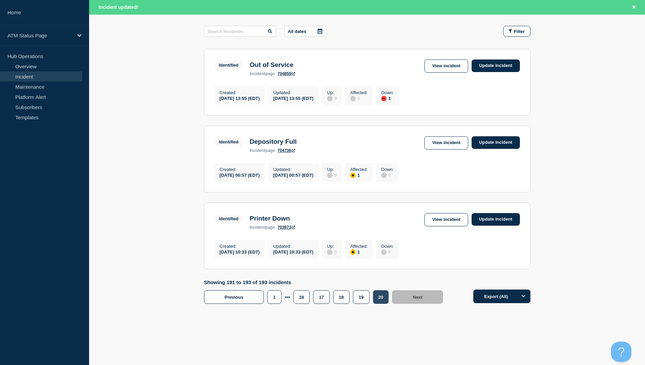
scroll to position [113, 0]
click at [317, 299] on button "17" at bounding box center [321, 297] width 16 height 14
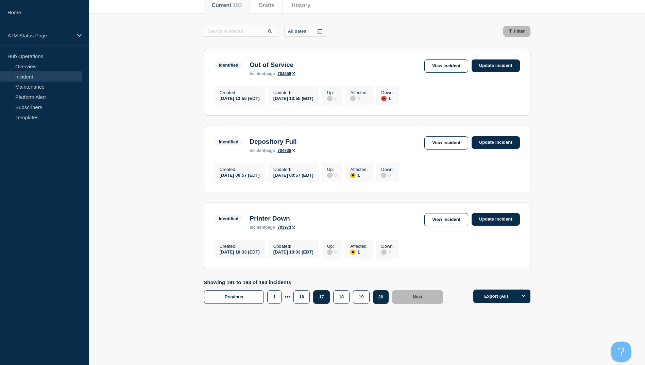
scroll to position [99, 0]
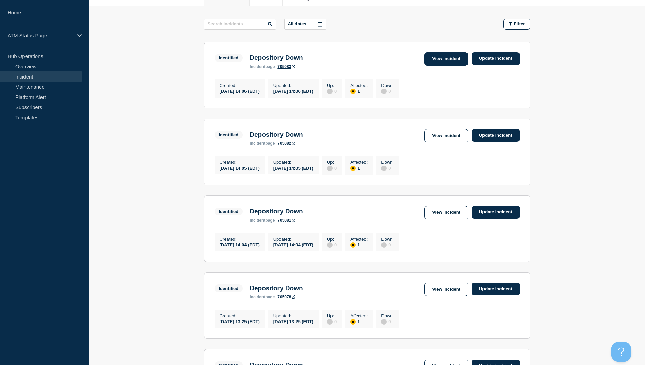
click at [442, 58] on link "View incident" at bounding box center [446, 58] width 44 height 13
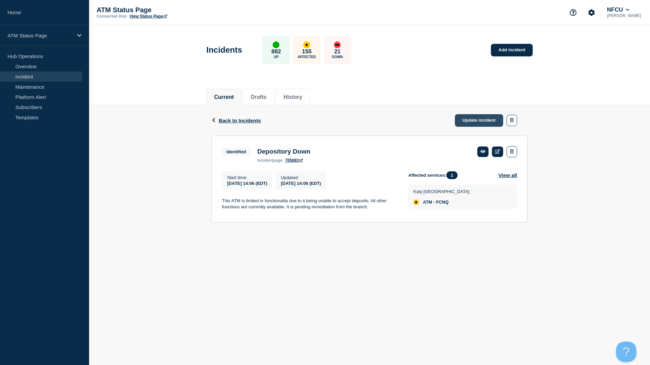
click at [474, 122] on link "Update incident" at bounding box center [479, 120] width 48 height 13
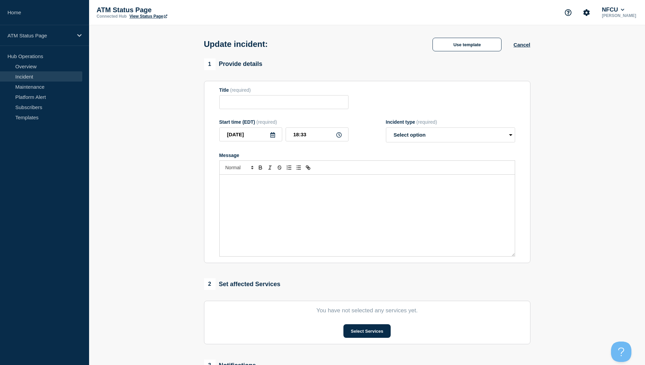
type input "Depository Down"
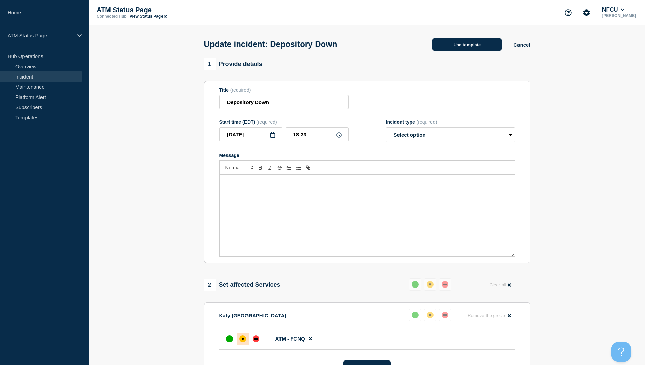
click at [463, 49] on button "Use template" at bounding box center [466, 45] width 69 height 14
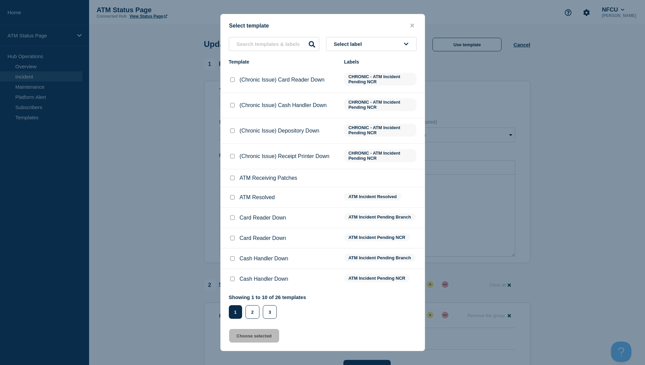
click at [233, 199] on input "ATM Resolved checkbox" at bounding box center [232, 197] width 4 height 4
checkbox input "true"
click at [262, 337] on button "Choose selected" at bounding box center [254, 336] width 50 height 14
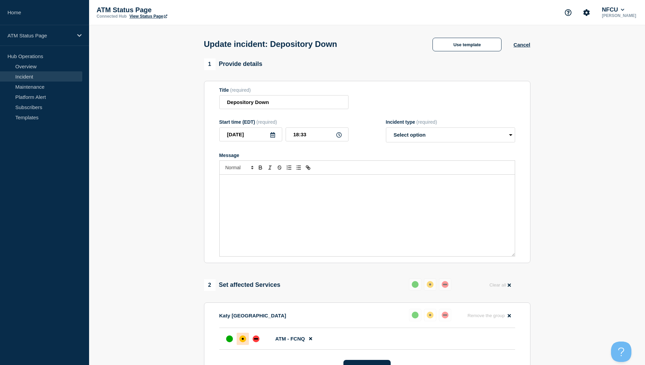
select select "resolved"
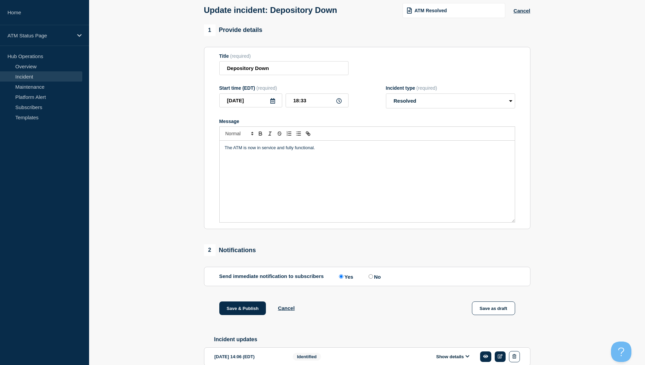
scroll to position [70, 0]
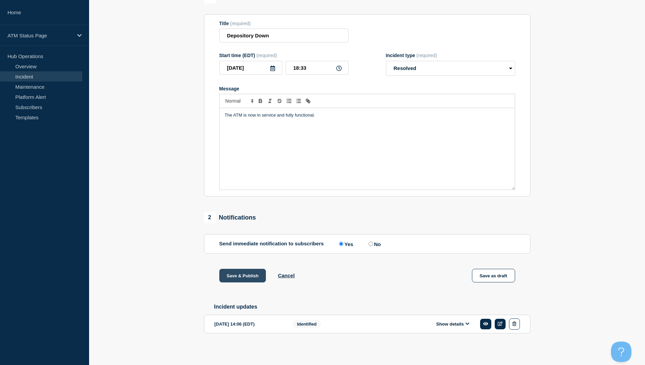
click at [239, 271] on button "Save & Publish" at bounding box center [242, 276] width 47 height 14
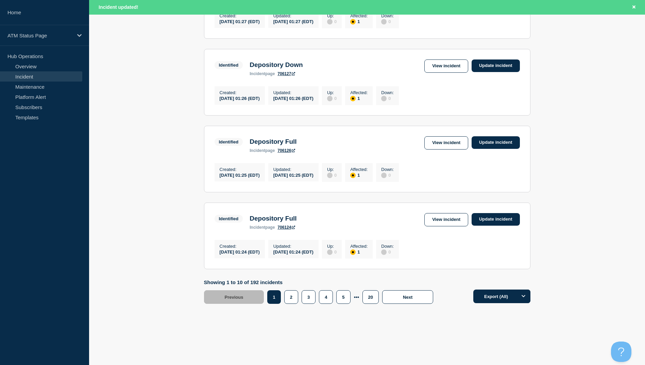
scroll to position [667, 0]
click at [371, 298] on button "20" at bounding box center [370, 297] width 16 height 14
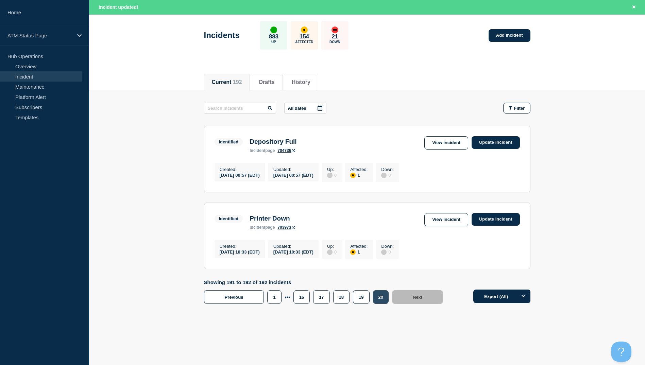
scroll to position [34, 0]
click at [320, 299] on button "17" at bounding box center [321, 297] width 16 height 14
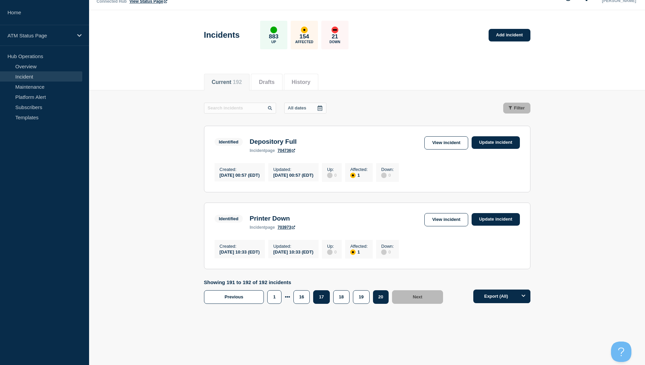
scroll to position [19, 0]
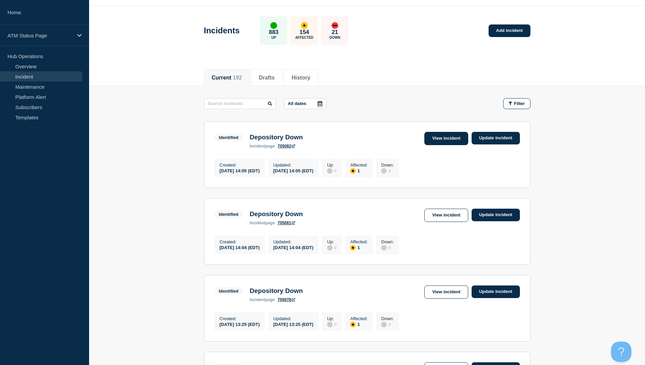
click at [449, 137] on link "View incident" at bounding box center [446, 138] width 44 height 13
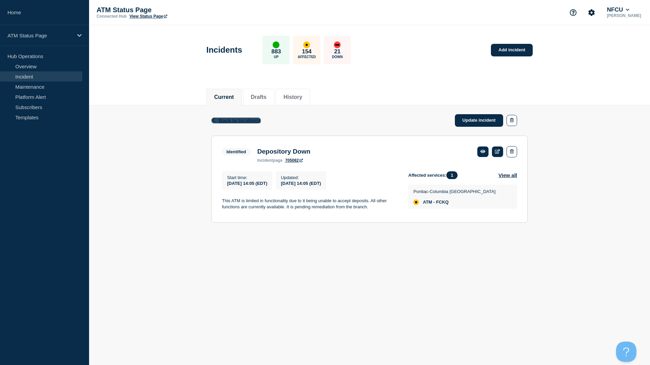
click at [221, 121] on span "Back to Incidents" at bounding box center [239, 121] width 42 height 6
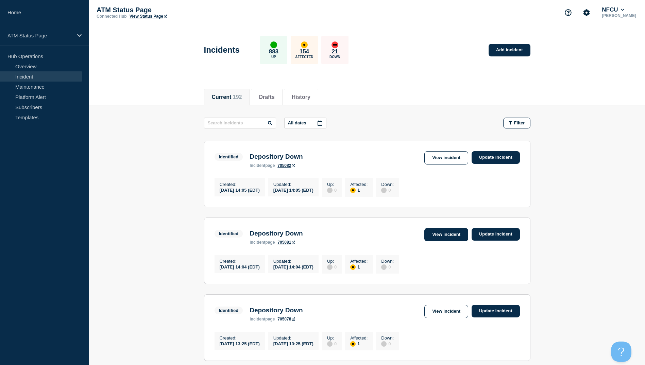
click at [439, 236] on link "View incident" at bounding box center [446, 234] width 44 height 13
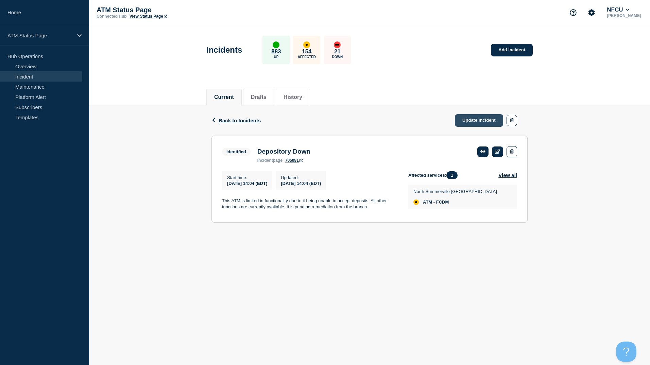
click at [475, 121] on link "Update incident" at bounding box center [479, 120] width 48 height 13
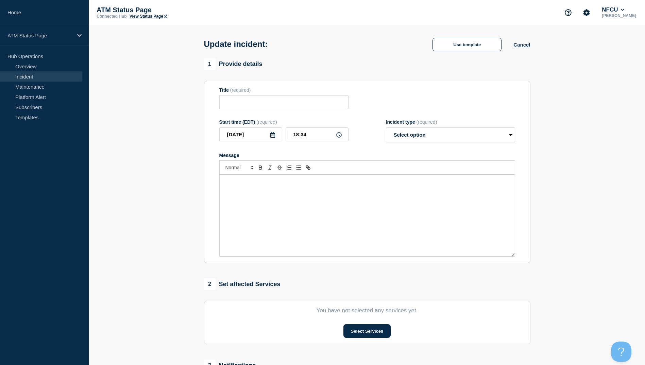
type input "Depository Down"
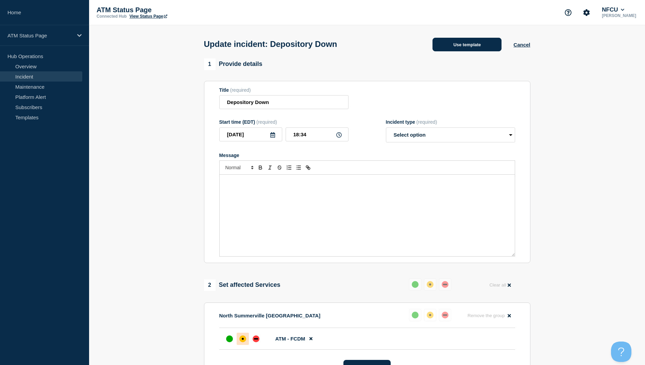
click at [466, 46] on button "Use template" at bounding box center [466, 45] width 69 height 14
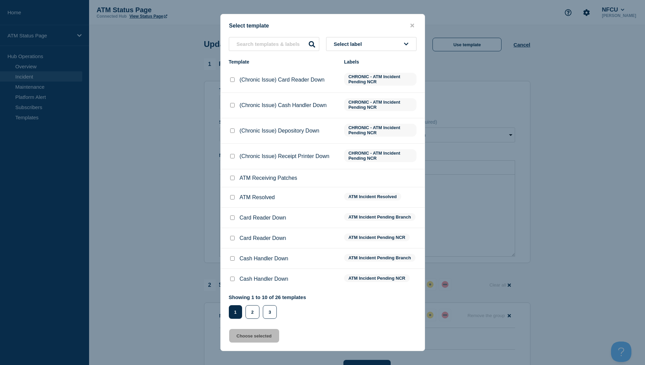
click at [231, 197] on input "ATM Resolved checkbox" at bounding box center [232, 197] width 4 height 4
checkbox input "true"
click at [257, 337] on button "Choose selected" at bounding box center [254, 336] width 50 height 14
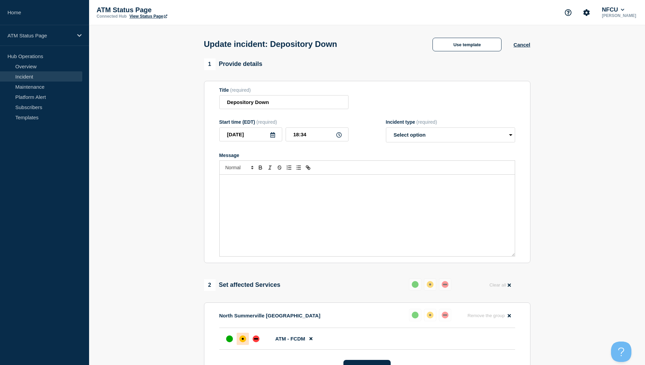
select select "resolved"
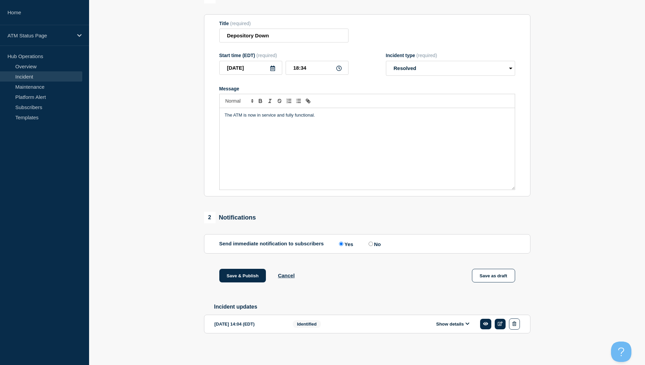
scroll to position [70, 0]
click at [242, 273] on button "Save & Publish" at bounding box center [242, 276] width 47 height 14
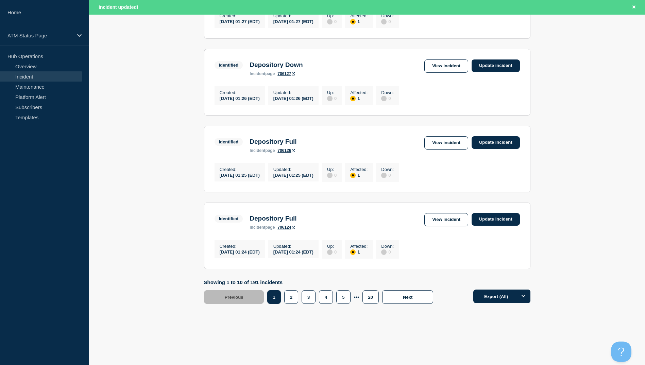
scroll to position [667, 0]
click at [370, 299] on button "20" at bounding box center [370, 297] width 16 height 14
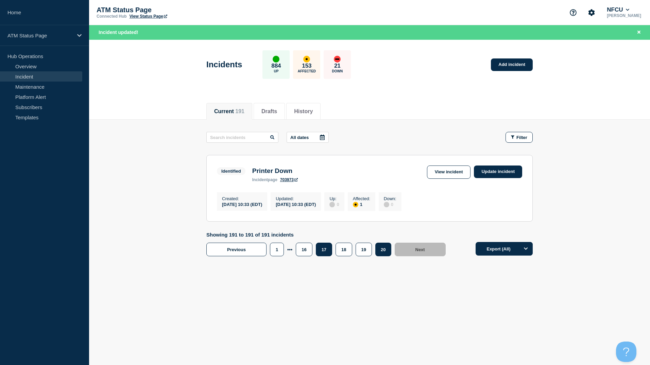
click at [322, 248] on button "17" at bounding box center [324, 250] width 16 height 14
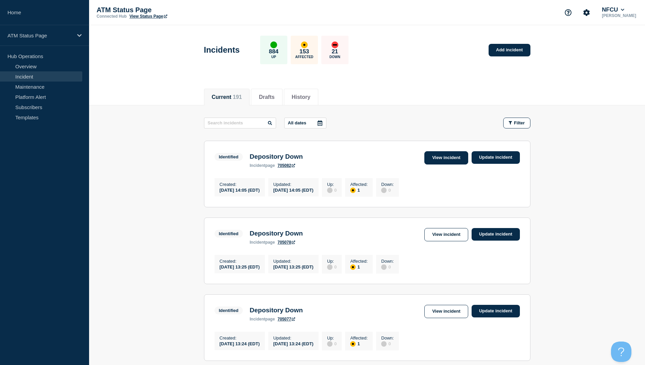
click at [443, 158] on link "View incident" at bounding box center [446, 157] width 44 height 13
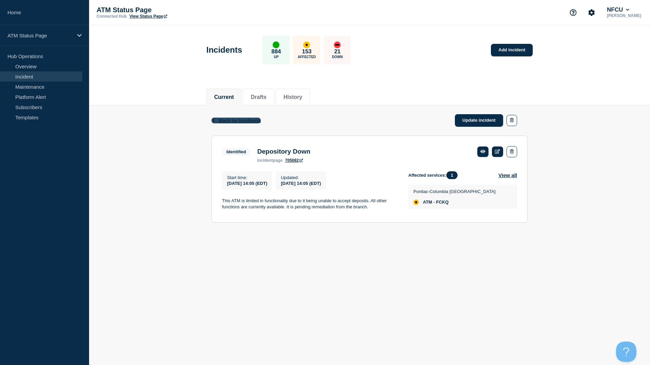
click at [250, 120] on span "Back to Incidents" at bounding box center [239, 121] width 42 height 6
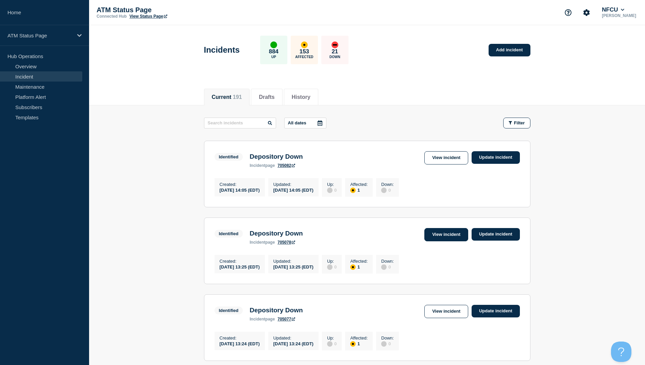
click at [442, 241] on link "View incident" at bounding box center [446, 234] width 44 height 13
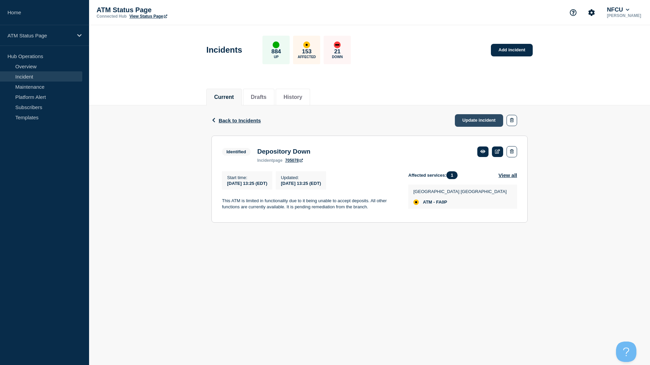
click at [477, 119] on link "Update incident" at bounding box center [479, 120] width 48 height 13
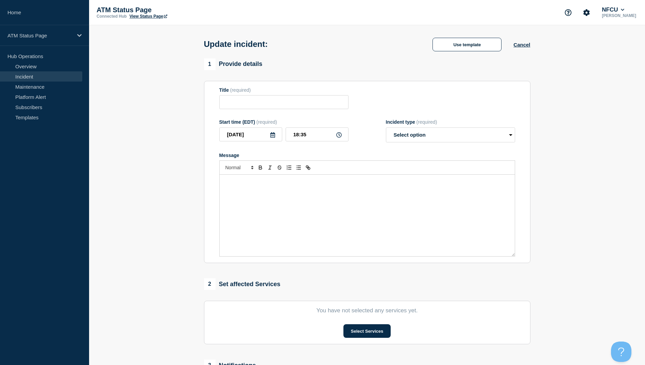
type input "Depository Down"
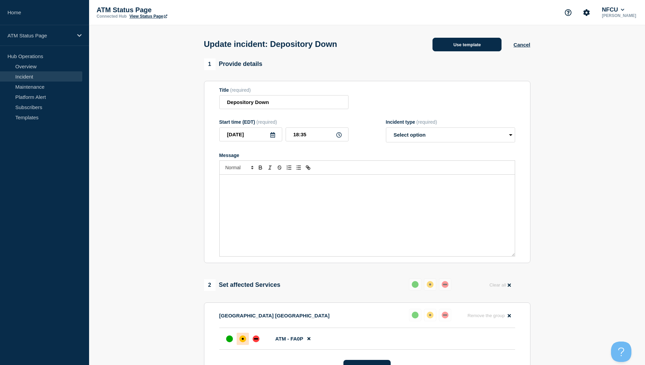
click at [456, 47] on button "Use template" at bounding box center [466, 45] width 69 height 14
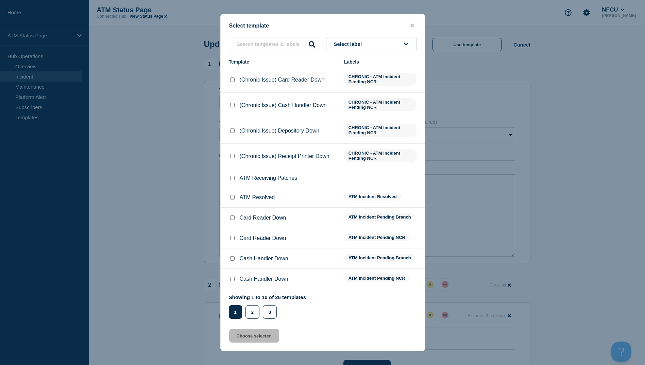
click at [233, 196] on input "ATM Resolved checkbox" at bounding box center [232, 197] width 4 height 4
checkbox input "true"
click at [258, 337] on button "Choose selected" at bounding box center [254, 336] width 50 height 14
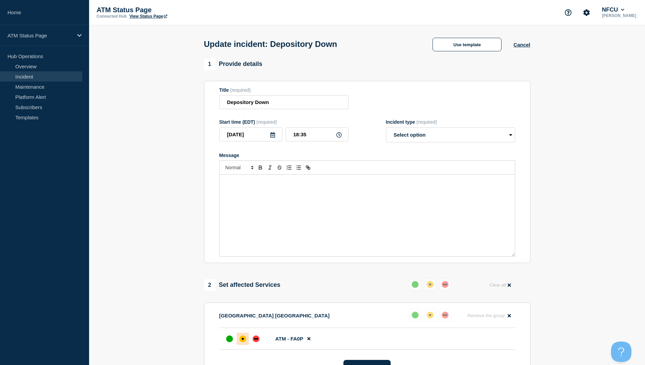
select select "resolved"
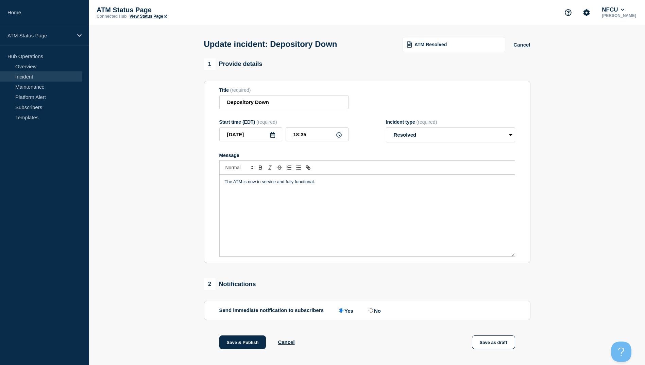
scroll to position [70, 0]
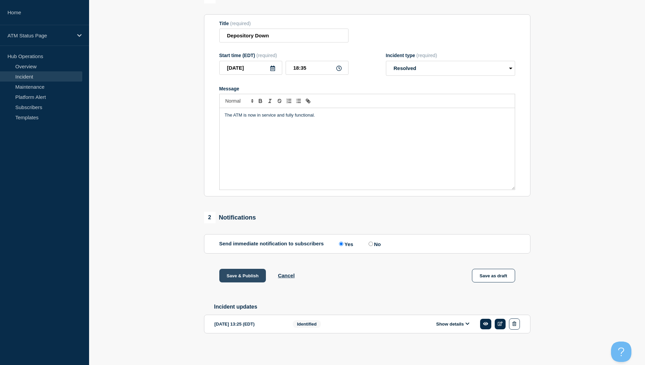
click at [248, 273] on button "Save & Publish" at bounding box center [242, 276] width 47 height 14
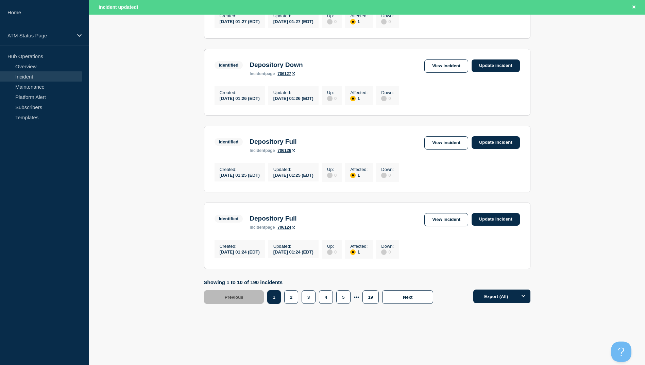
scroll to position [667, 0]
click at [367, 299] on button "19" at bounding box center [370, 297] width 16 height 14
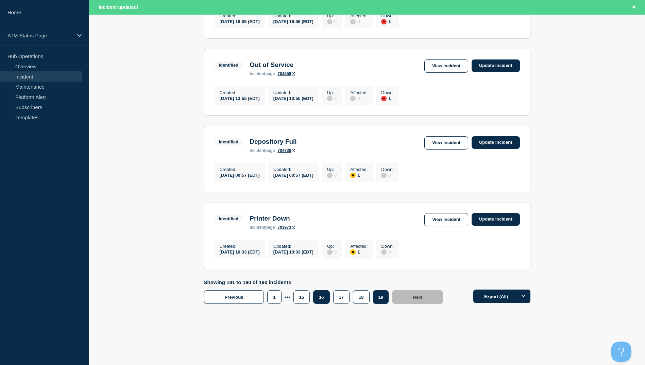
click at [322, 298] on button "16" at bounding box center [321, 297] width 16 height 14
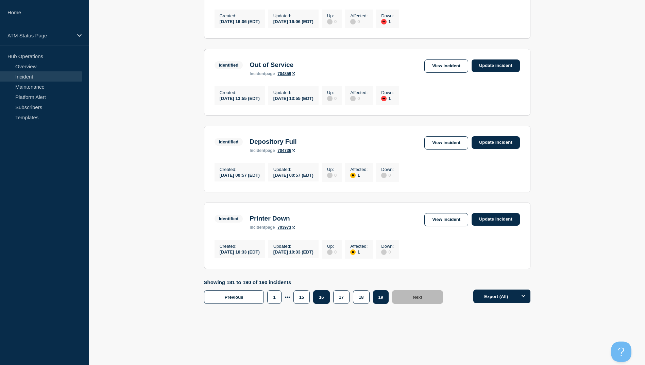
scroll to position [653, 0]
click at [435, 62] on link "View incident" at bounding box center [446, 65] width 44 height 13
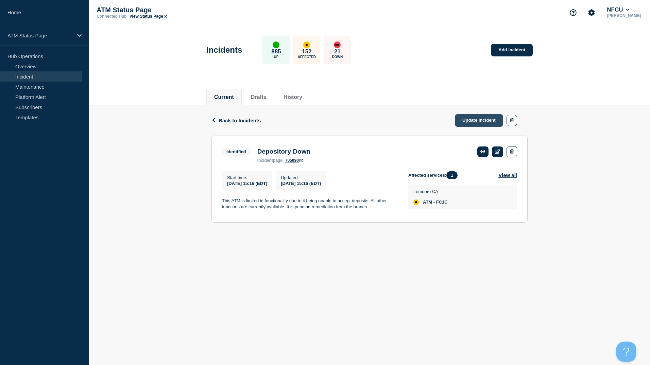
click at [477, 122] on link "Update incident" at bounding box center [479, 120] width 48 height 13
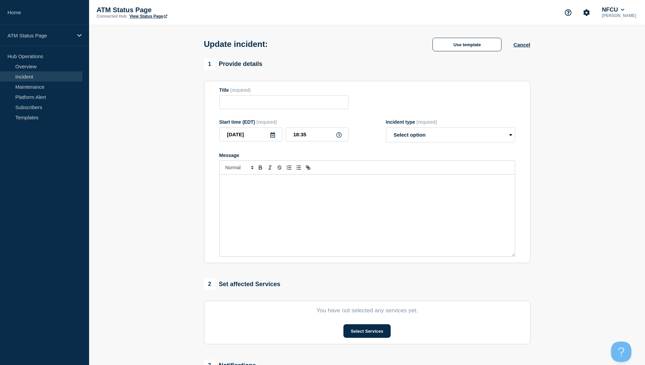
type input "Depository Down"
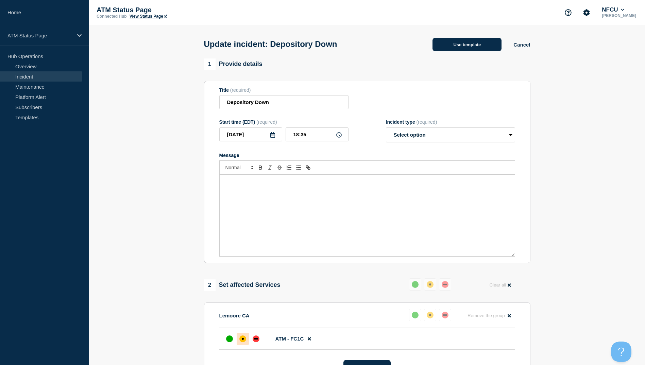
click at [461, 50] on button "Use template" at bounding box center [466, 45] width 69 height 14
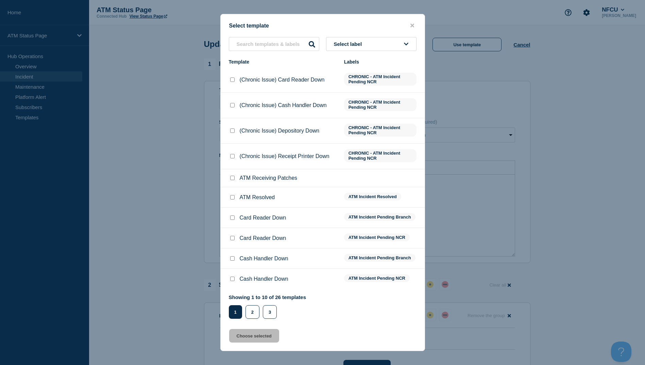
click at [231, 199] on input "ATM Resolved checkbox" at bounding box center [232, 197] width 4 height 4
checkbox input "true"
click at [264, 336] on button "Choose selected" at bounding box center [254, 336] width 50 height 14
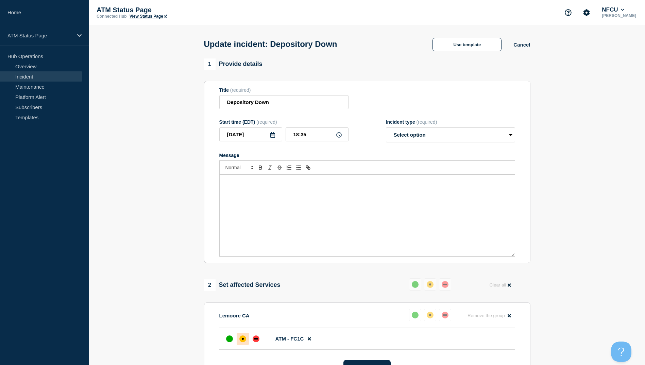
select select "resolved"
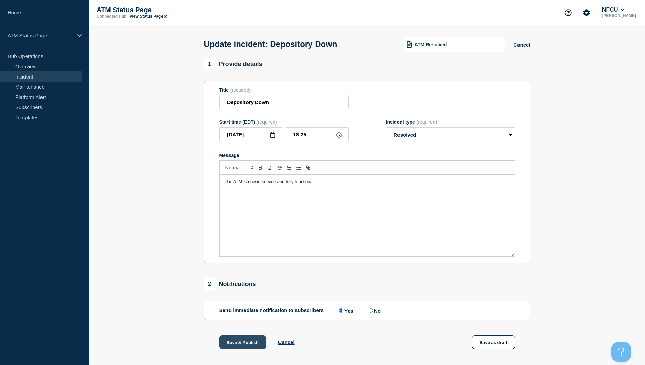
click at [249, 345] on button "Save & Publish" at bounding box center [242, 342] width 47 height 14
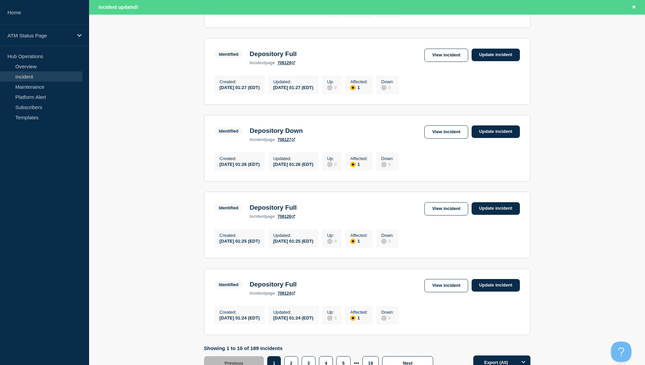
scroll to position [667, 0]
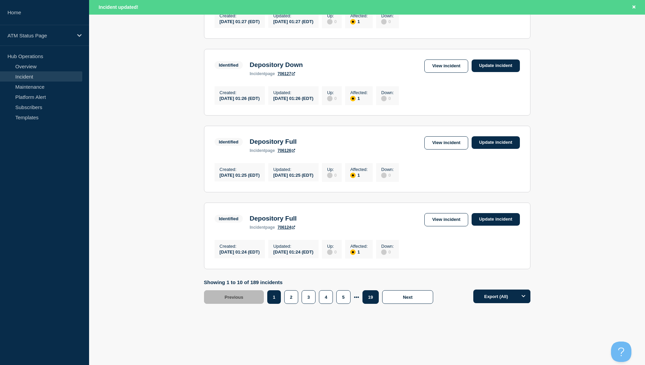
click at [367, 295] on button "19" at bounding box center [370, 297] width 16 height 14
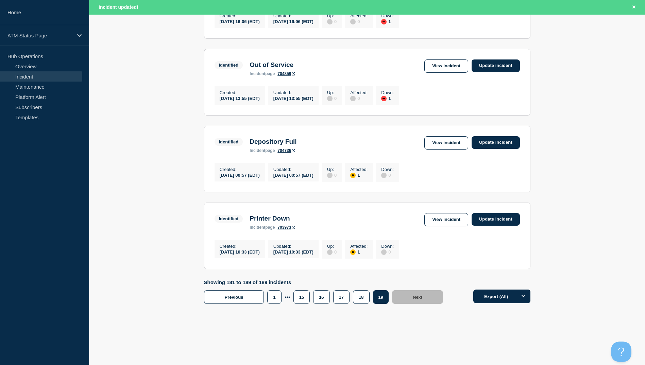
scroll to position [588, 0]
click at [320, 297] on button "16" at bounding box center [321, 297] width 16 height 14
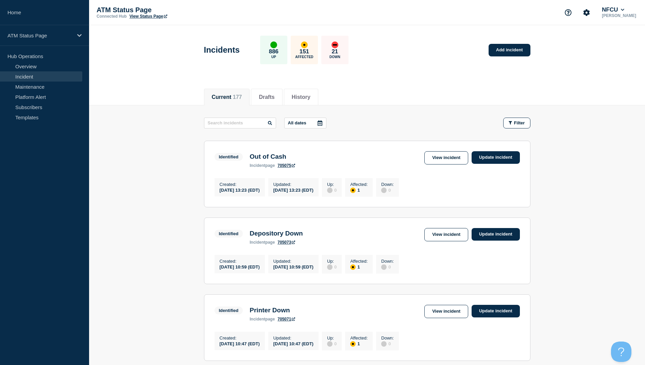
scroll to position [136, 0]
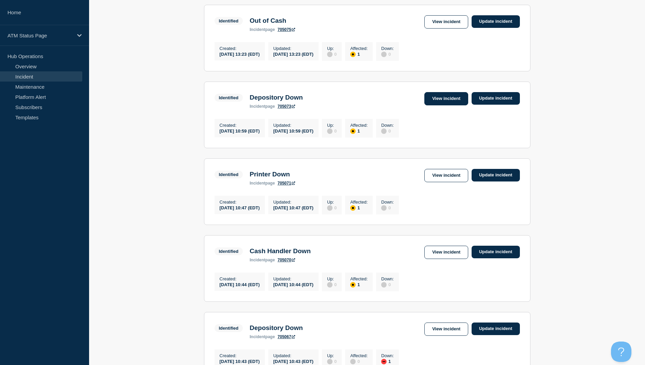
click at [438, 103] on link "View incident" at bounding box center [446, 98] width 44 height 13
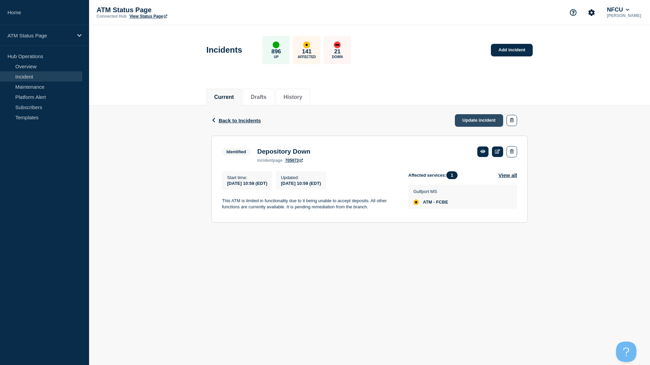
click at [480, 122] on link "Update incident" at bounding box center [479, 120] width 48 height 13
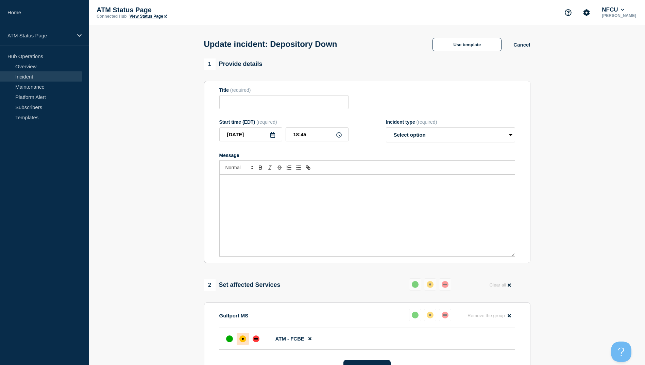
type input "Depository Down"
click at [461, 46] on button "Use template" at bounding box center [466, 45] width 69 height 14
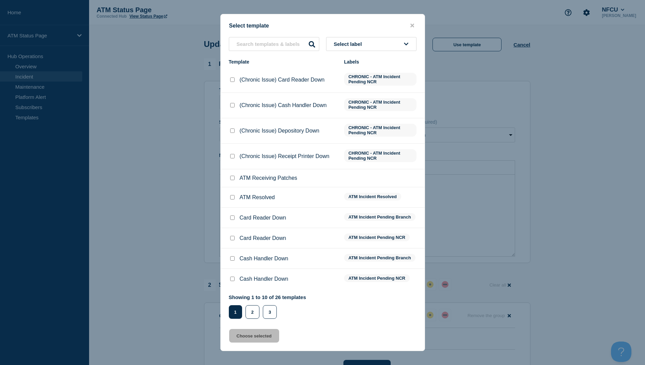
click at [231, 199] on input "ATM Resolved checkbox" at bounding box center [232, 197] width 4 height 4
checkbox input "true"
click at [254, 337] on button "Choose selected" at bounding box center [254, 336] width 50 height 14
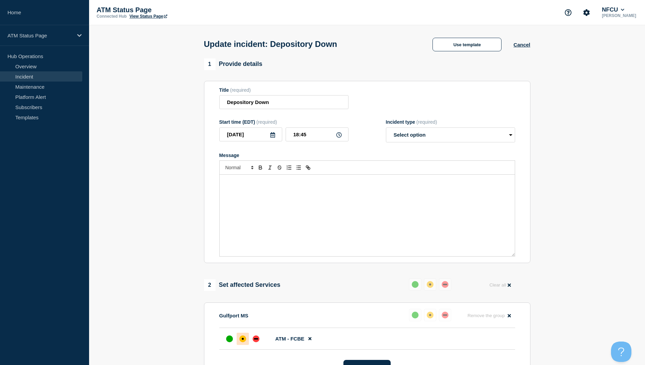
select select "resolved"
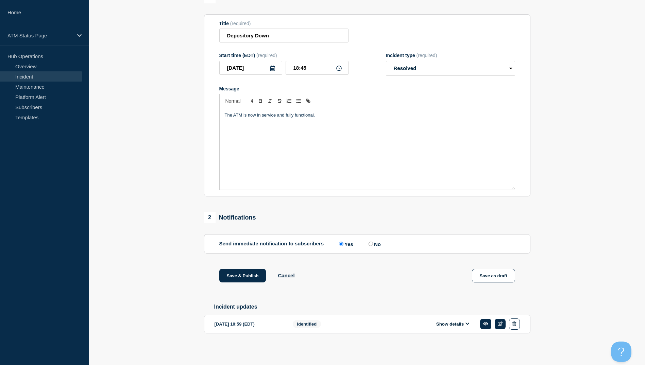
scroll to position [70, 0]
click at [252, 276] on button "Save & Publish" at bounding box center [242, 276] width 47 height 14
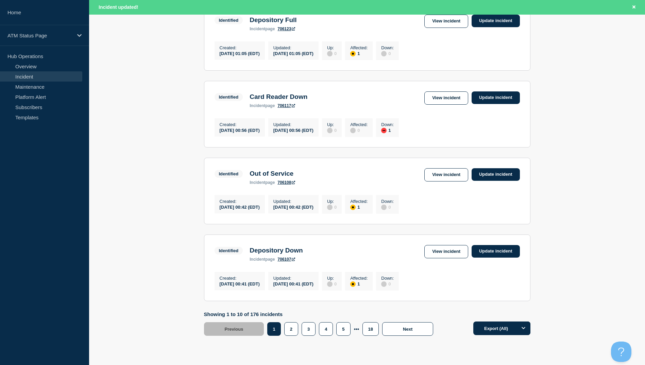
scroll to position [667, 0]
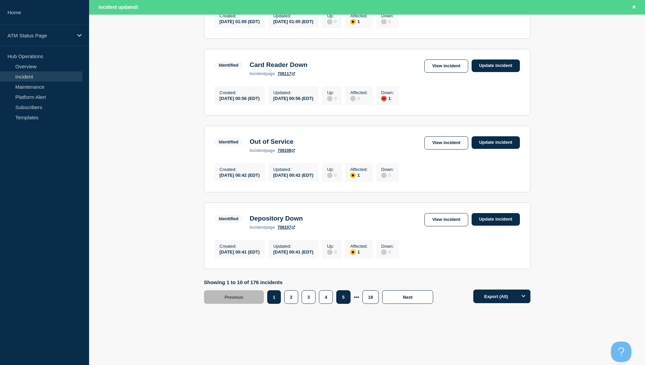
click at [348, 298] on button "5" at bounding box center [343, 297] width 14 height 14
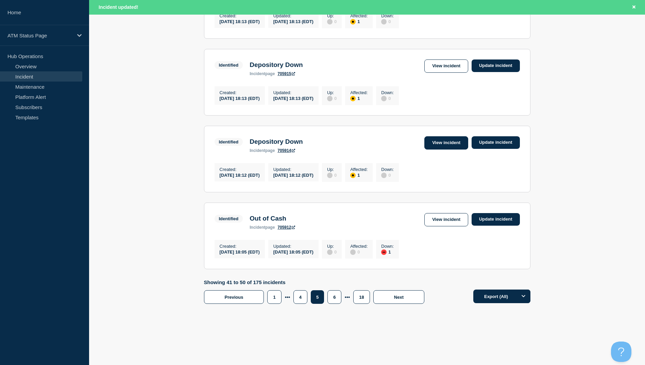
click at [447, 136] on link "View incident" at bounding box center [446, 142] width 44 height 13
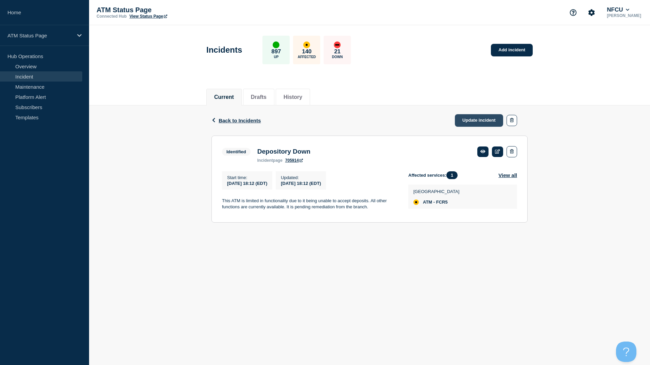
click at [483, 118] on link "Update incident" at bounding box center [479, 120] width 48 height 13
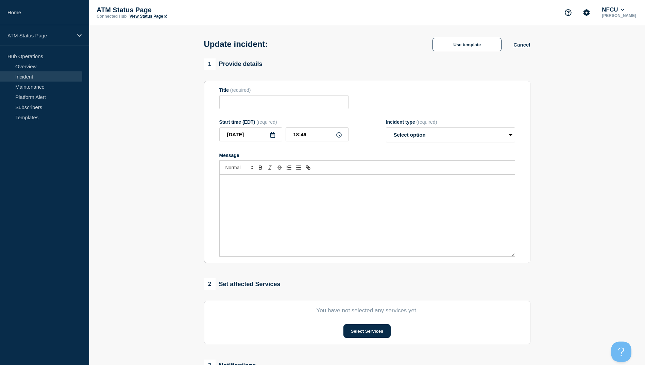
type input "Depository Down"
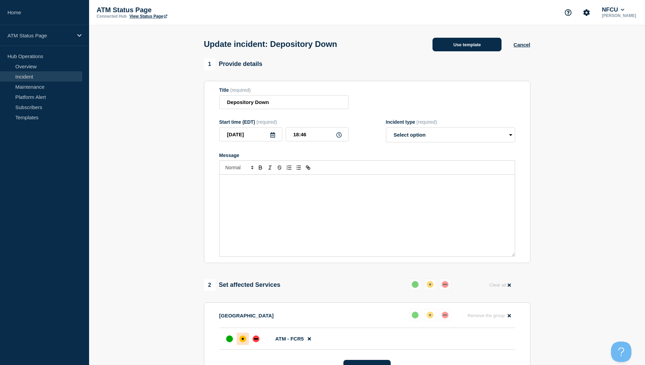
click at [472, 48] on button "Use template" at bounding box center [466, 45] width 69 height 14
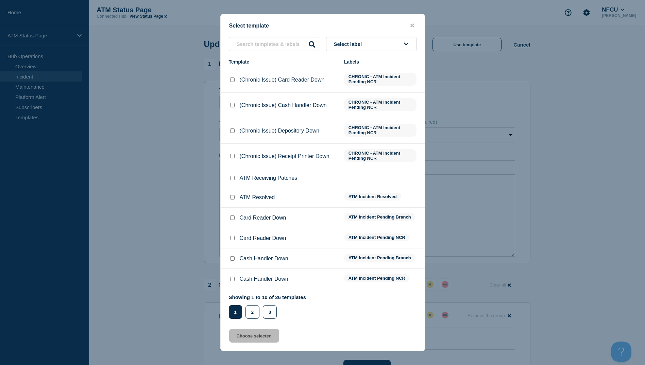
click at [234, 198] on input "ATM Resolved checkbox" at bounding box center [232, 197] width 4 height 4
checkbox input "true"
click at [266, 338] on button "Choose selected" at bounding box center [254, 336] width 50 height 14
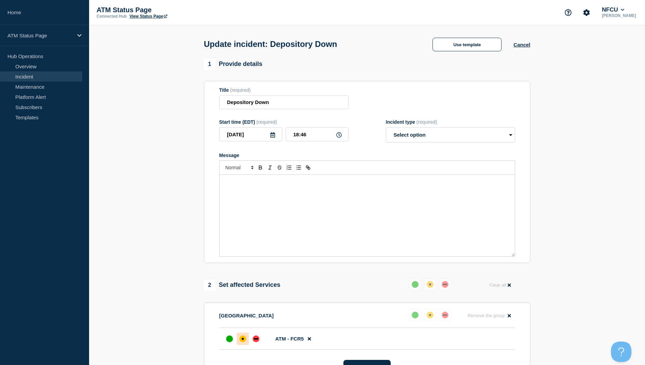
select select "resolved"
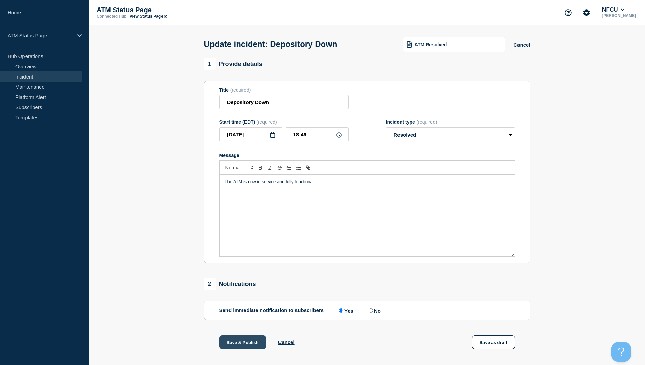
click at [256, 346] on button "Save & Publish" at bounding box center [242, 342] width 47 height 14
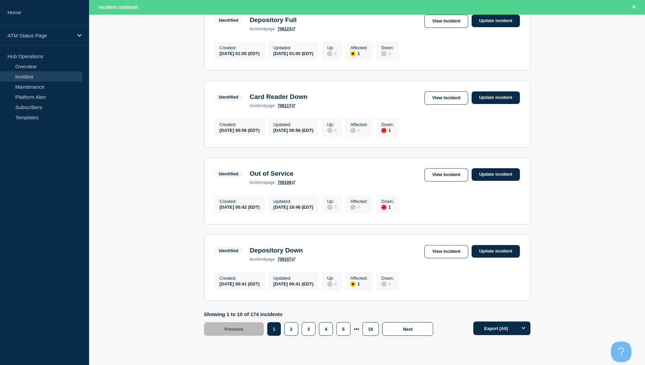
scroll to position [667, 0]
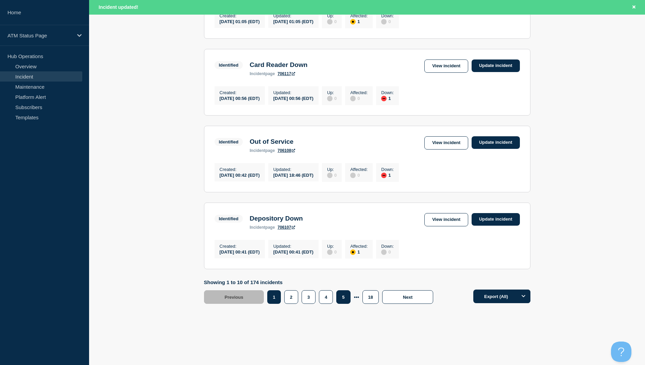
click at [346, 296] on button "5" at bounding box center [343, 297] width 14 height 14
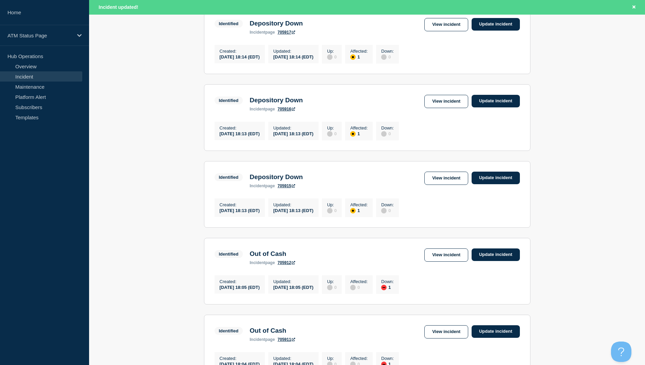
scroll to position [497, 0]
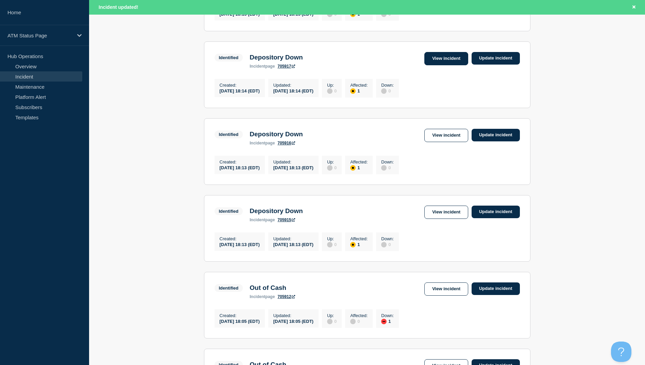
click at [442, 65] on link "View incident" at bounding box center [446, 58] width 44 height 13
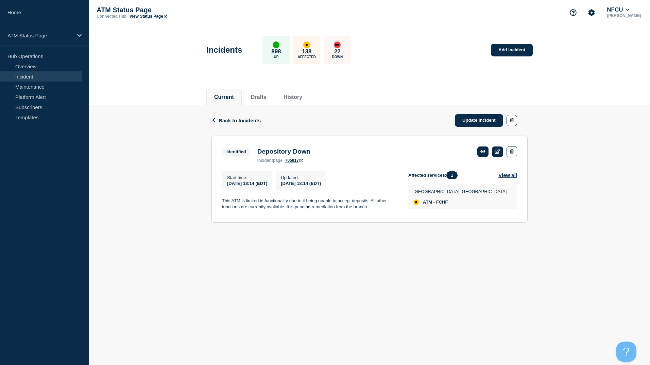
drag, startPoint x: 245, startPoint y: 120, endPoint x: 252, endPoint y: 117, distance: 7.8
click at [245, 120] on span "Back to Incidents" at bounding box center [239, 121] width 42 height 6
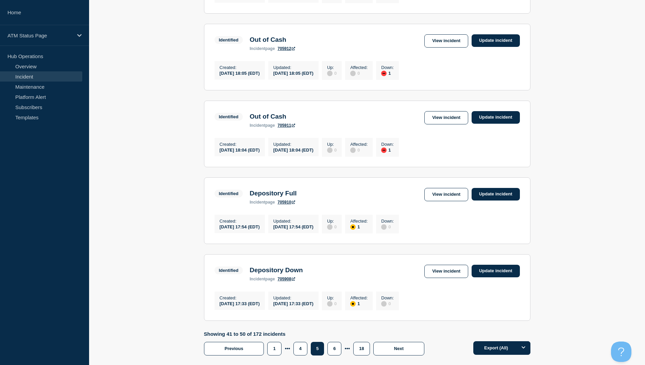
scroll to position [653, 0]
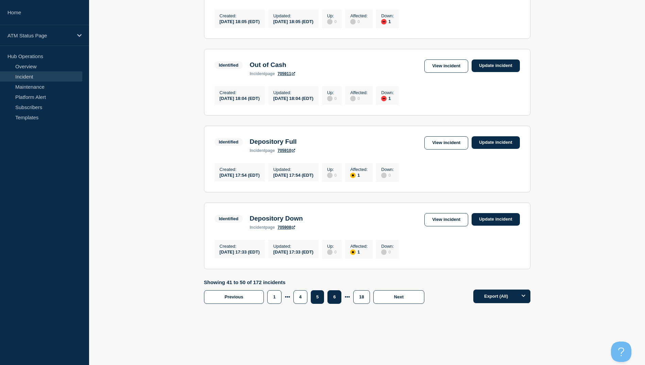
click at [333, 297] on button "6" at bounding box center [334, 297] width 14 height 14
click at [443, 63] on link "View incident" at bounding box center [446, 65] width 44 height 13
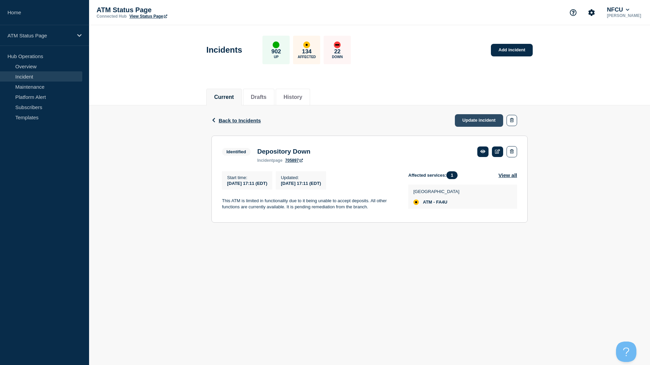
click at [474, 117] on link "Update incident" at bounding box center [479, 120] width 48 height 13
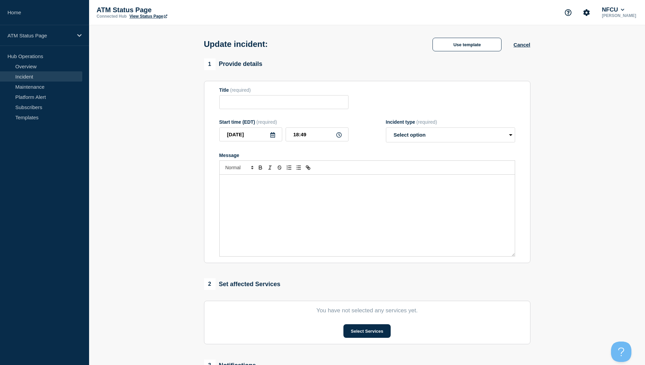
type input "Depository Down"
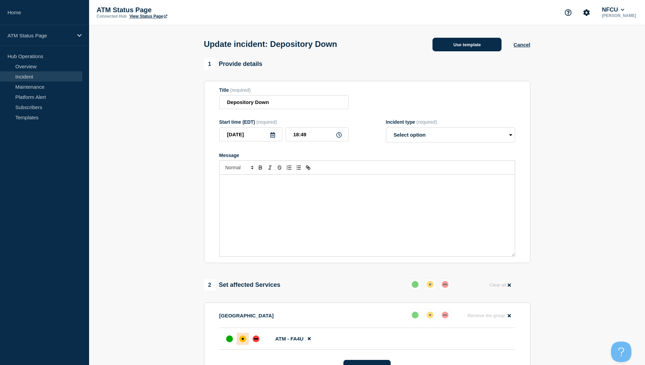
click at [471, 44] on button "Use template" at bounding box center [466, 45] width 69 height 14
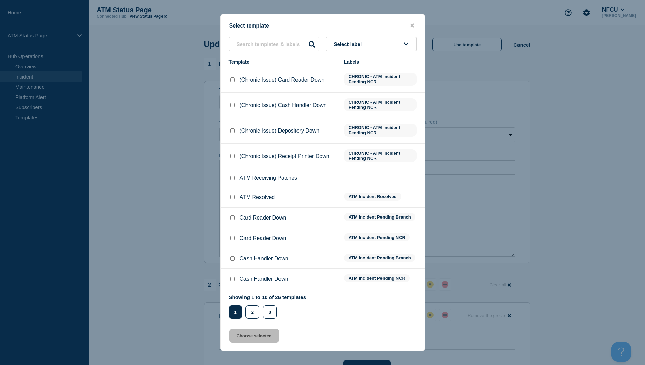
click at [230, 198] on input "ATM Resolved checkbox" at bounding box center [232, 197] width 4 height 4
checkbox input "true"
click at [261, 336] on button "Choose selected" at bounding box center [254, 336] width 50 height 14
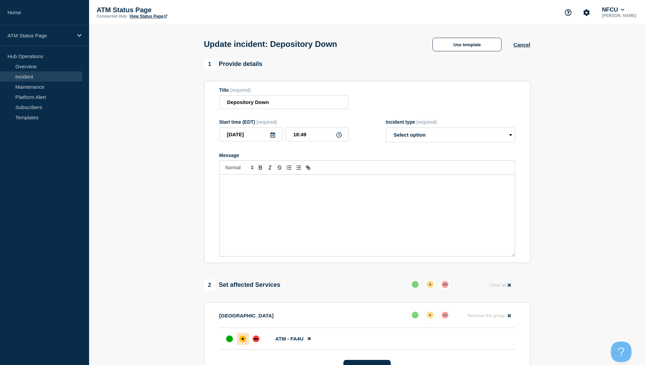
select select "resolved"
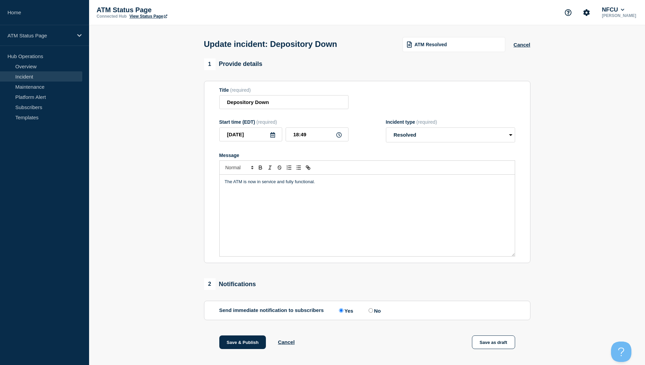
scroll to position [70, 0]
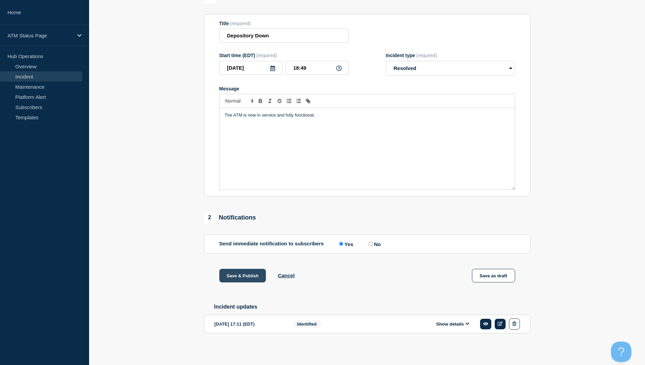
click at [254, 275] on button "Save & Publish" at bounding box center [242, 276] width 47 height 14
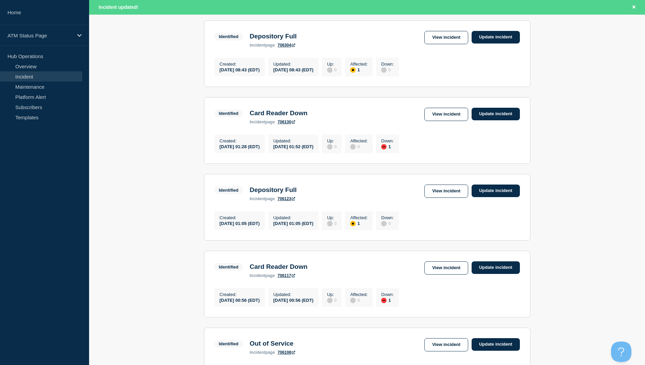
scroll to position [667, 0]
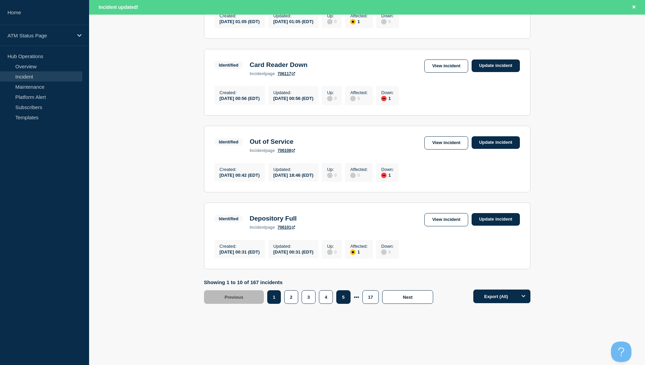
click at [346, 296] on button "5" at bounding box center [343, 297] width 14 height 14
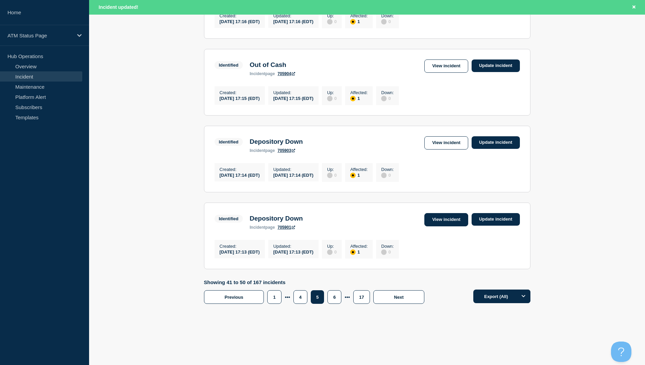
click at [452, 215] on link "View incident" at bounding box center [446, 219] width 44 height 13
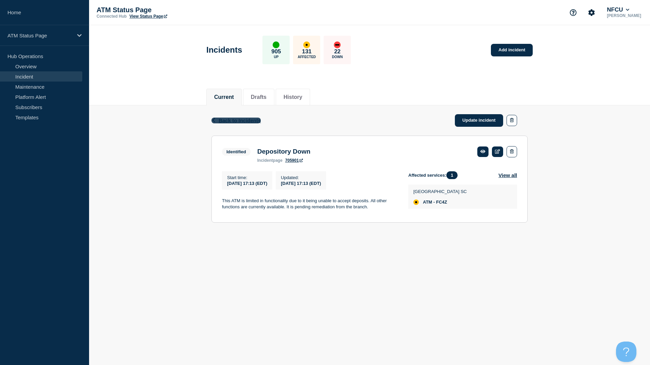
click at [251, 122] on span "Back to Incidents" at bounding box center [239, 121] width 42 height 6
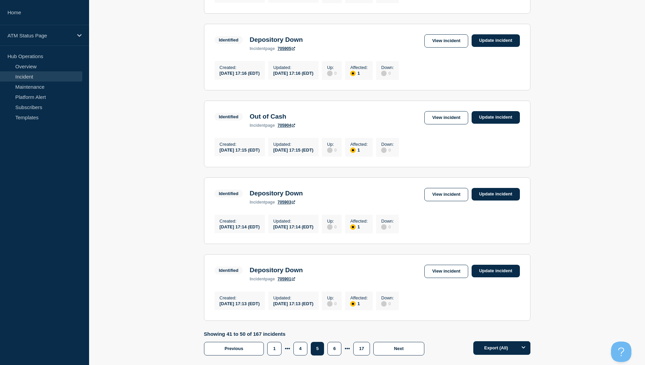
scroll to position [653, 0]
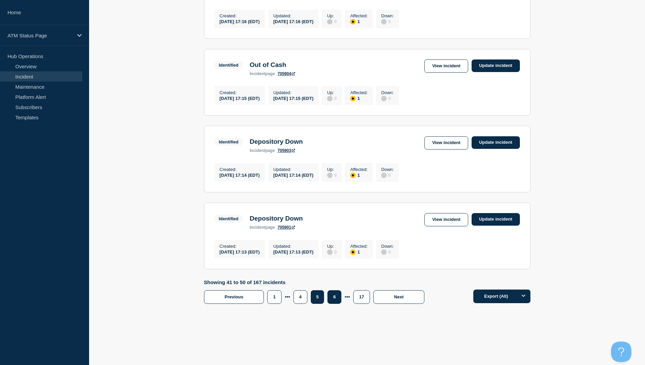
click at [335, 300] on button "6" at bounding box center [334, 297] width 14 height 14
click at [332, 300] on button "7" at bounding box center [334, 297] width 14 height 14
click at [330, 298] on button "8" at bounding box center [334, 297] width 14 height 14
click at [334, 298] on button "9" at bounding box center [334, 297] width 14 height 14
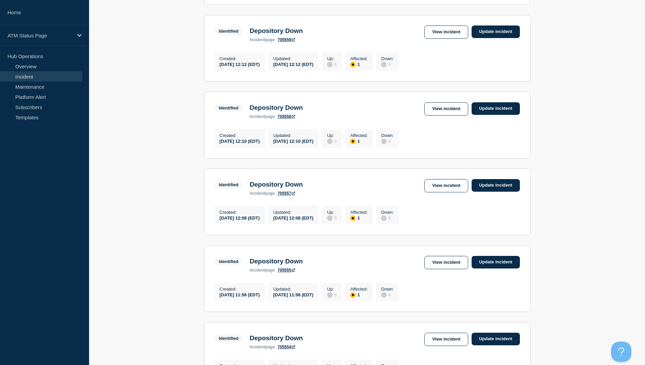
scroll to position [653, 0]
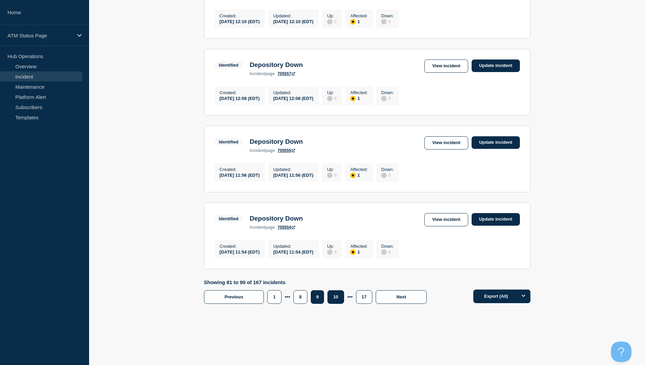
click at [341, 296] on button "10" at bounding box center [335, 297] width 16 height 14
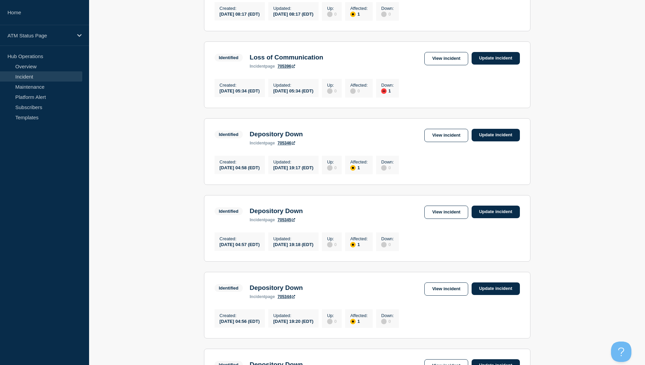
scroll to position [347, 0]
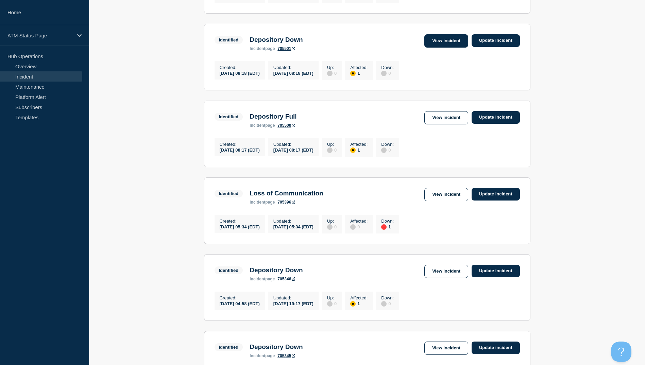
click at [439, 48] on link "View incident" at bounding box center [446, 40] width 44 height 13
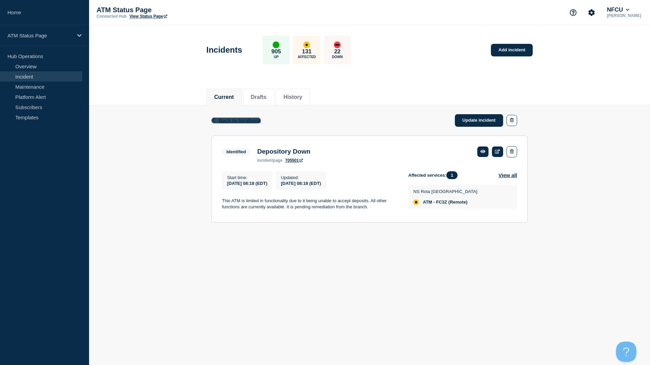
click at [235, 119] on span "Back to Incidents" at bounding box center [239, 121] width 42 height 6
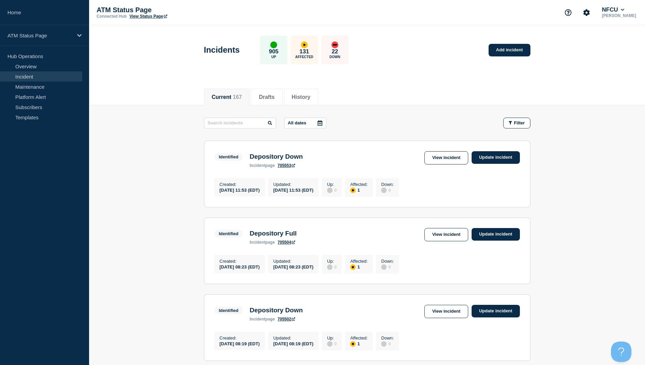
scroll to position [102, 0]
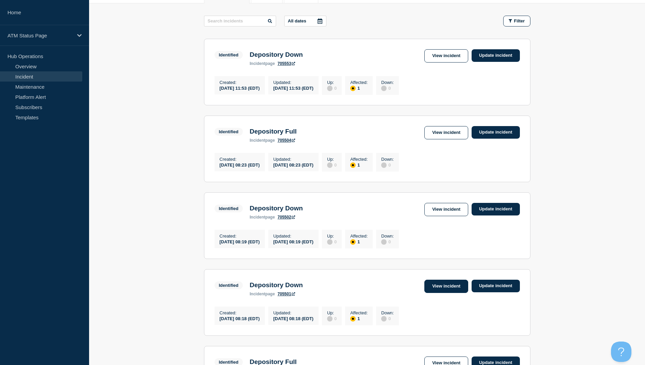
click at [429, 293] on link "View incident" at bounding box center [446, 286] width 44 height 13
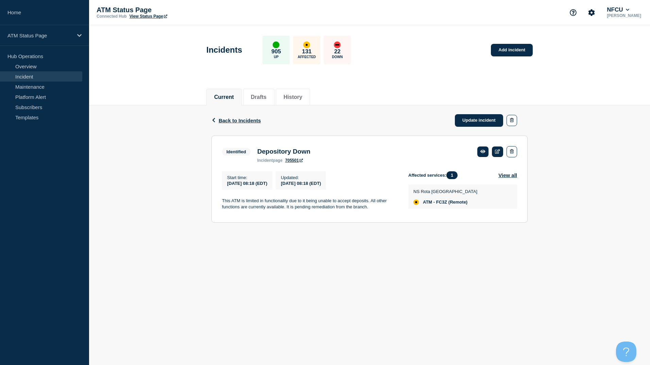
click at [223, 122] on span "Back to Incidents" at bounding box center [239, 121] width 42 height 6
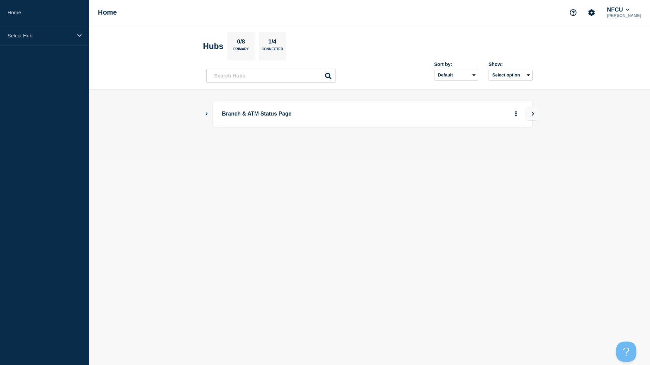
click at [207, 114] on icon "Show Connected Hubs" at bounding box center [206, 113] width 4 height 3
click at [485, 149] on button "See overview" at bounding box center [492, 148] width 36 height 14
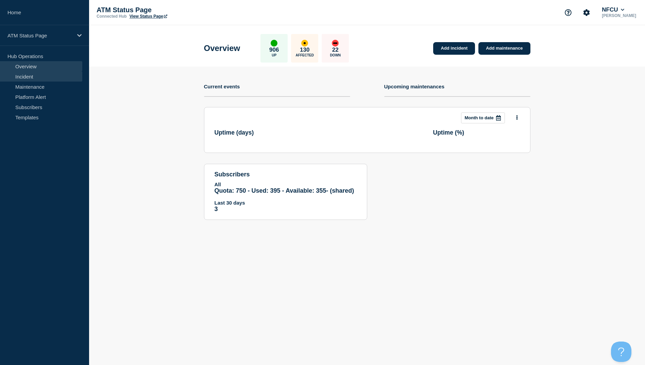
click at [39, 75] on link "Incident" at bounding box center [41, 76] width 82 height 10
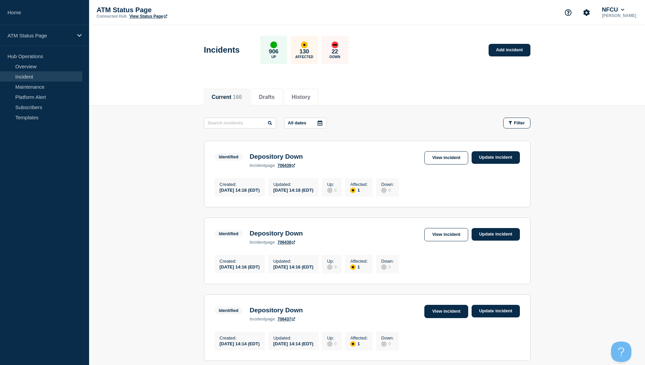
click at [443, 318] on link "View incident" at bounding box center [446, 311] width 44 height 13
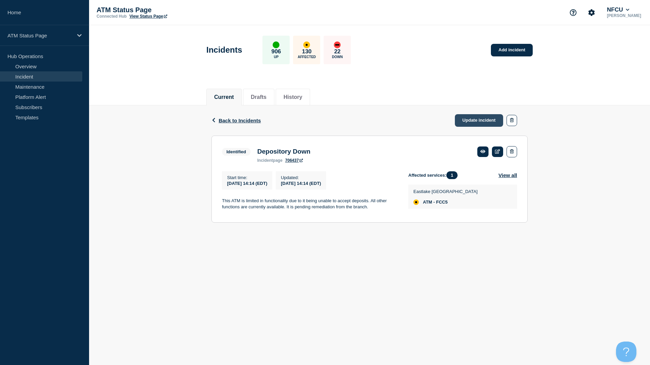
click at [477, 120] on link "Update incident" at bounding box center [479, 120] width 48 height 13
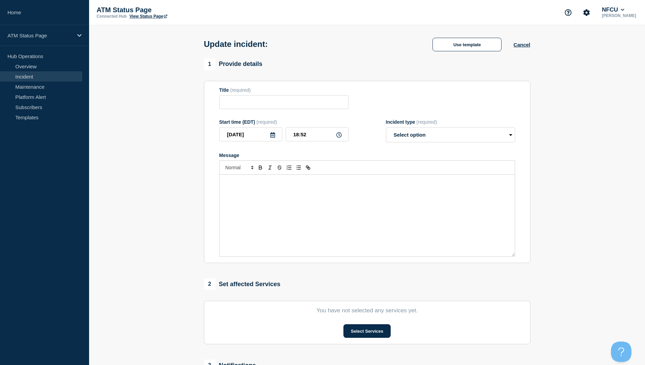
type input "Depository Down"
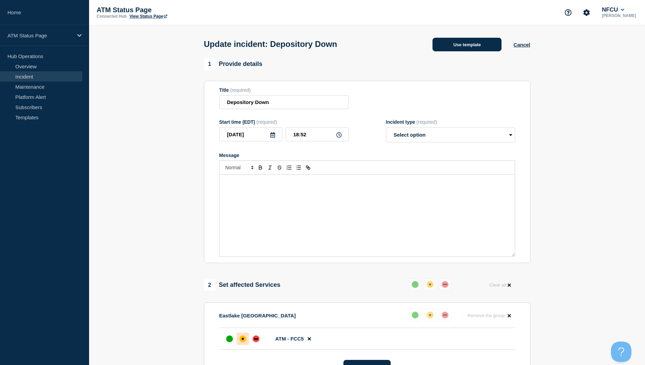
click at [460, 46] on button "Use template" at bounding box center [466, 45] width 69 height 14
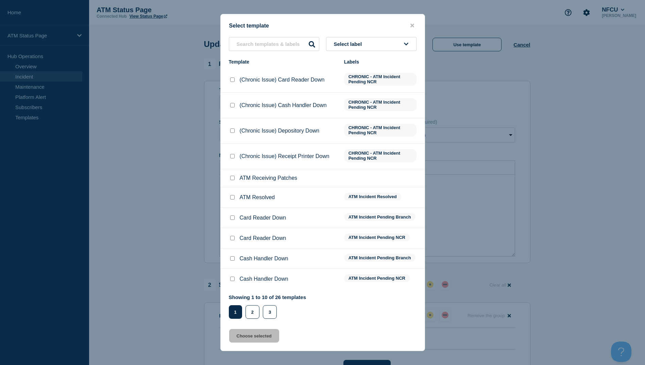
click at [233, 199] on input "ATM Resolved checkbox" at bounding box center [232, 197] width 4 height 4
checkbox input "true"
click at [253, 339] on button "Choose selected" at bounding box center [254, 336] width 50 height 14
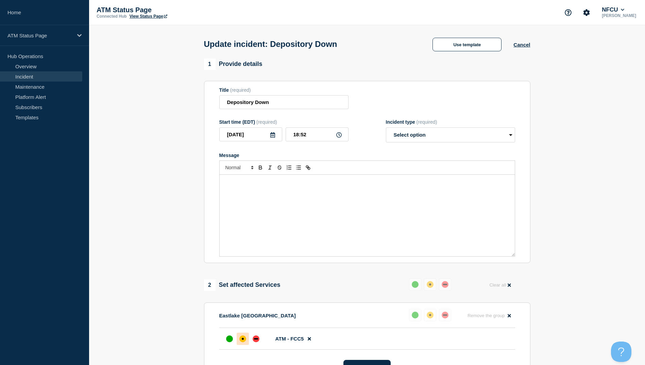
select select "resolved"
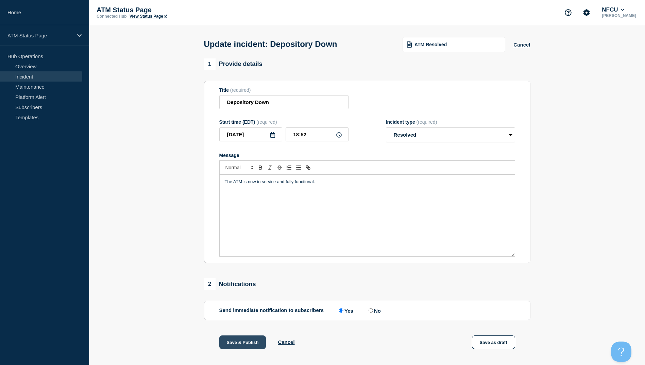
click at [254, 343] on button "Save & Publish" at bounding box center [242, 342] width 47 height 14
